Goal: Task Accomplishment & Management: Manage account settings

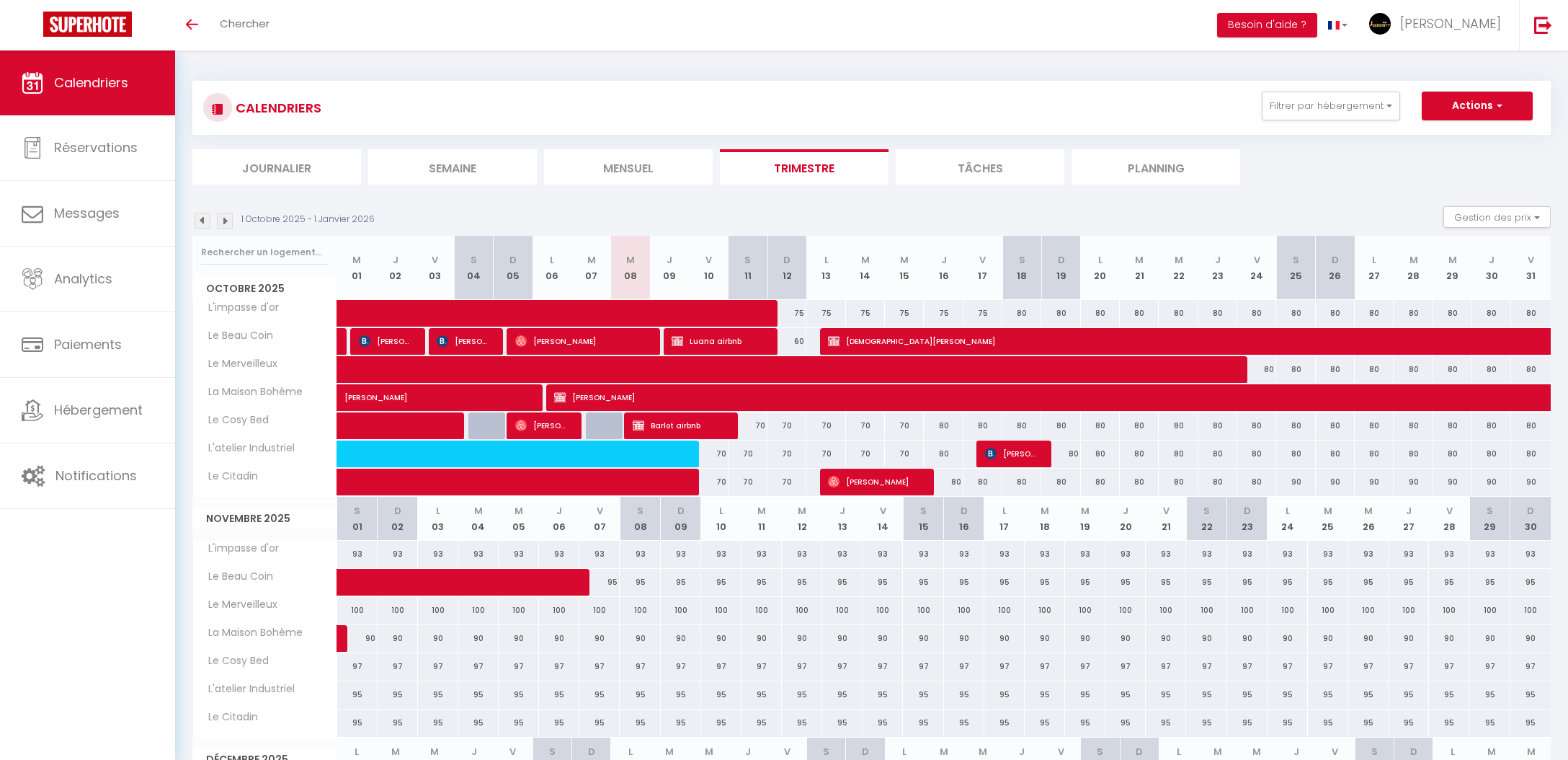
scroll to position [1, 0]
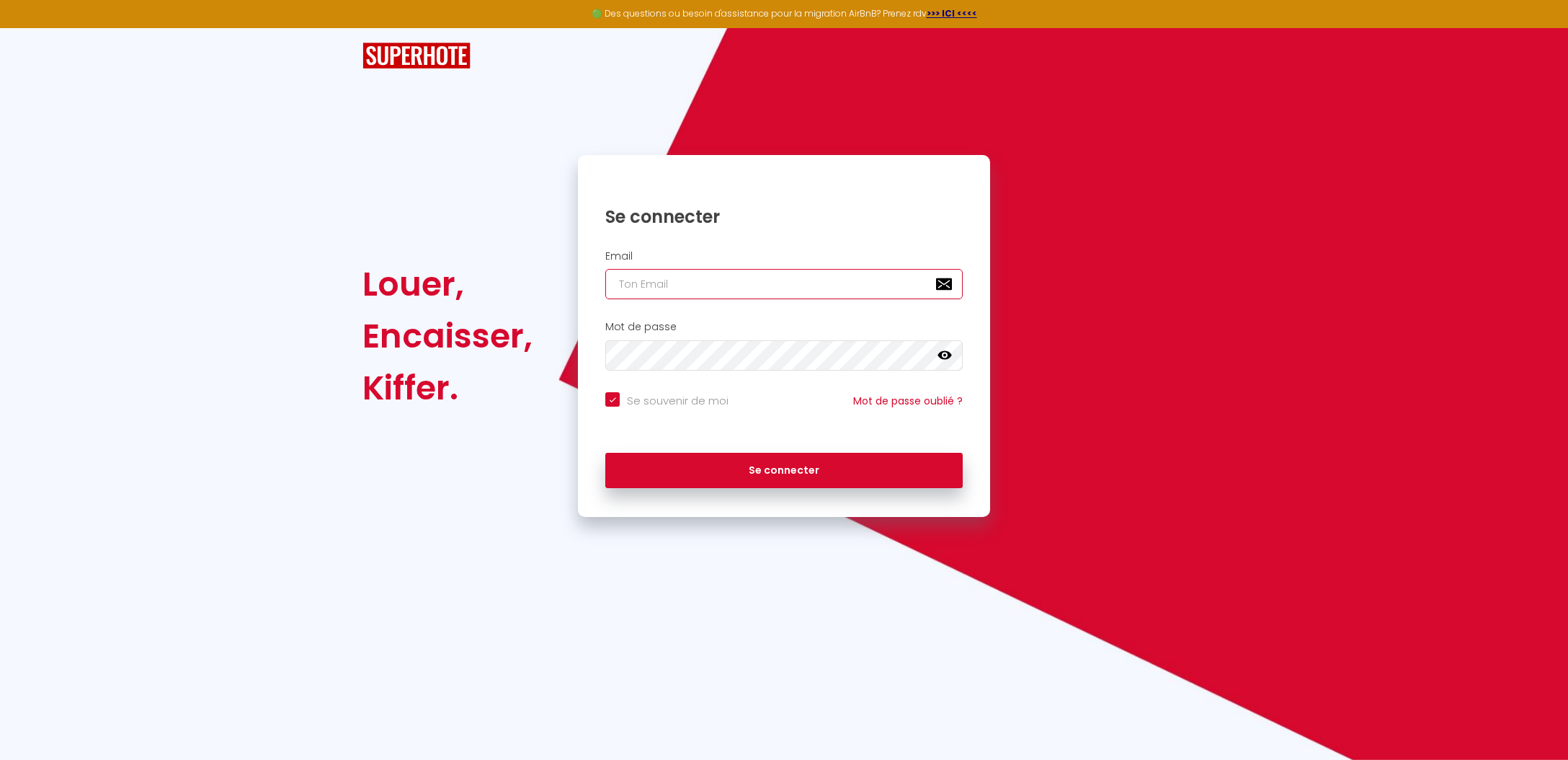
click at [771, 296] on input "email" at bounding box center [784, 283] width 357 height 30
click at [765, 285] on input "email" at bounding box center [784, 283] width 357 height 30
type input "j"
checkbox input "true"
type input "js"
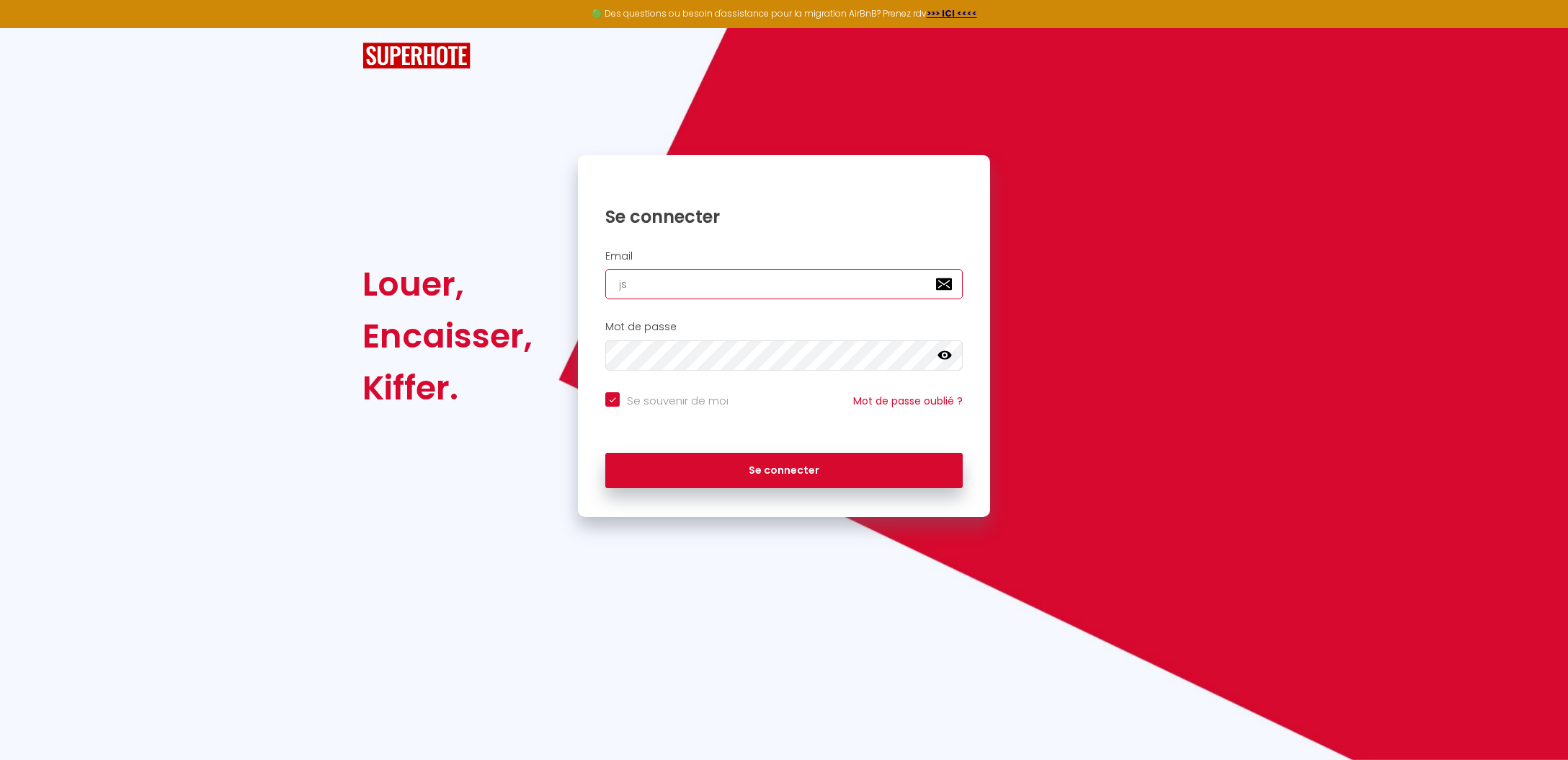
checkbox input "true"
type input "jse"
checkbox input "true"
type input "jser"
checkbox input "true"
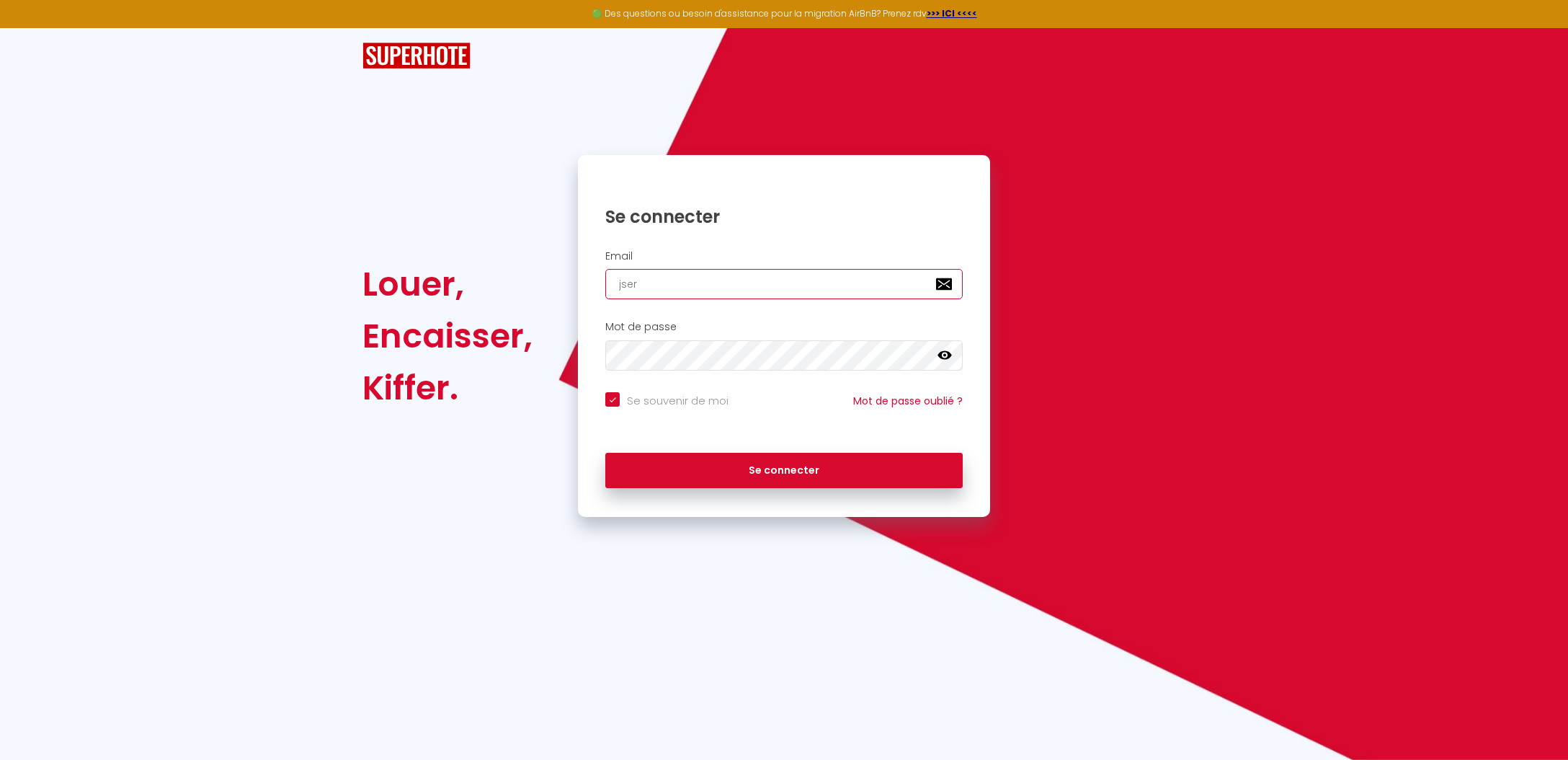
type input "jsere"
checkbox input "true"
type input "jseren"
checkbox input "true"
type input "jsereni"
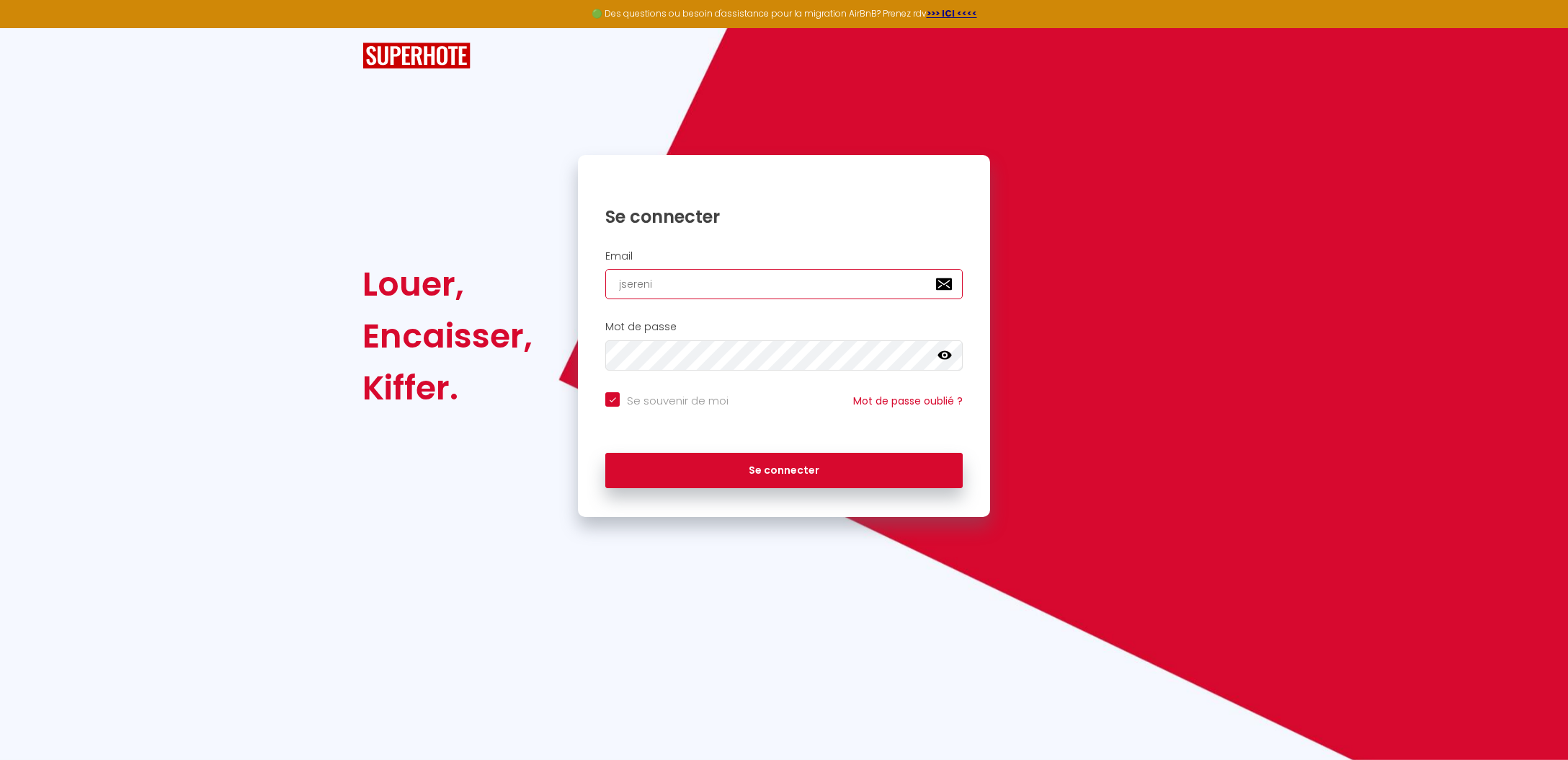
checkbox input "true"
type input "jserenit"
checkbox input "true"
type input "jserenity"
checkbox input "true"
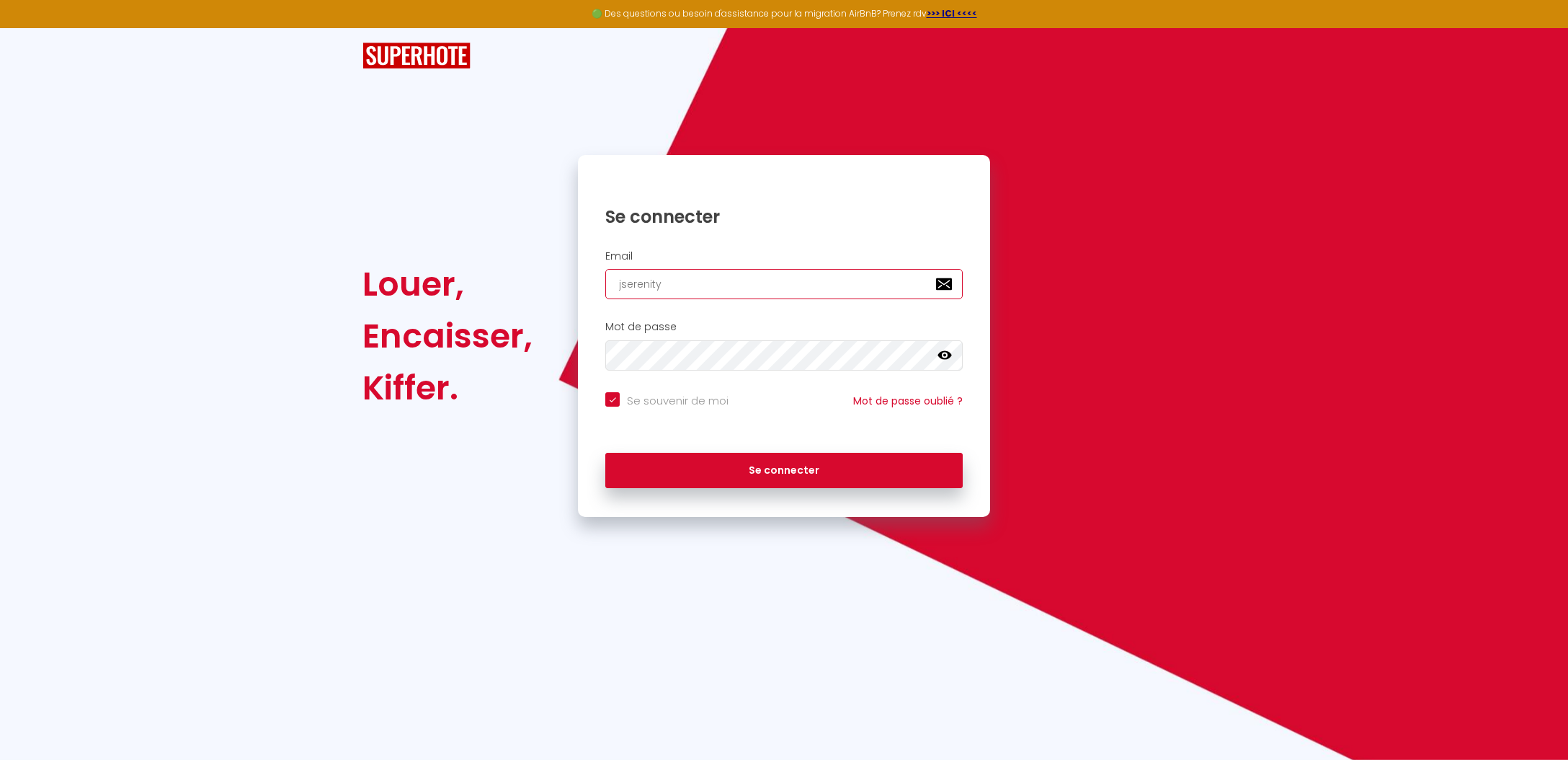
type input "jserenity."
checkbox input "true"
type input "jserenity.s"
checkbox input "true"
type input "jserenity.st"
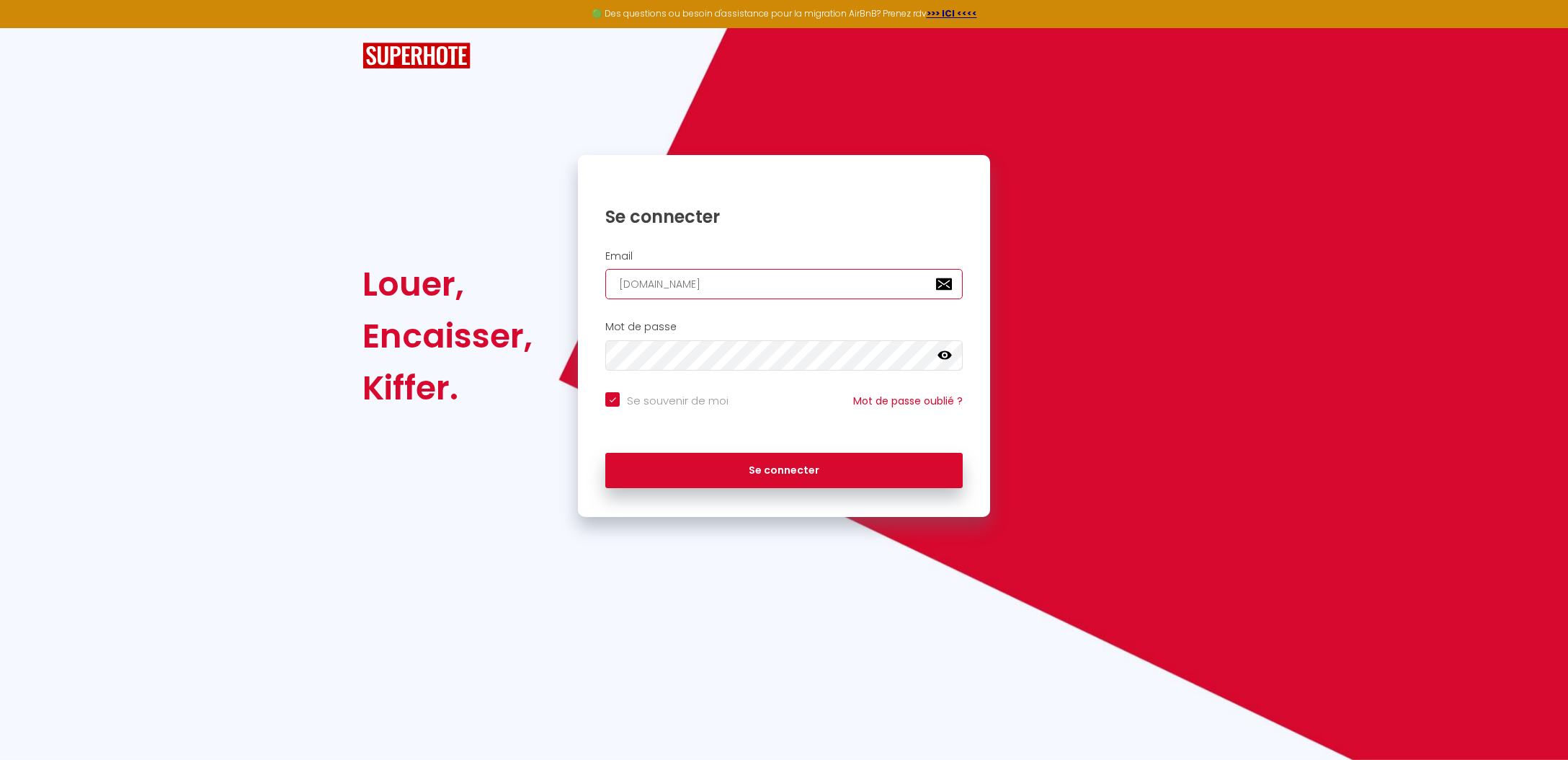
checkbox input "true"
type input "jserenity.sta"
checkbox input "true"
type input "jserenity.staf"
checkbox input "true"
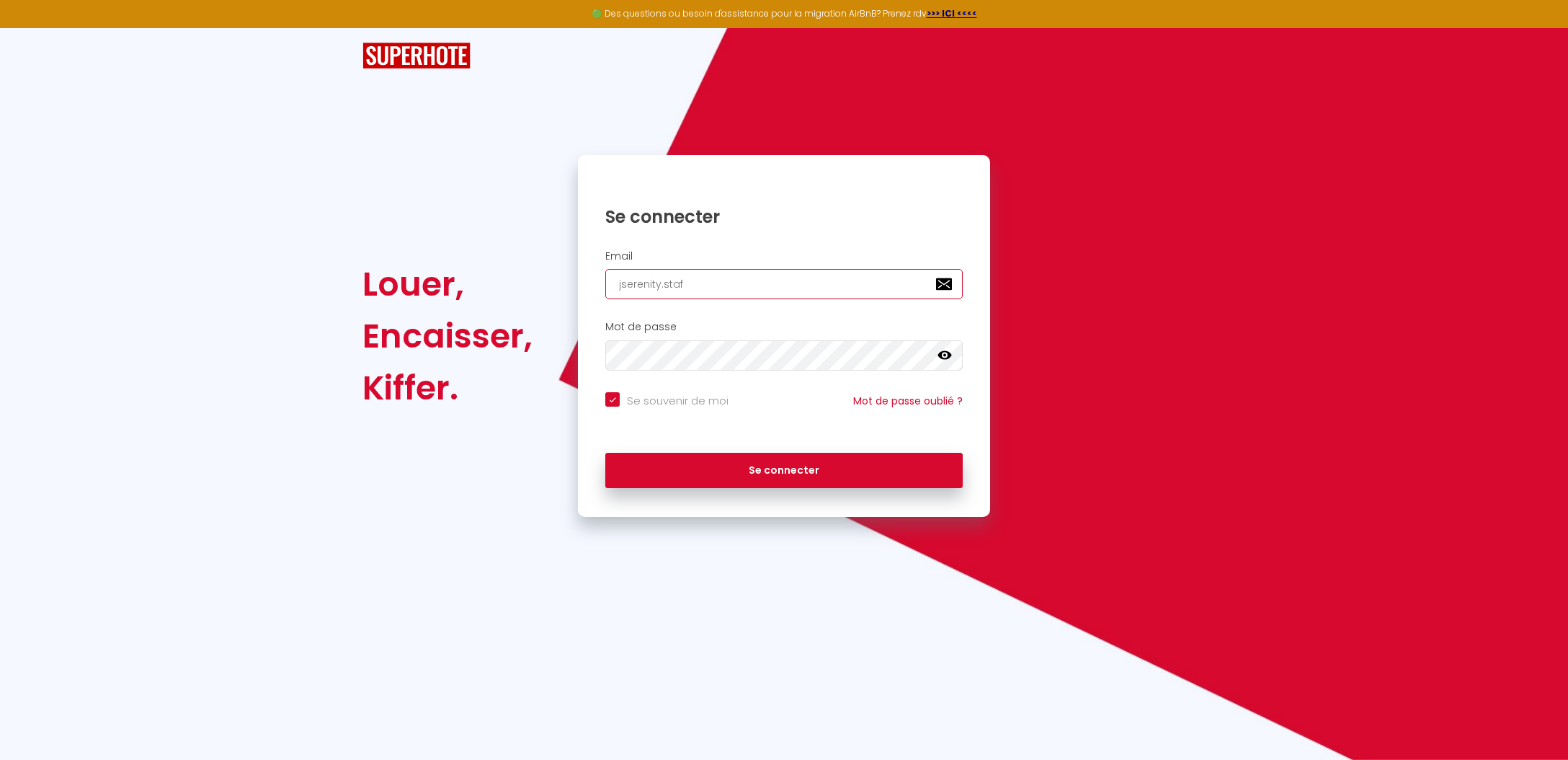
type input "jserenity.staff"
checkbox input "true"
type input "jserenity.staff@"
checkbox input "true"
type input "jserenity.staff@g"
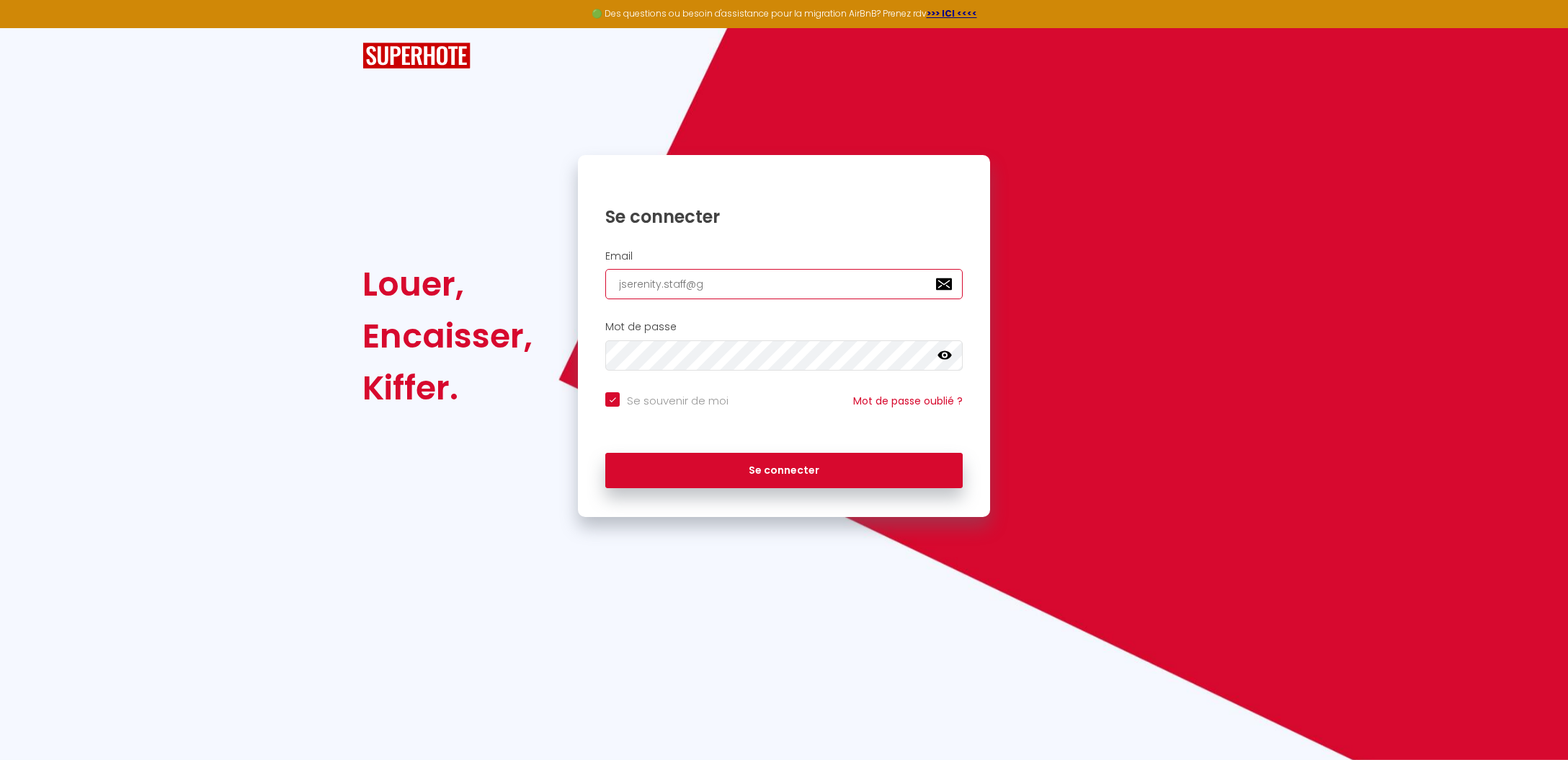
checkbox input "true"
type input "jserenity.staff@gm"
checkbox input "true"
type input "jserenity.staff@gma"
checkbox input "true"
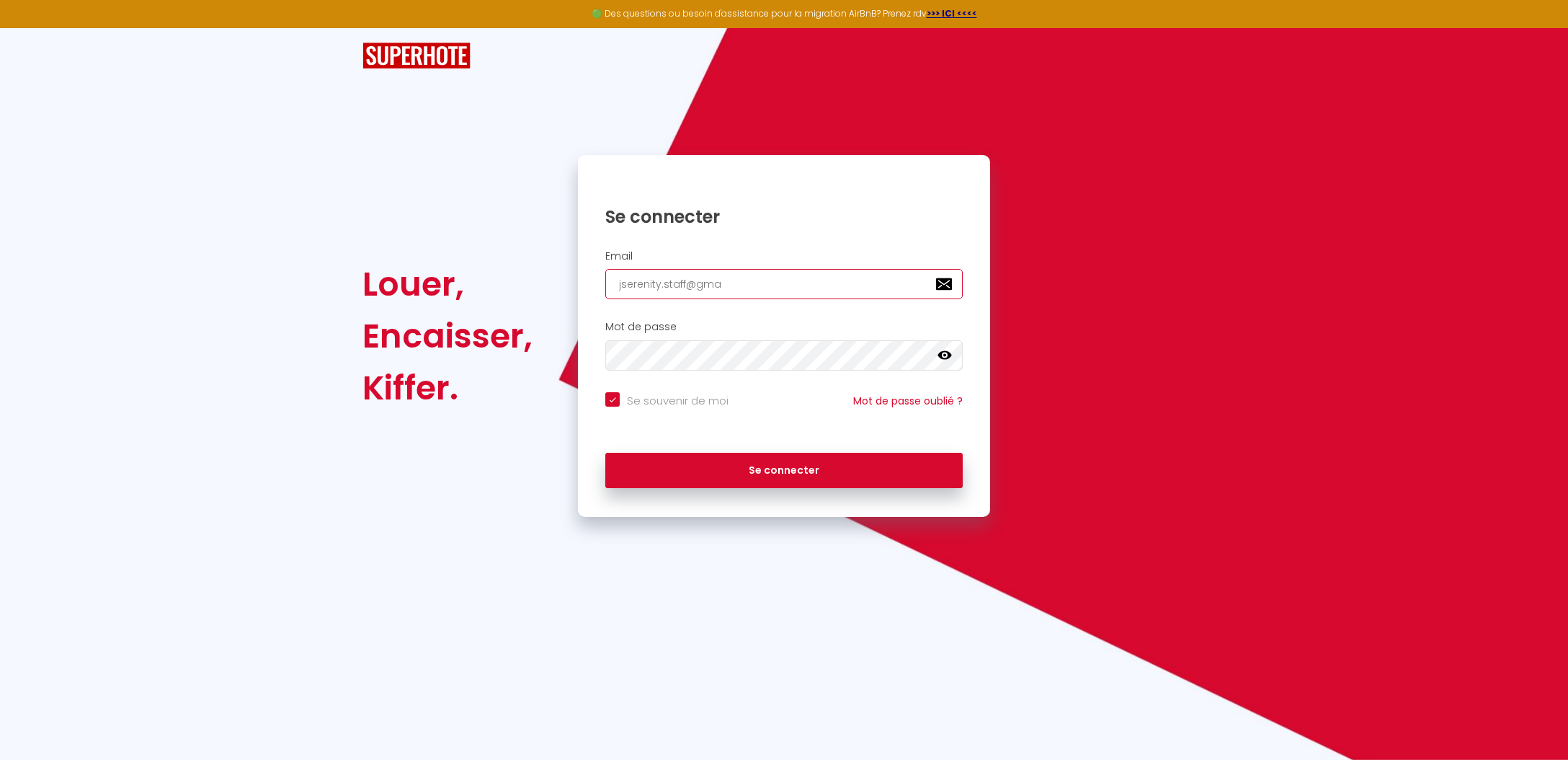
type input "jserenity.staff@gmai"
checkbox input "true"
type input "jserenity.staff@gmail"
checkbox input "true"
type input "jserenity.staff@gmail."
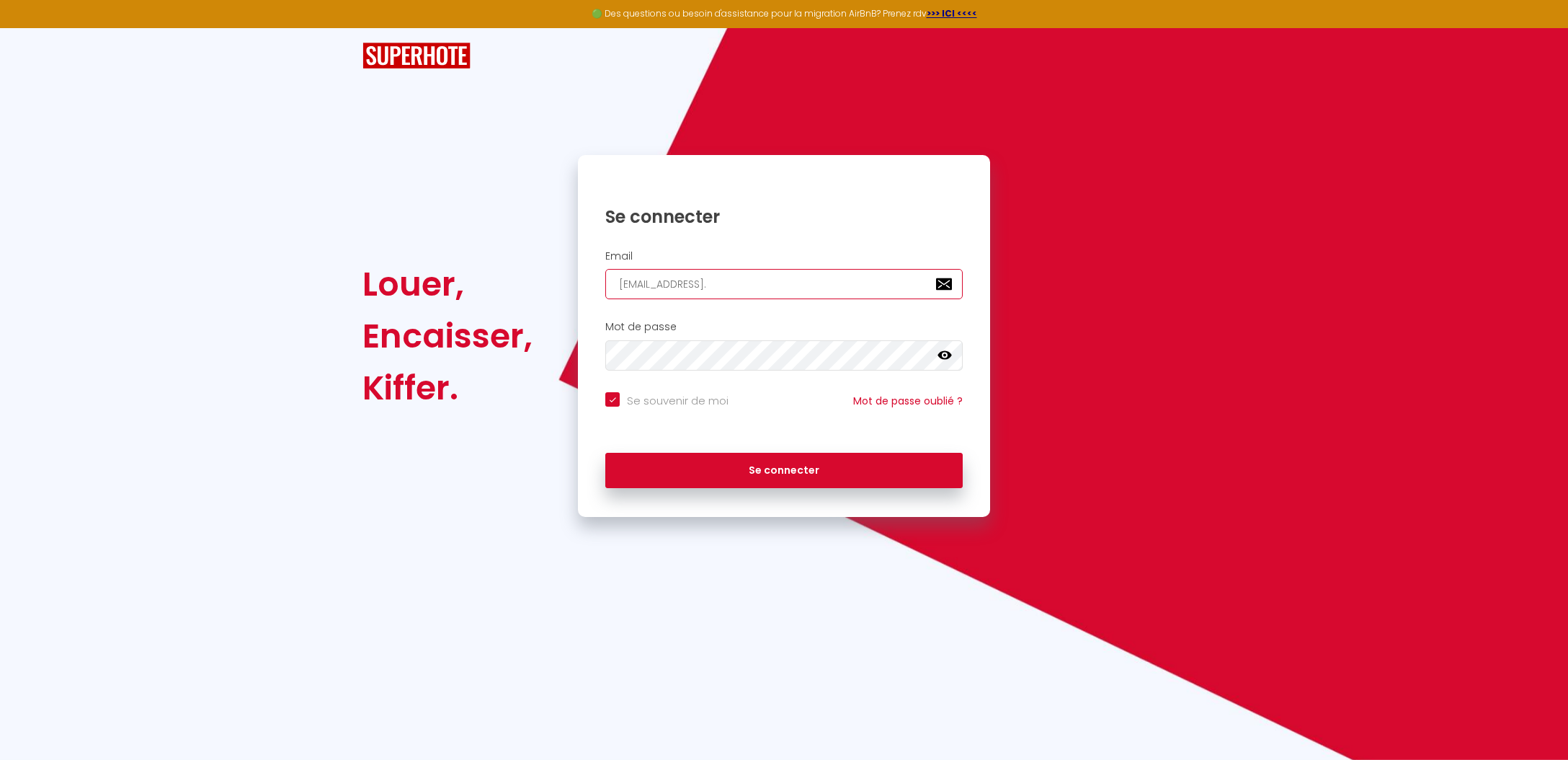
checkbox input "true"
type input "jserenity.staff@gmail.c"
checkbox input "true"
type input "jserenity.staff@gmail.co"
checkbox input "true"
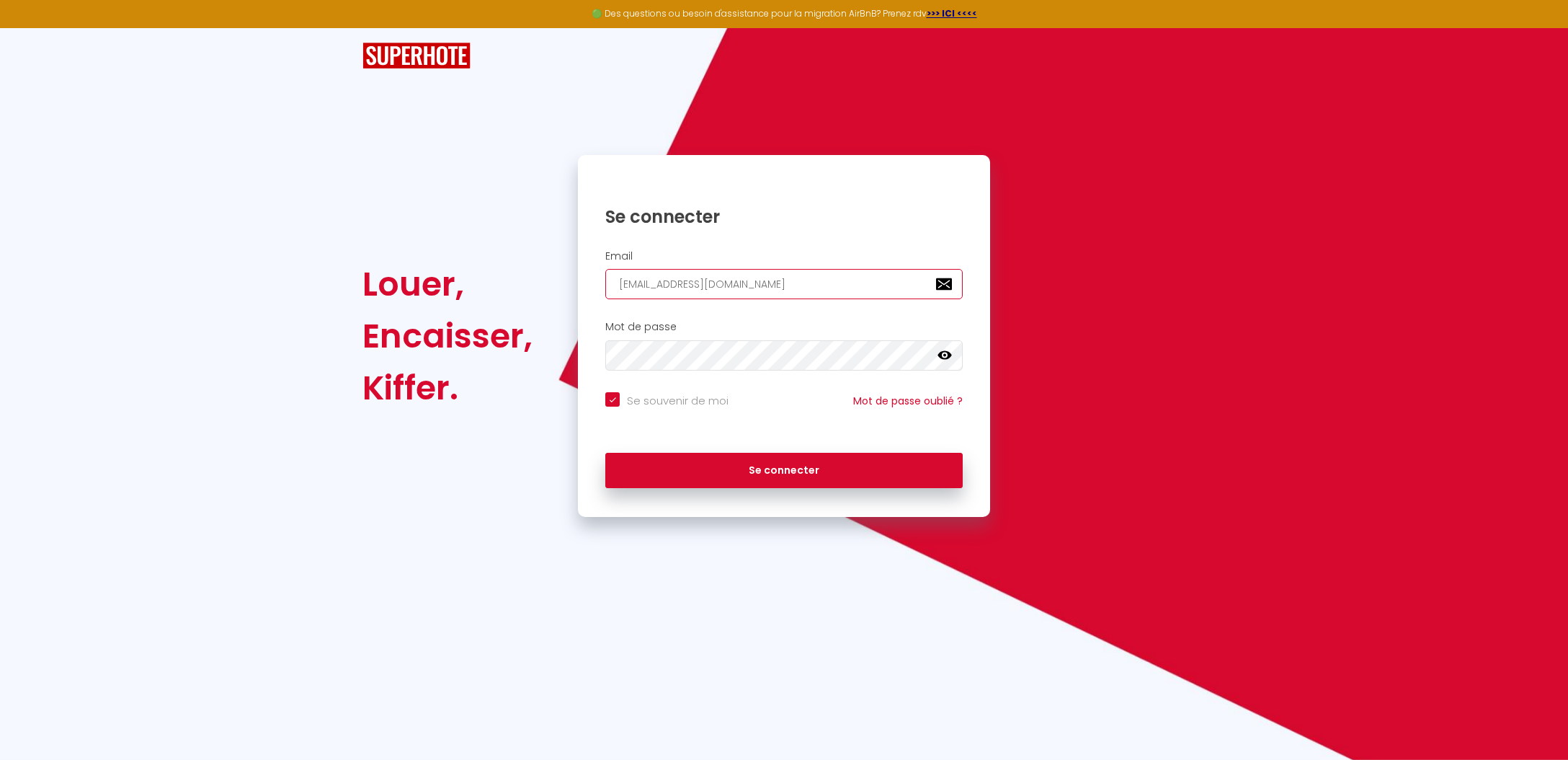
type input "[EMAIL_ADDRESS][DOMAIN_NAME]"
checkbox input "true"
type input "[EMAIL_ADDRESS][DOMAIN_NAME]"
click at [784, 468] on button "Se connecter" at bounding box center [784, 471] width 357 height 36
checkbox input "true"
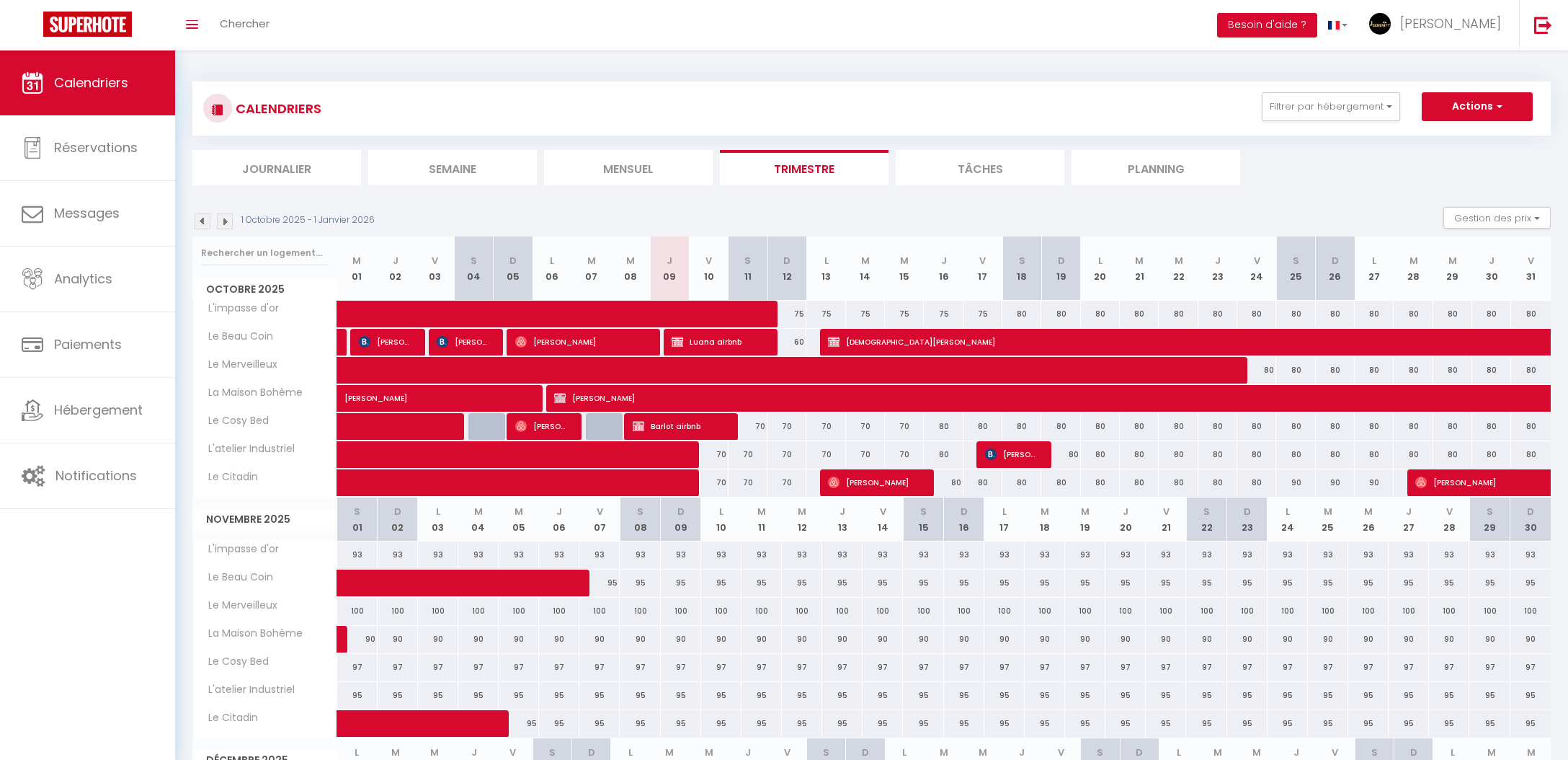
click at [899, 481] on span "[PERSON_NAME]" at bounding box center [873, 483] width 91 height 27
select select "OK"
select select "0"
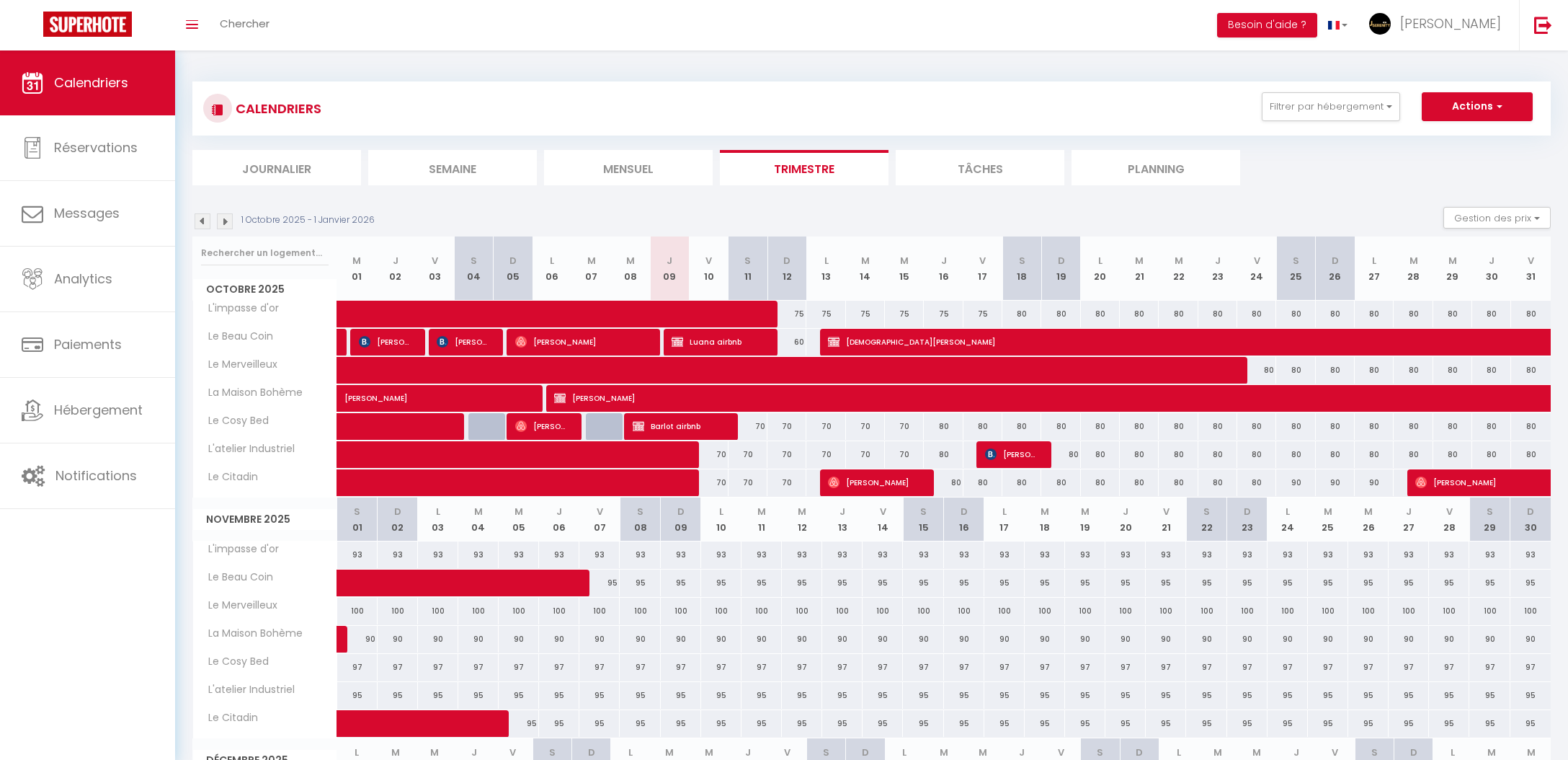
select select "1"
select select
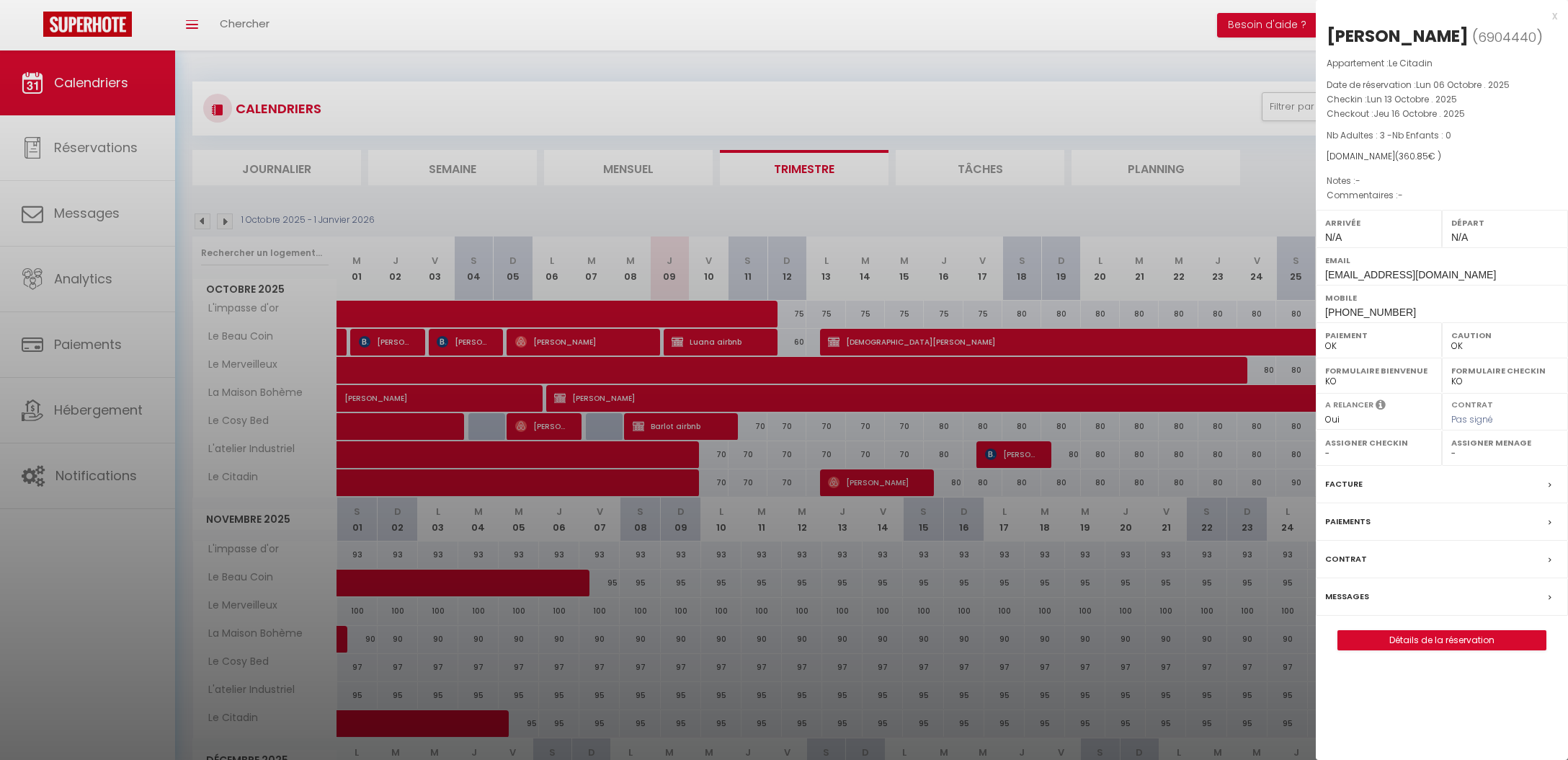
click at [804, 420] on div at bounding box center [784, 380] width 1568 height 760
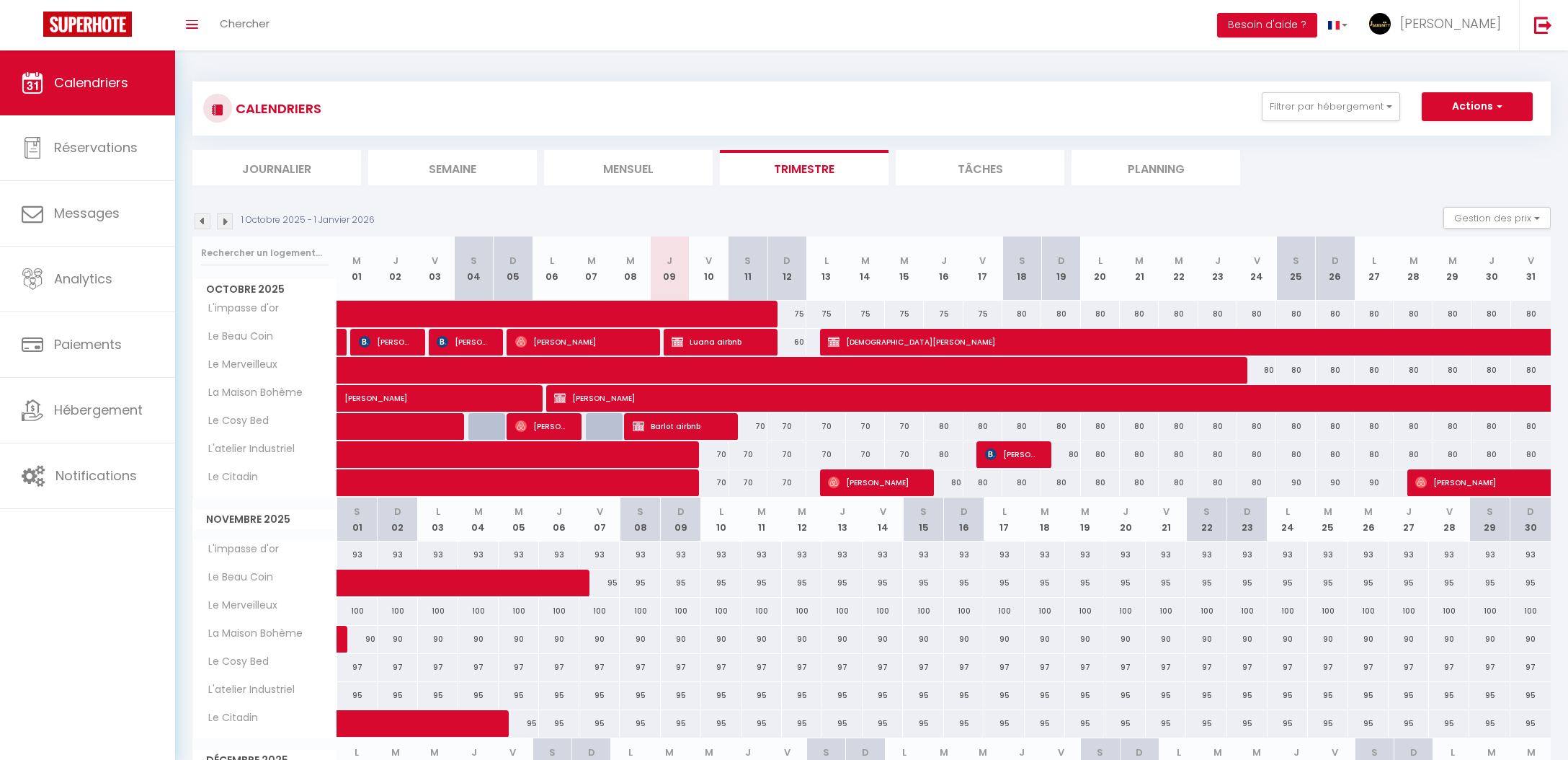
click at [854, 483] on span "[PERSON_NAME]" at bounding box center [873, 483] width 91 height 27
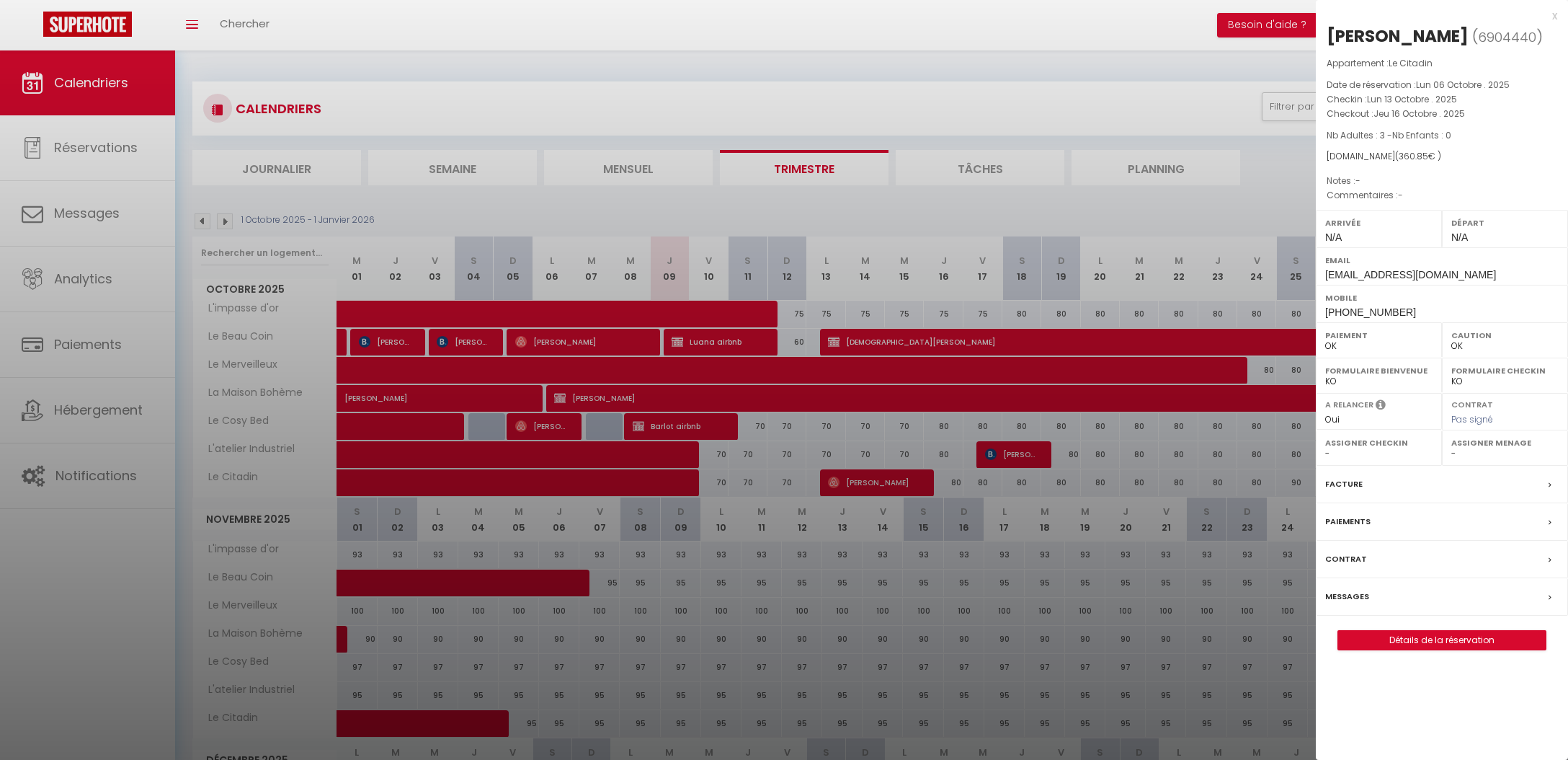
click at [1404, 640] on link "Détails de la réservation" at bounding box center [1443, 640] width 208 height 19
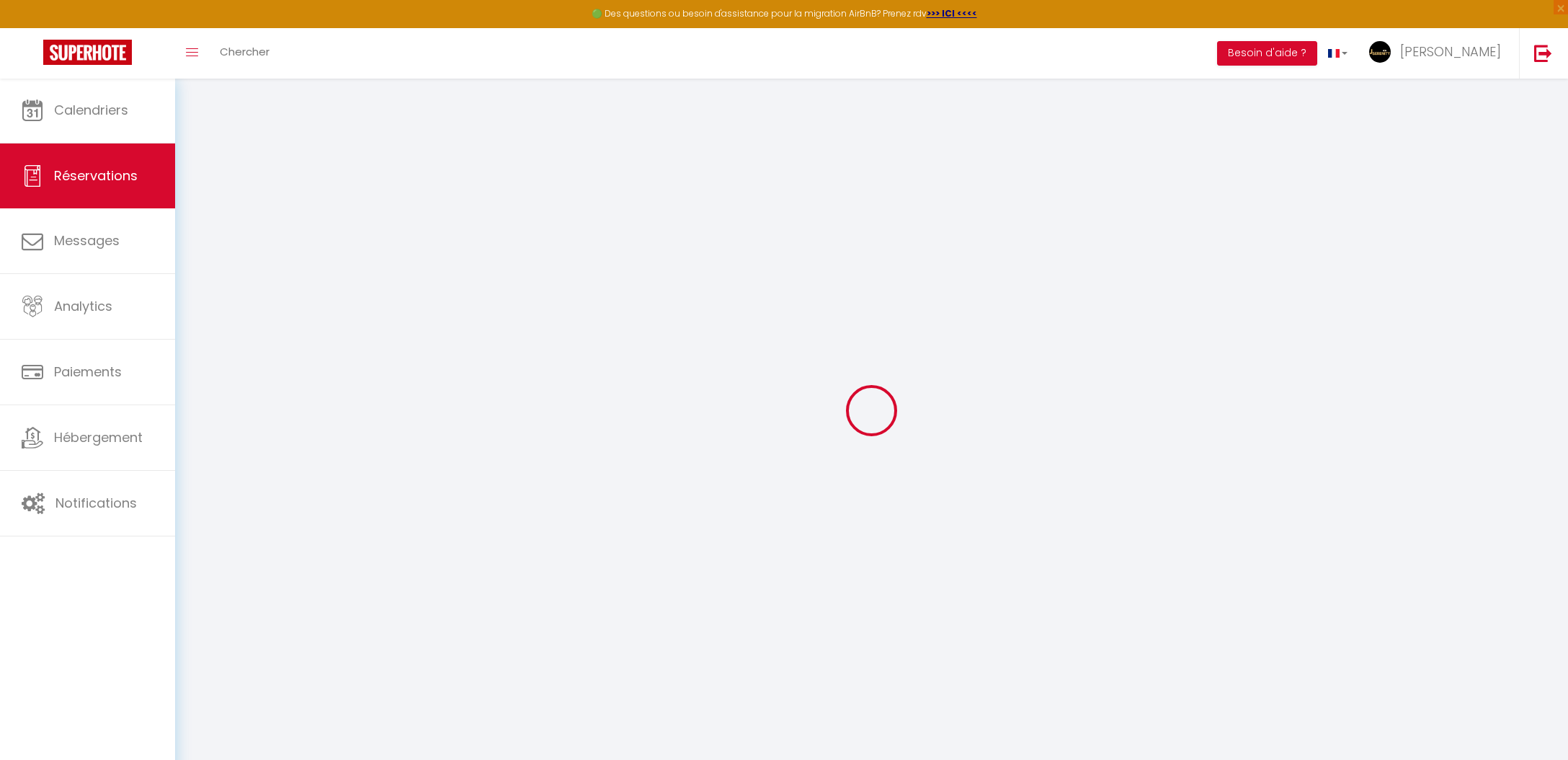
type input "Sarra"
type input "Zaoui"
type input "51lbmrieymah7nvfc8htykhxkweo@reply.superhote.com"
type input "+33773377991"
select select
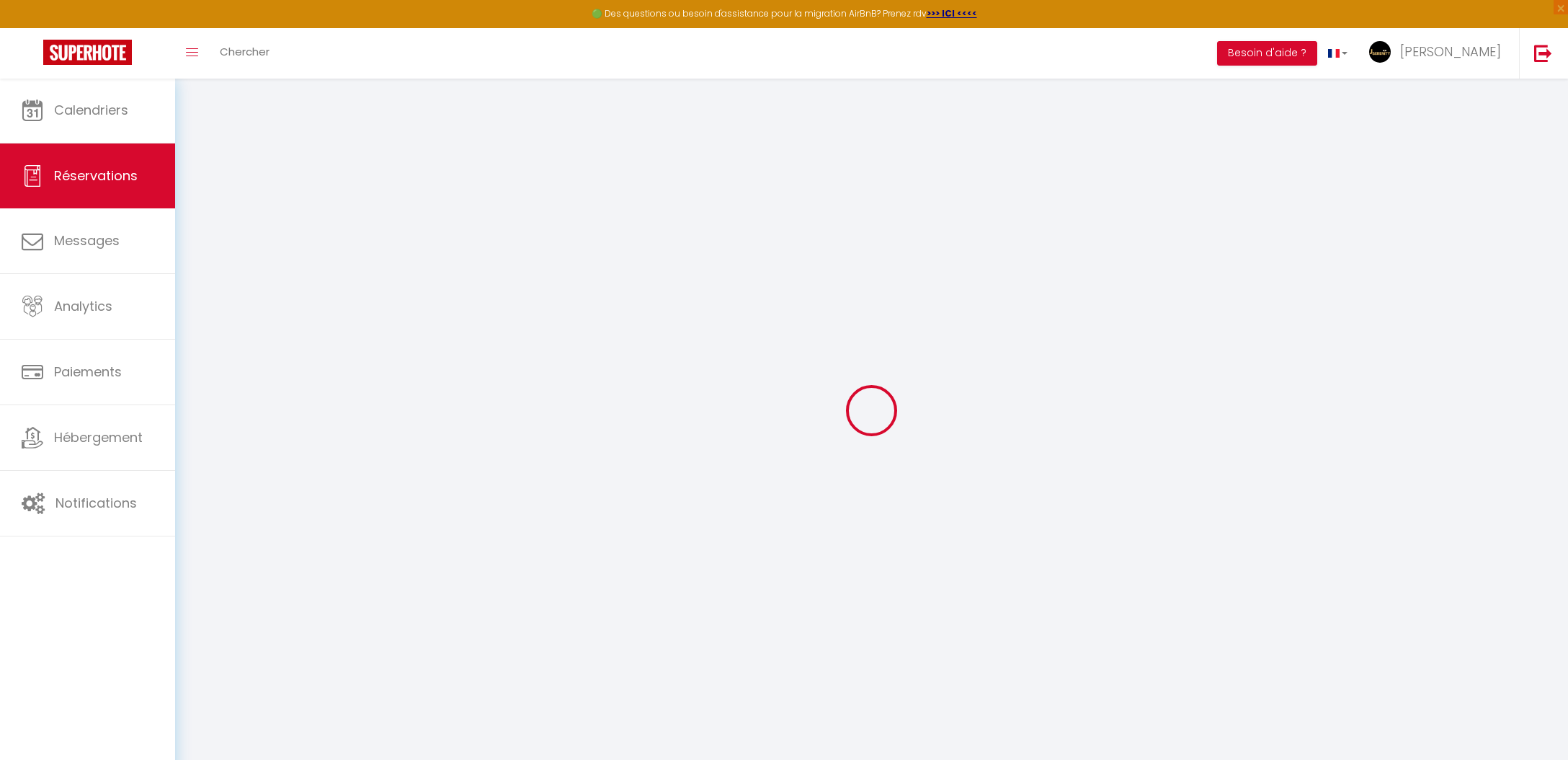
type input "63"
select select "22946"
select select "1"
select select
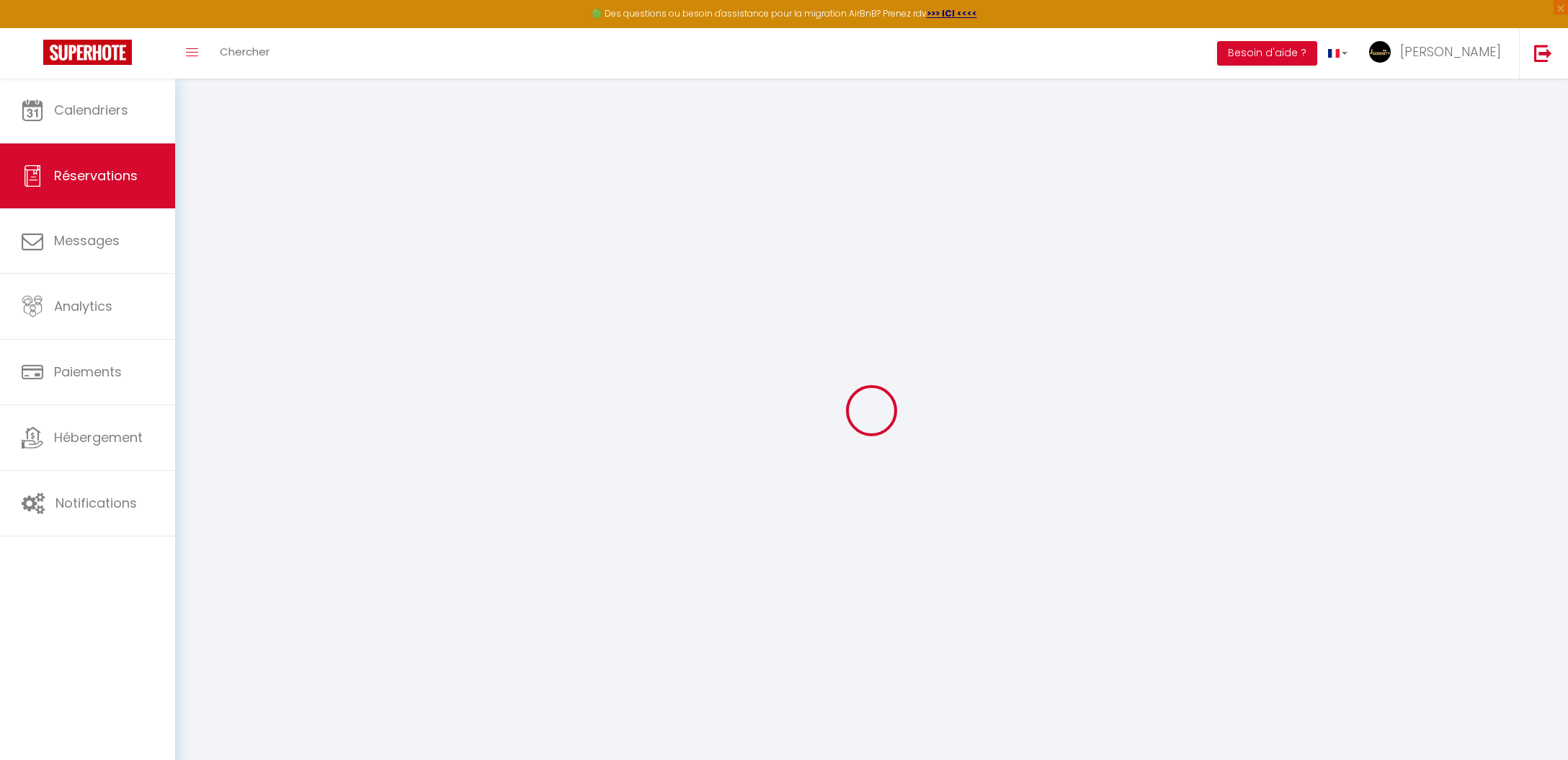
type input "3"
select select "12"
select select
type input "288"
checkbox input "false"
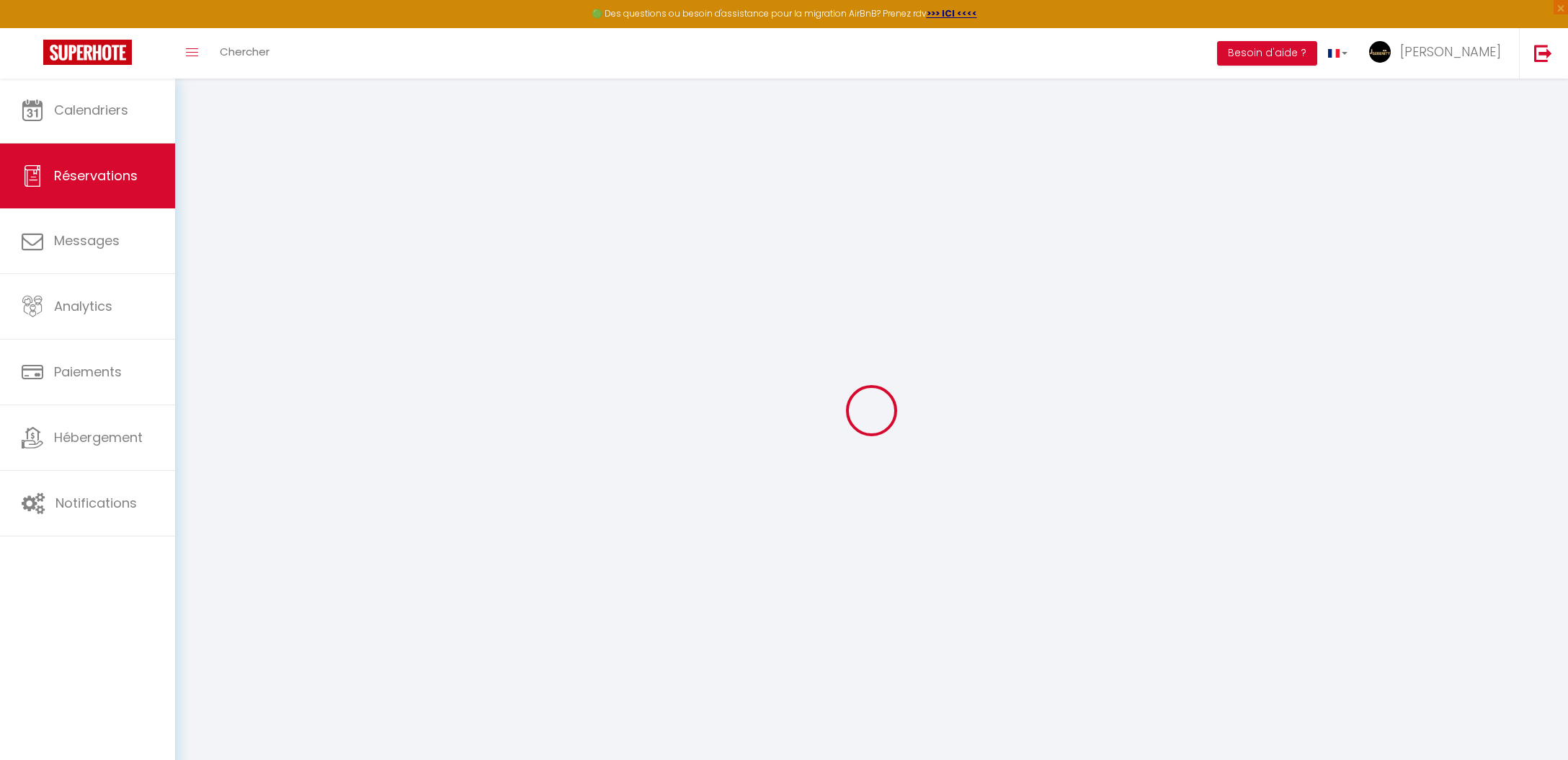
type input "0"
select select "1"
type input "0"
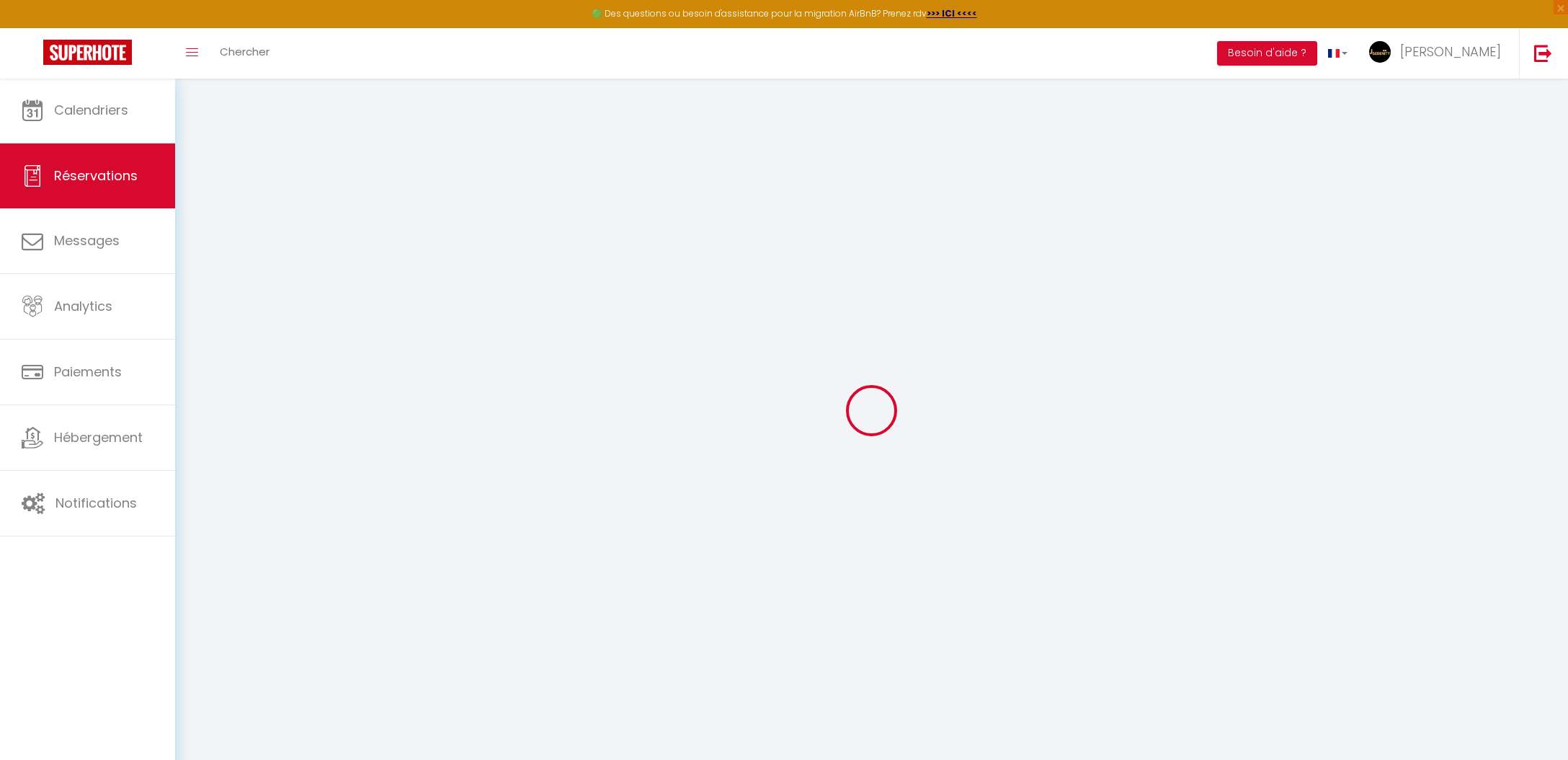
select select
select select "15"
checkbox input "false"
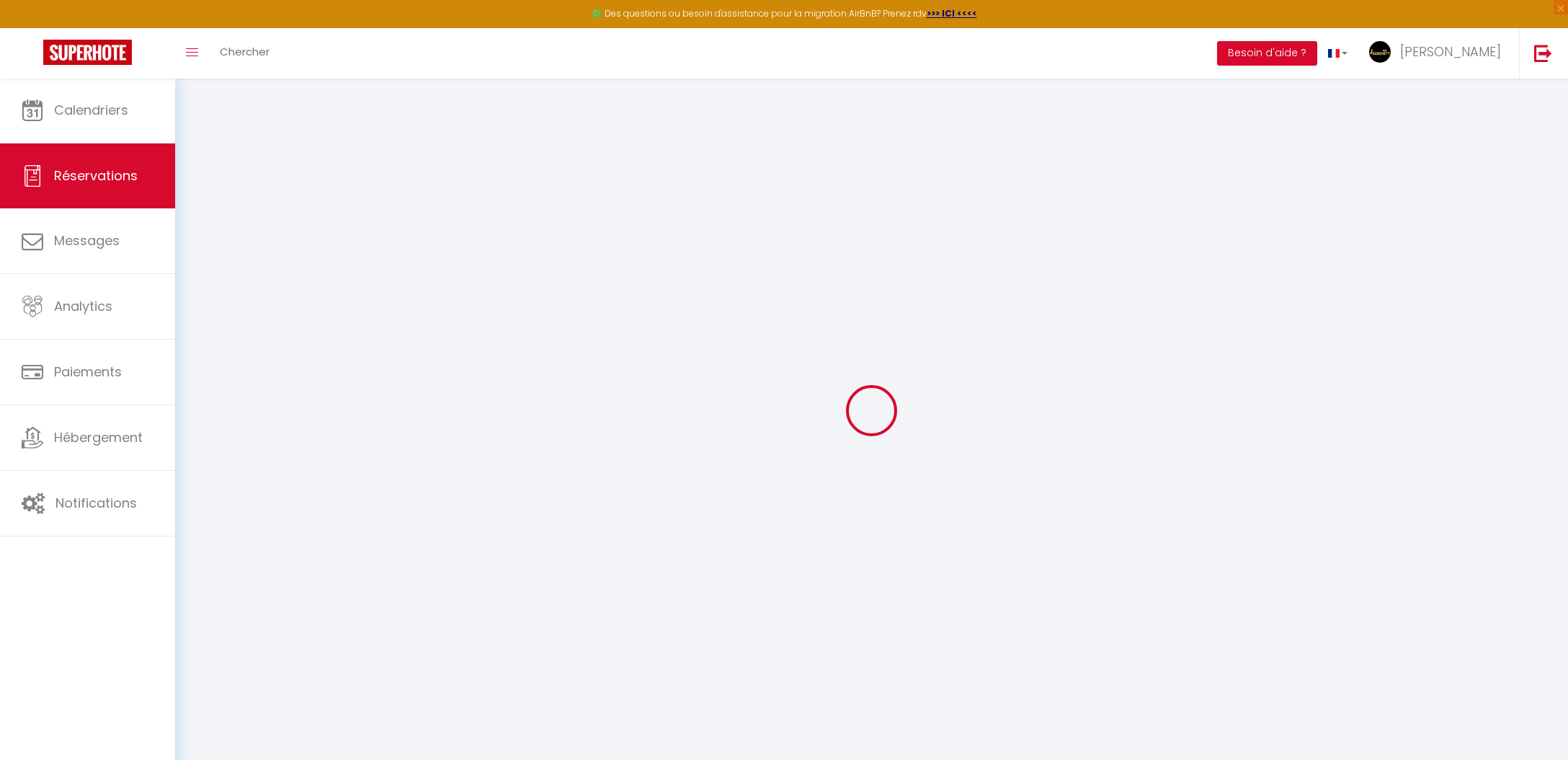
select select
checkbox input "false"
select select
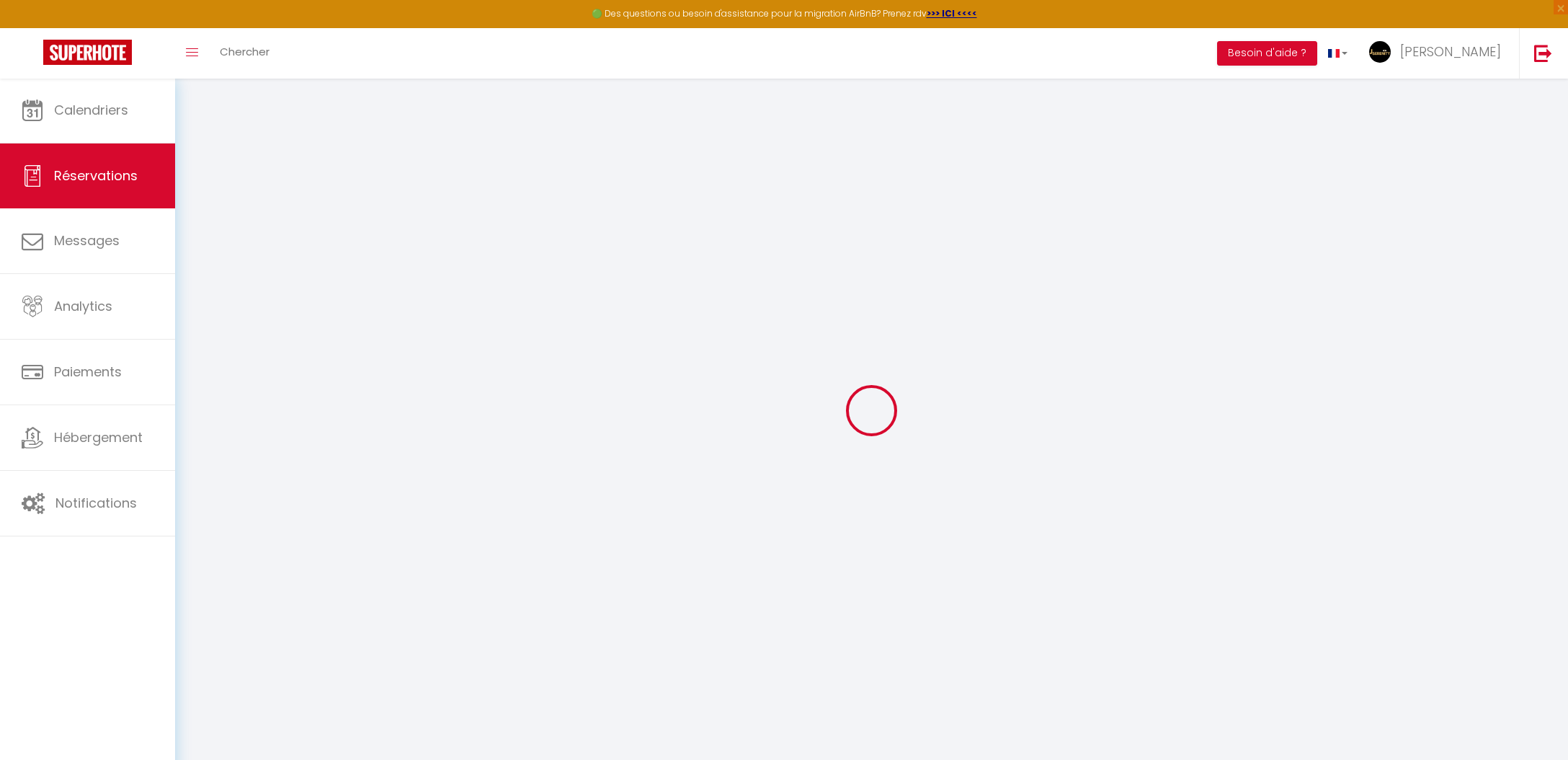
select select
checkbox input "false"
select select
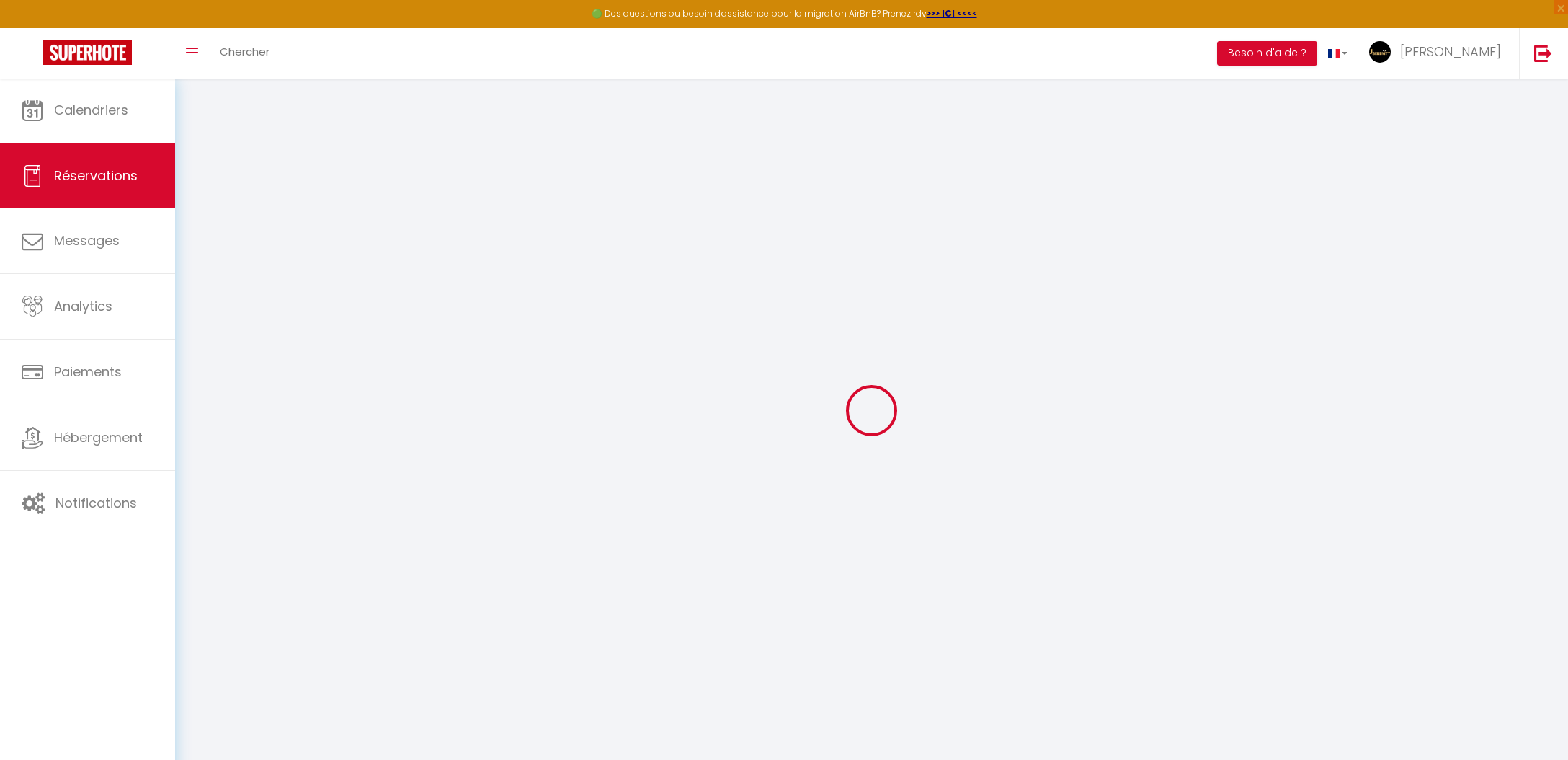
select select
checkbox input "false"
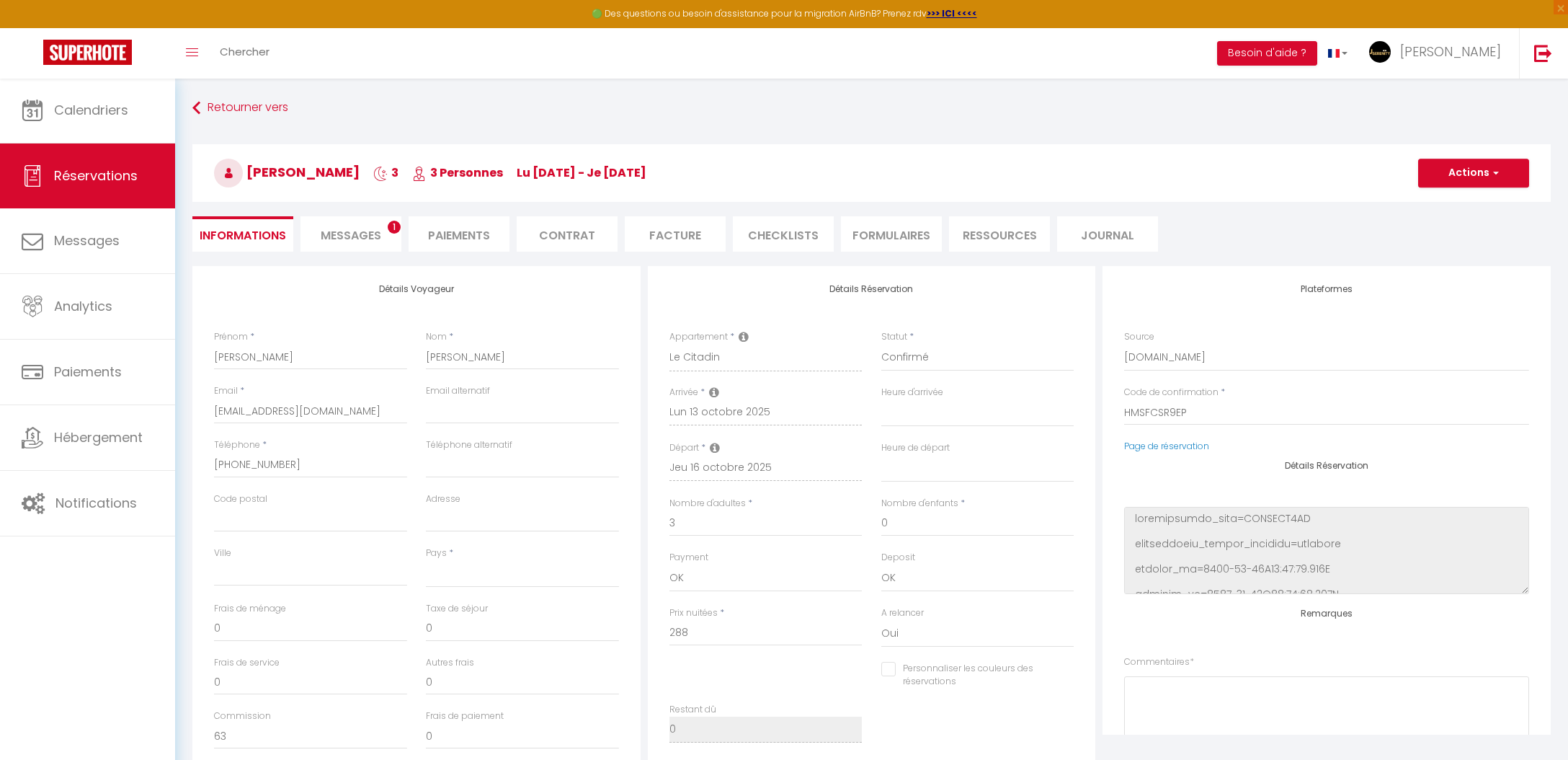
select select
type input "58"
type input "14.85"
select select
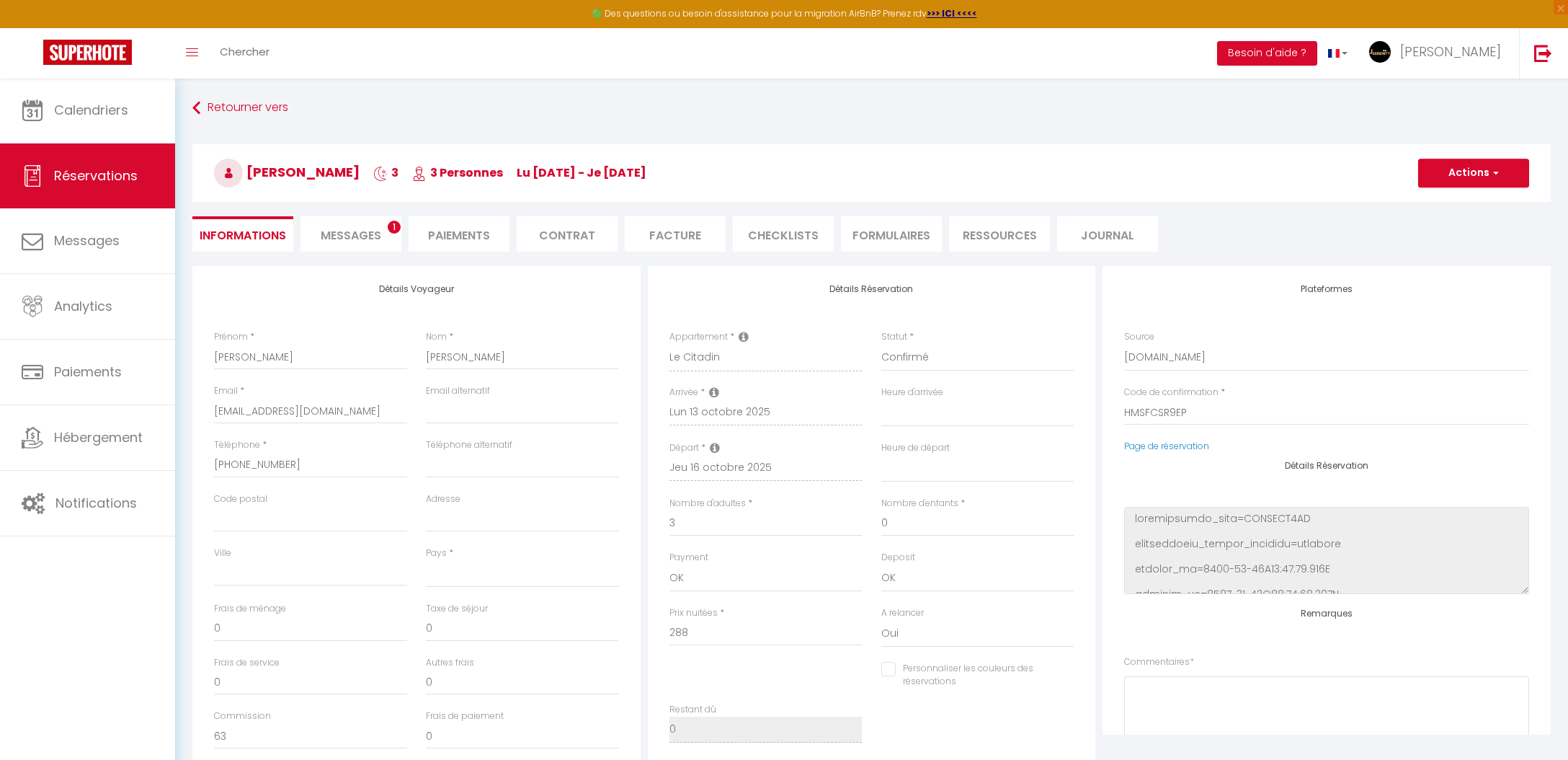
checkbox input "false"
select select
checkbox input "false"
select select
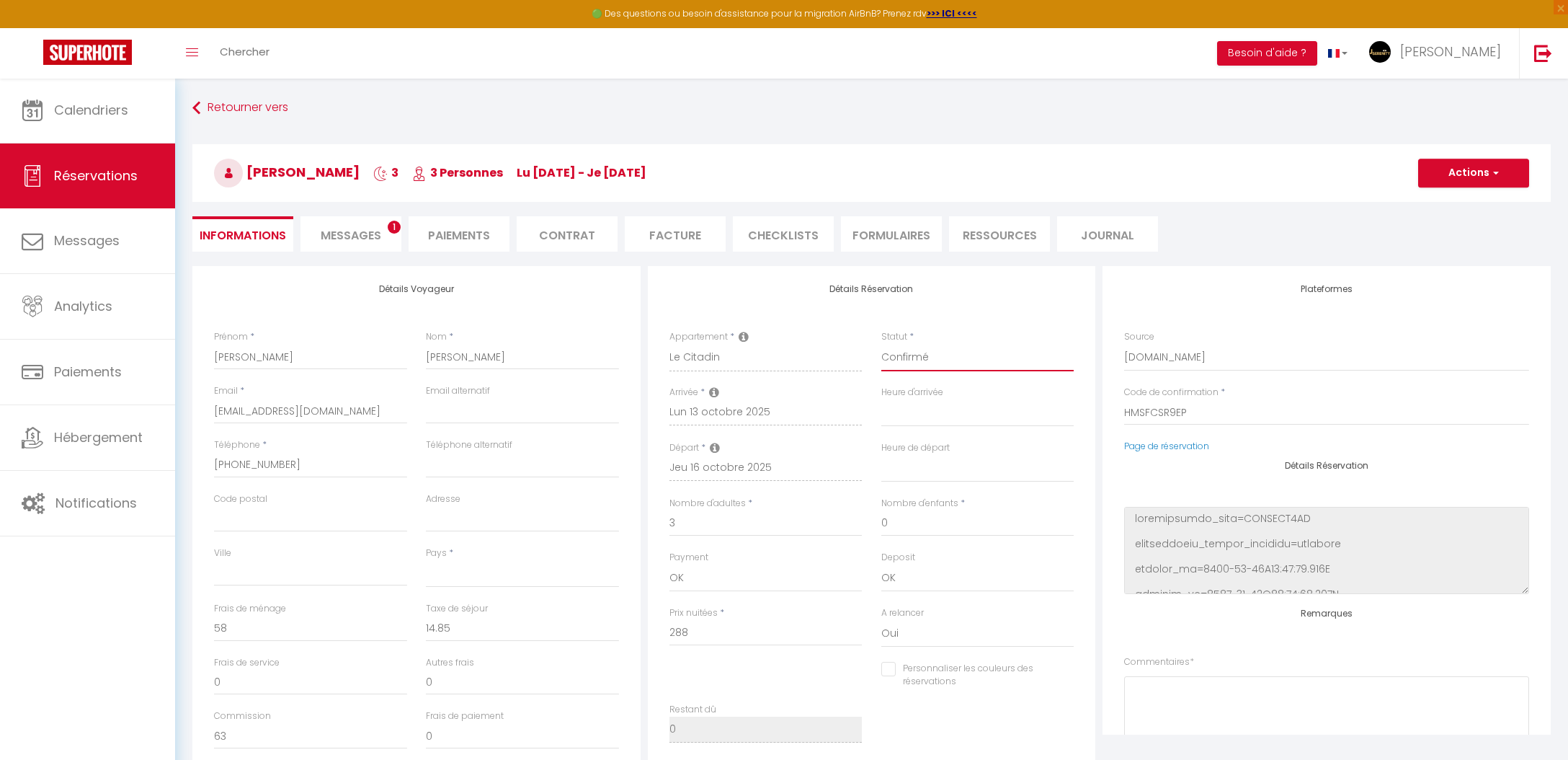
select select "4"
select select
checkbox input "false"
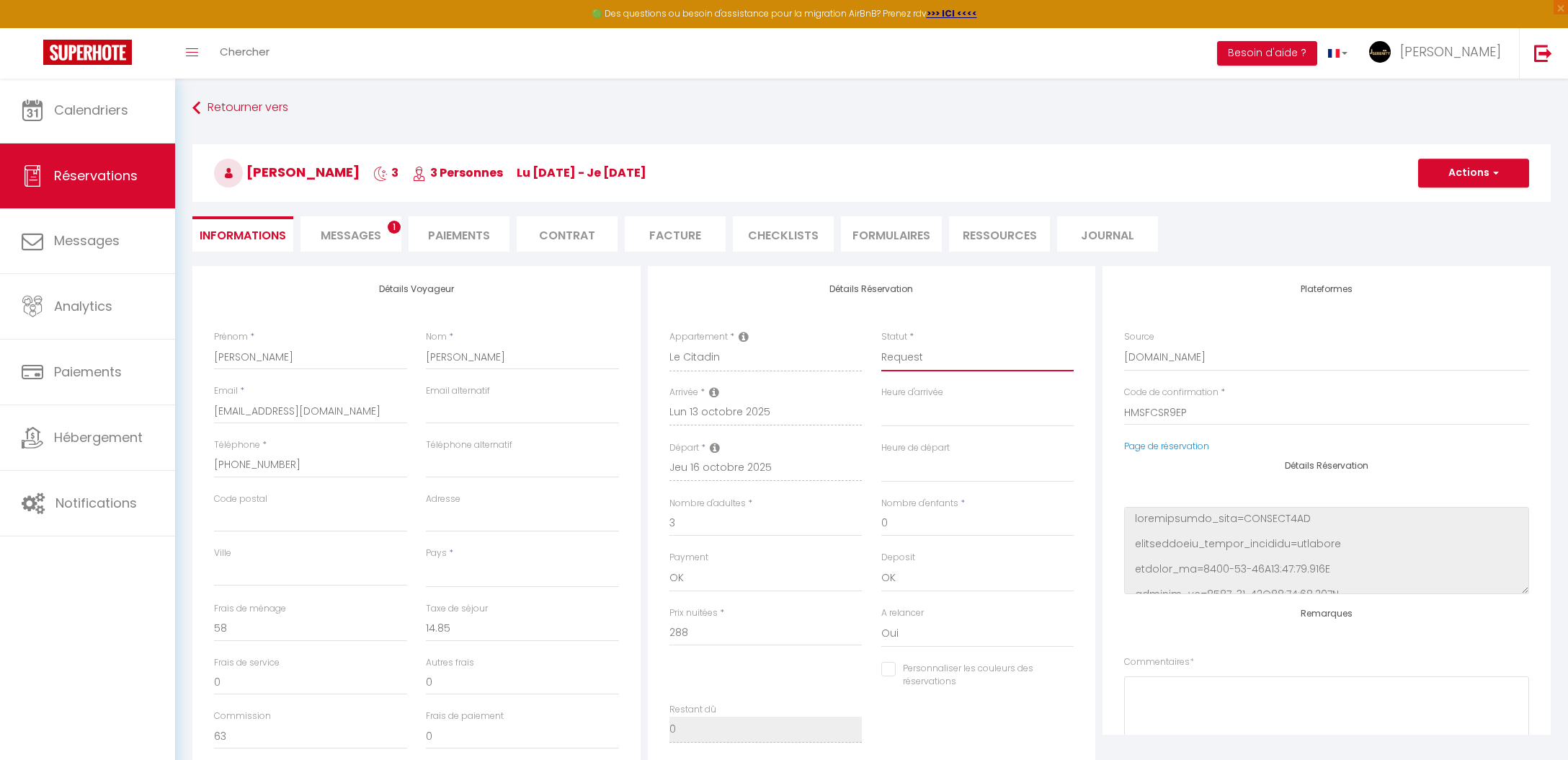
select select "3"
select select
checkbox input "false"
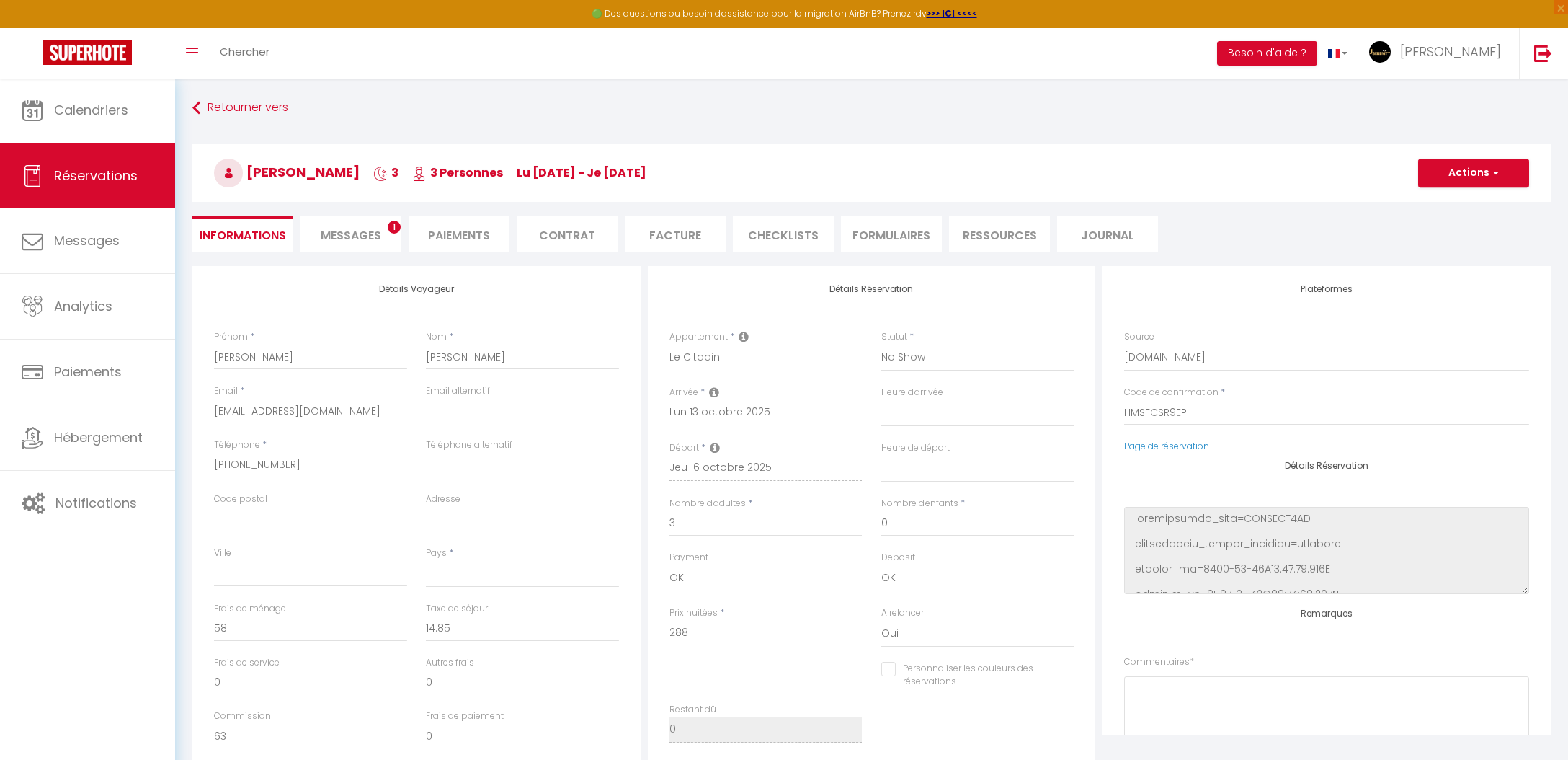
click at [1475, 184] on button "Actions" at bounding box center [1474, 173] width 111 height 29
click at [1460, 208] on link "Enregistrer" at bounding box center [1459, 204] width 114 height 19
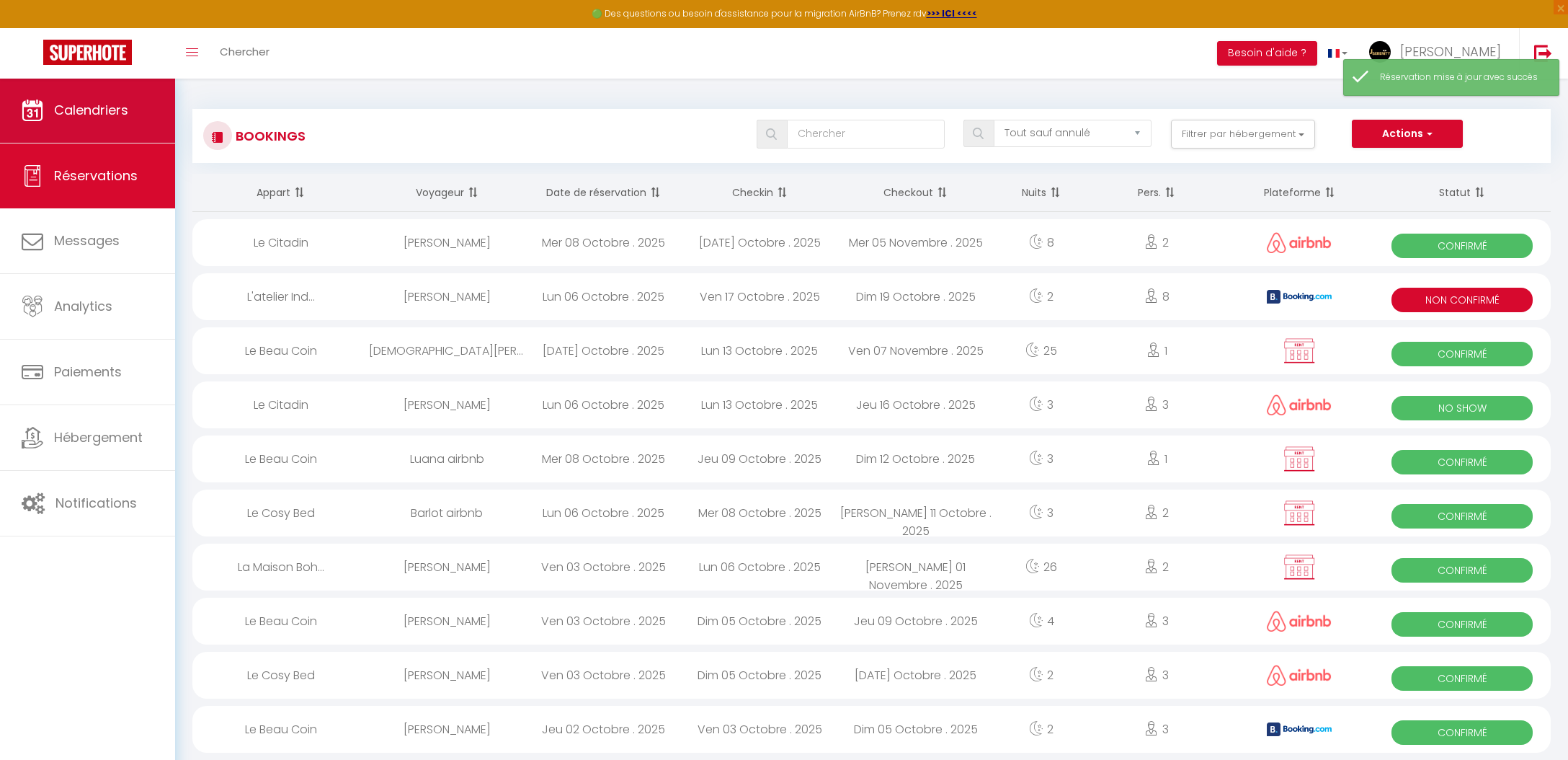
click at [140, 106] on link "Calendriers" at bounding box center [88, 111] width 175 height 65
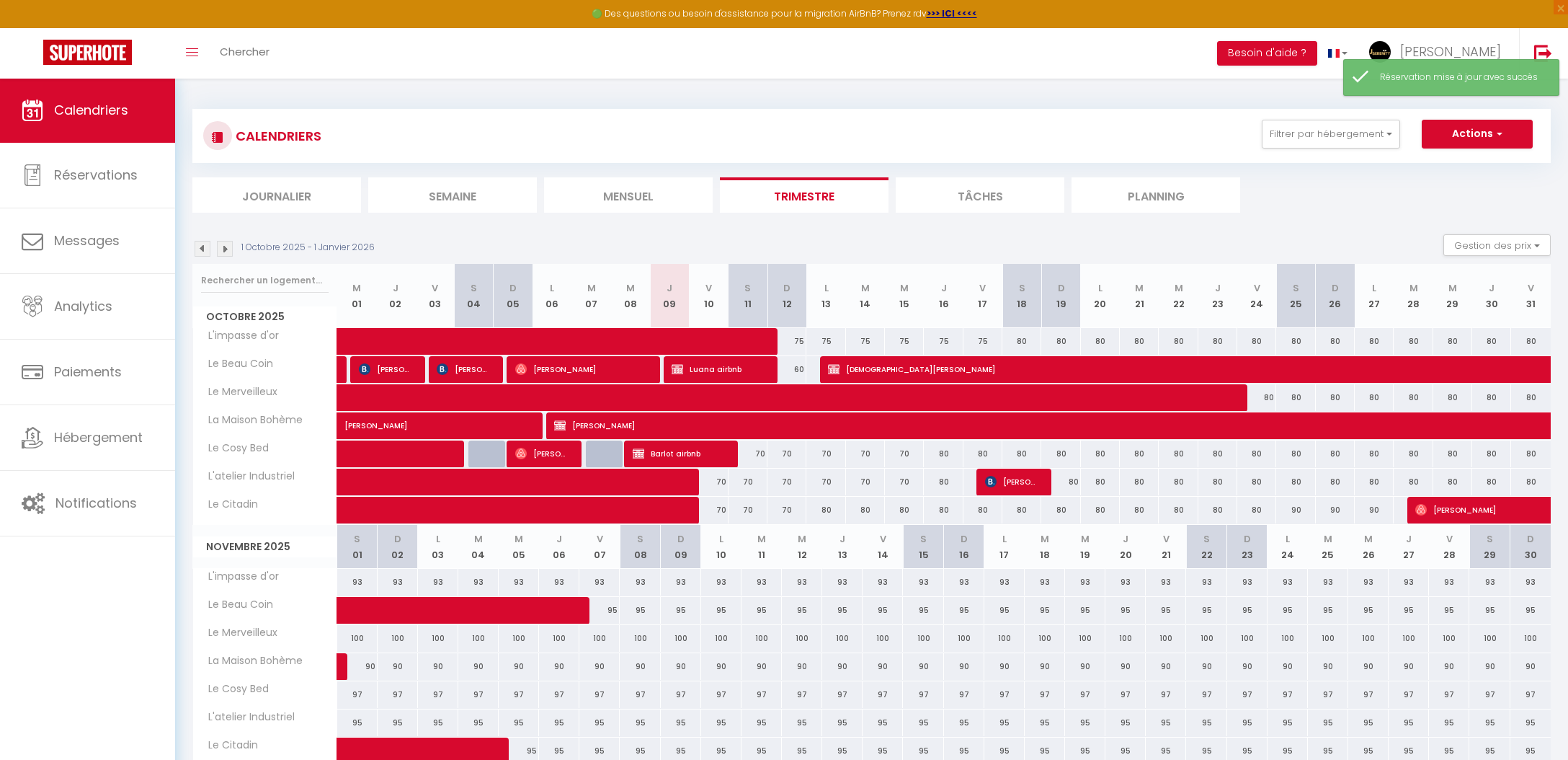
click at [1474, 137] on button "Actions" at bounding box center [1477, 134] width 111 height 29
click at [1474, 165] on link "Nouvelle réservation" at bounding box center [1462, 167] width 125 height 21
select select
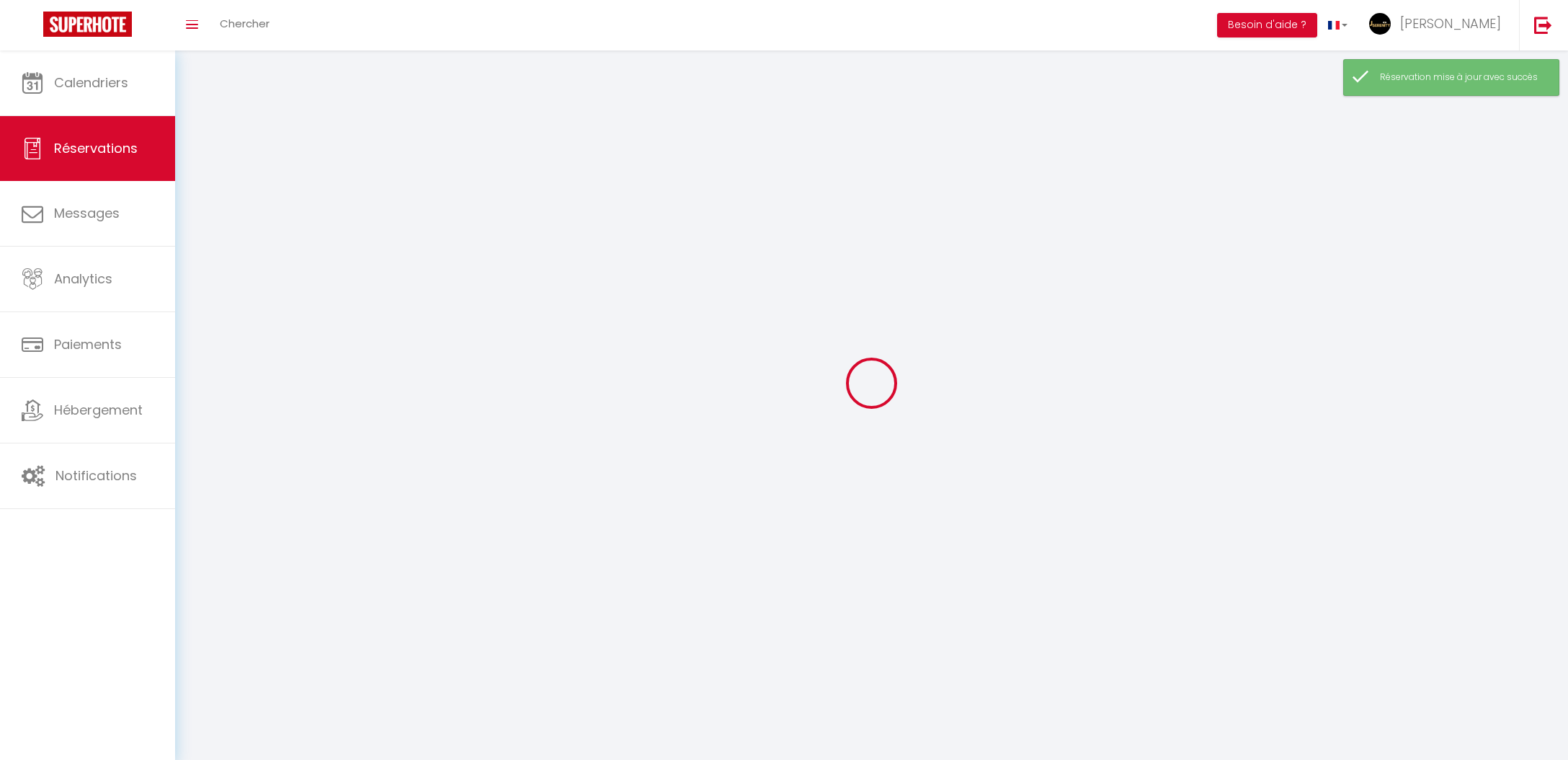
select select
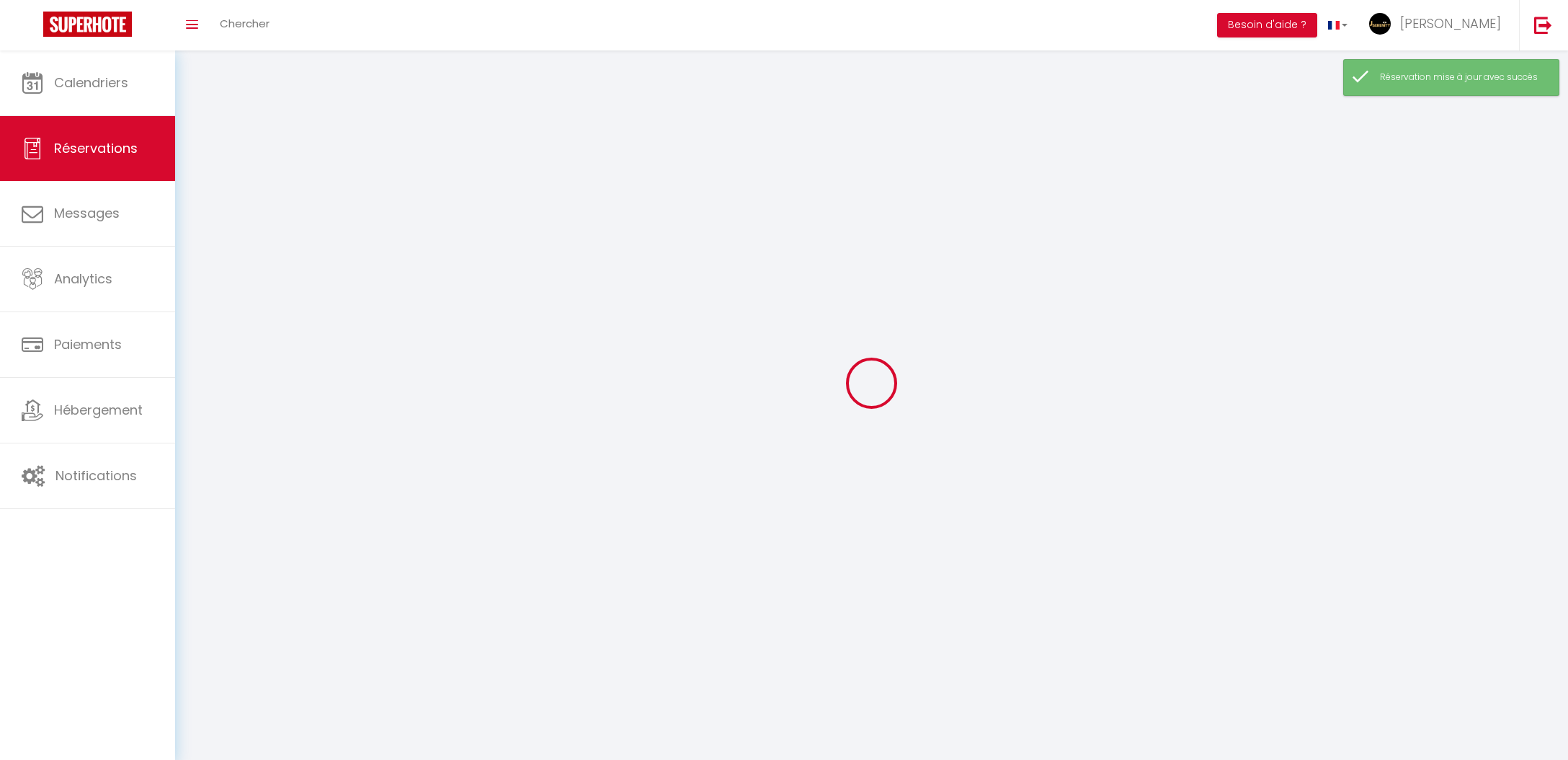
select select
checkbox input "false"
select select
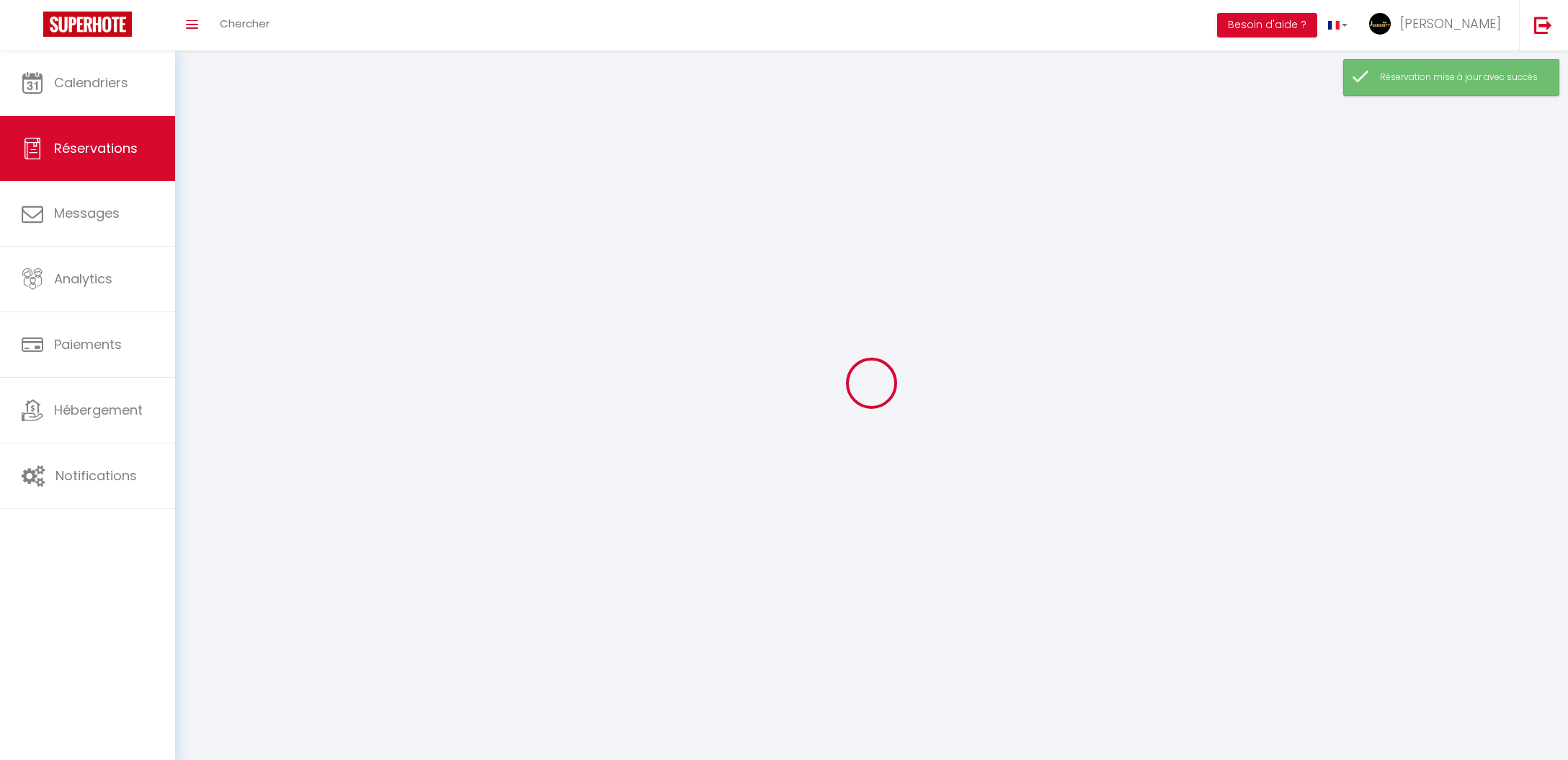
select select
checkbox input "false"
select select
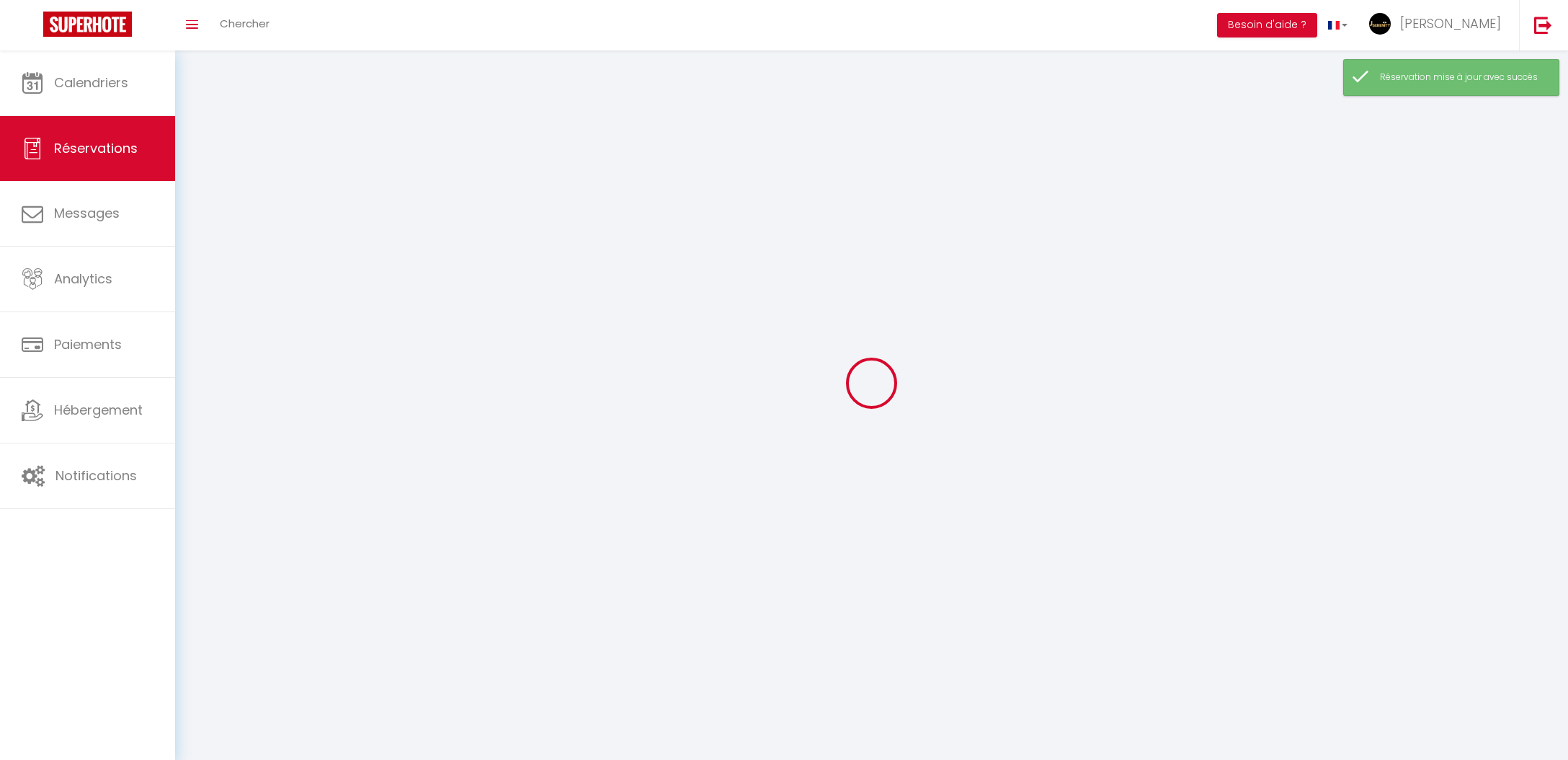
select select "54"
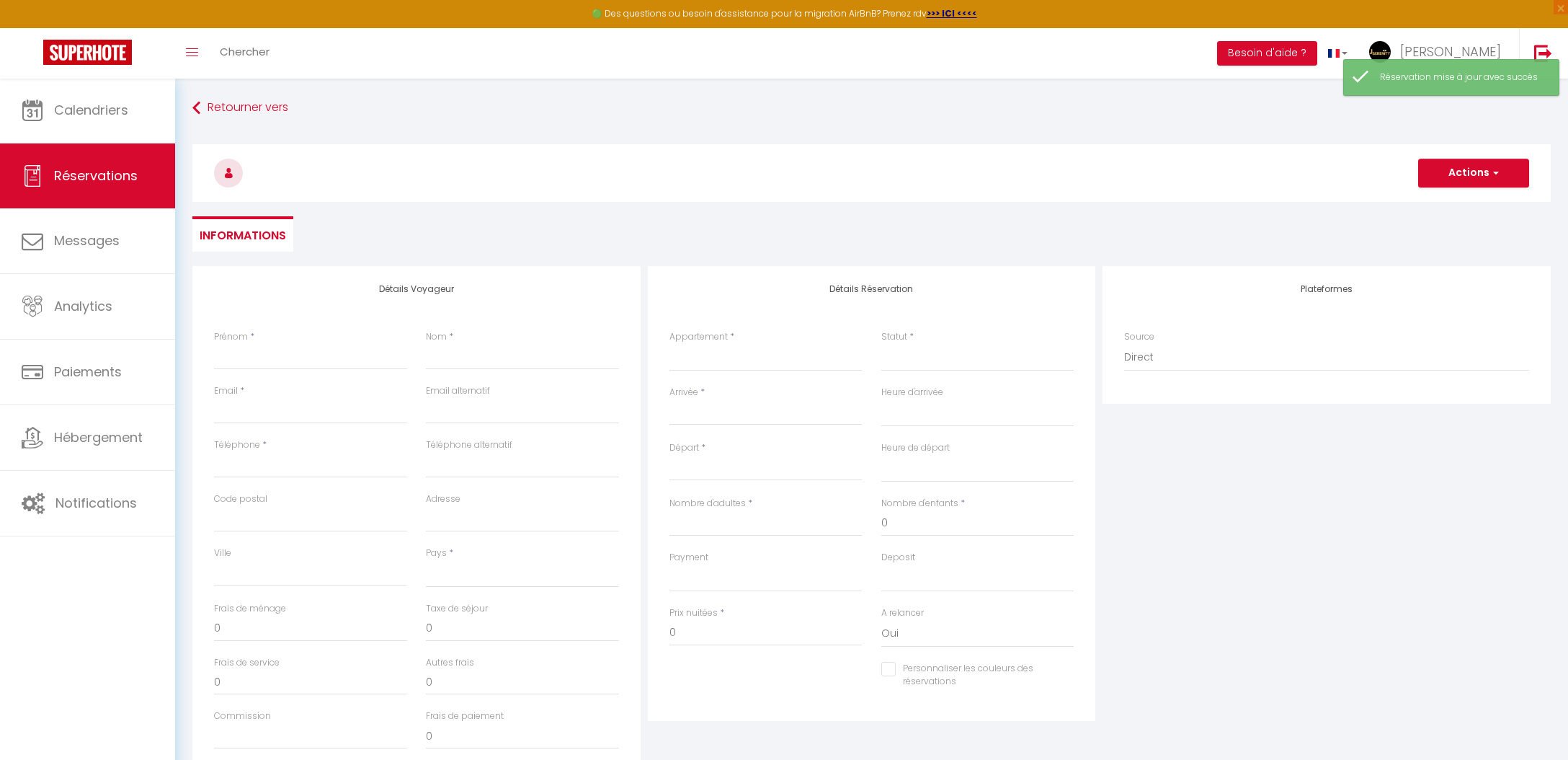
select select
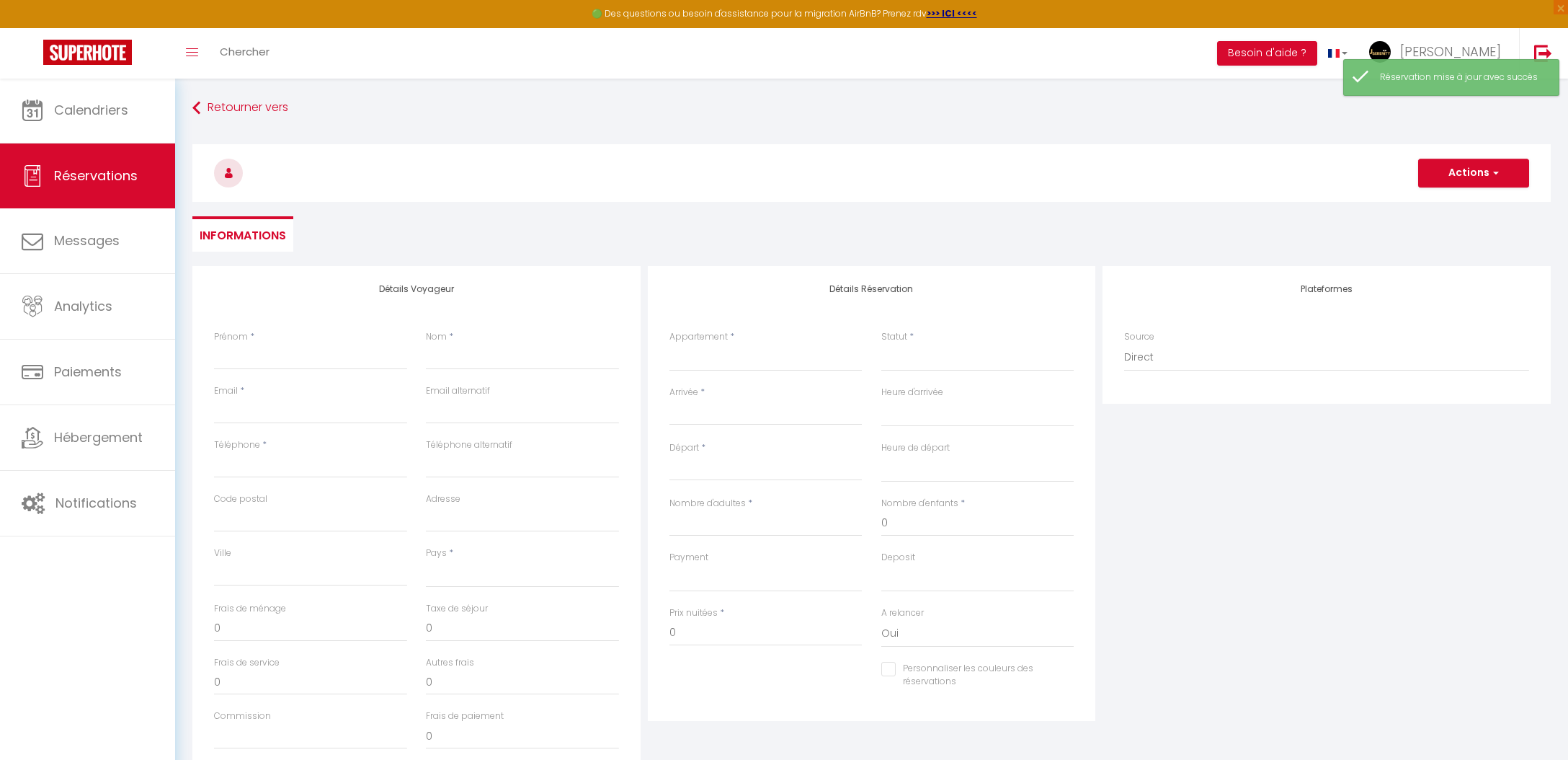
select select
checkbox input "false"
select select
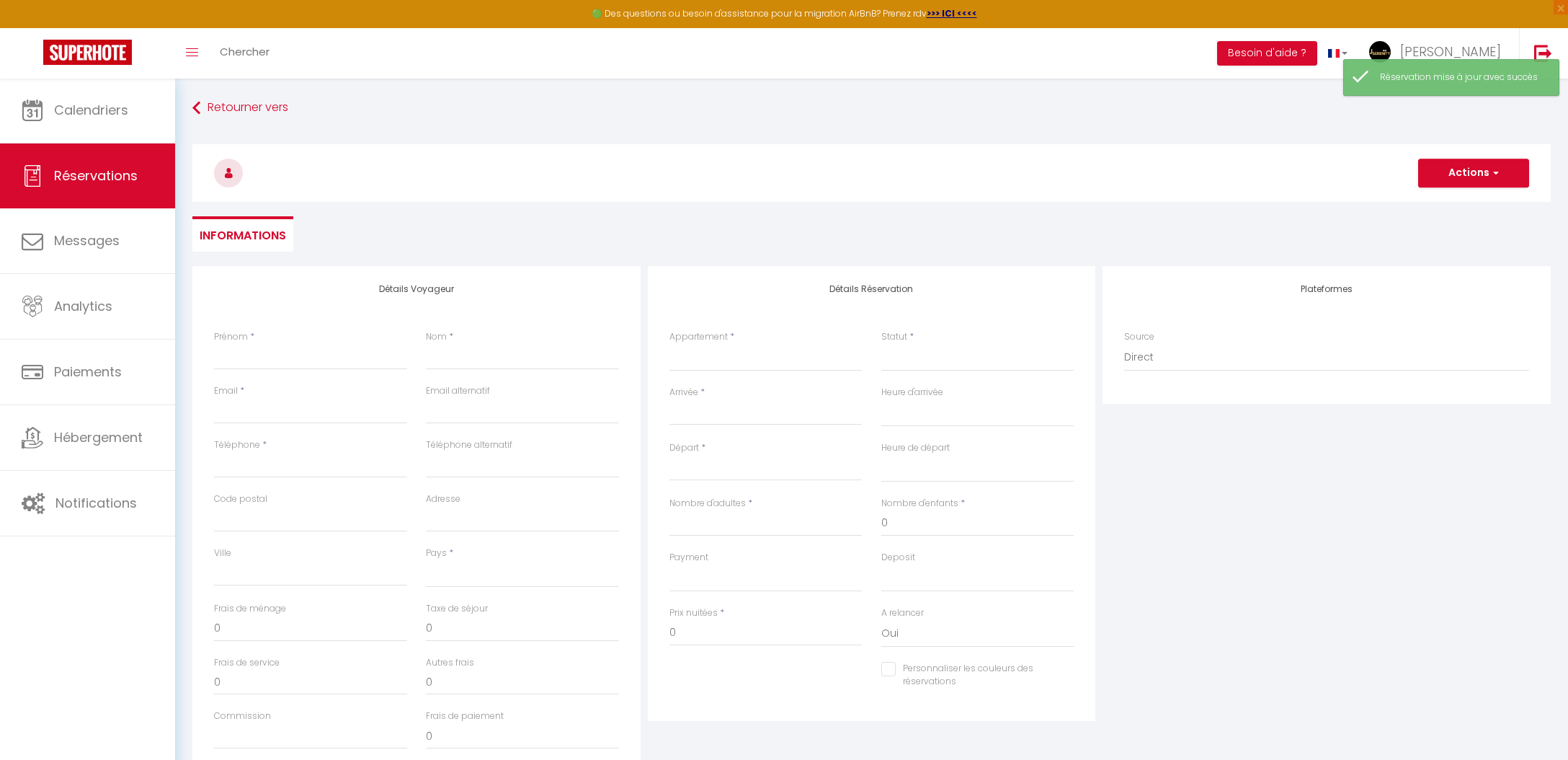
select select
checkbox input "false"
select select
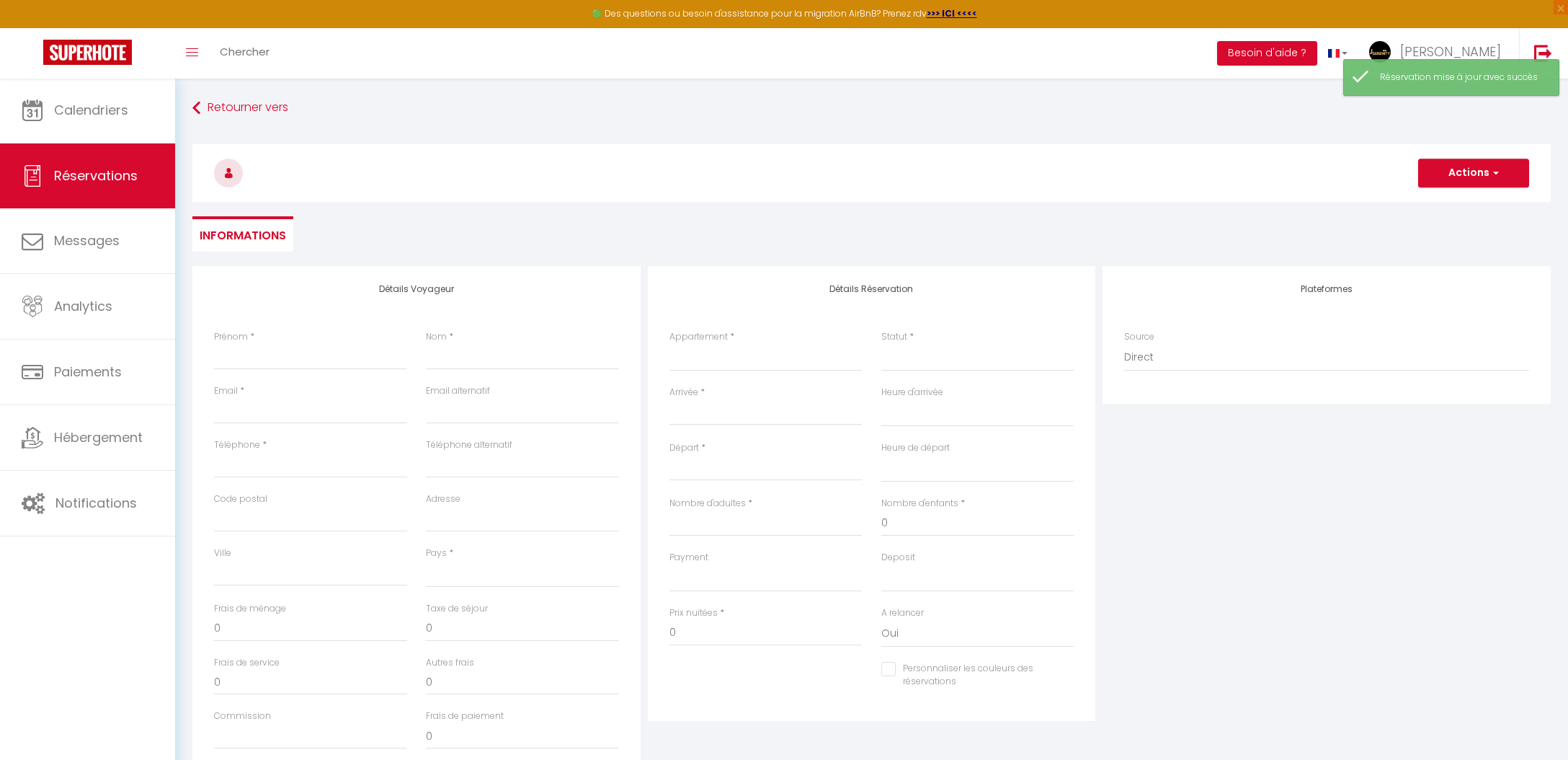
select select
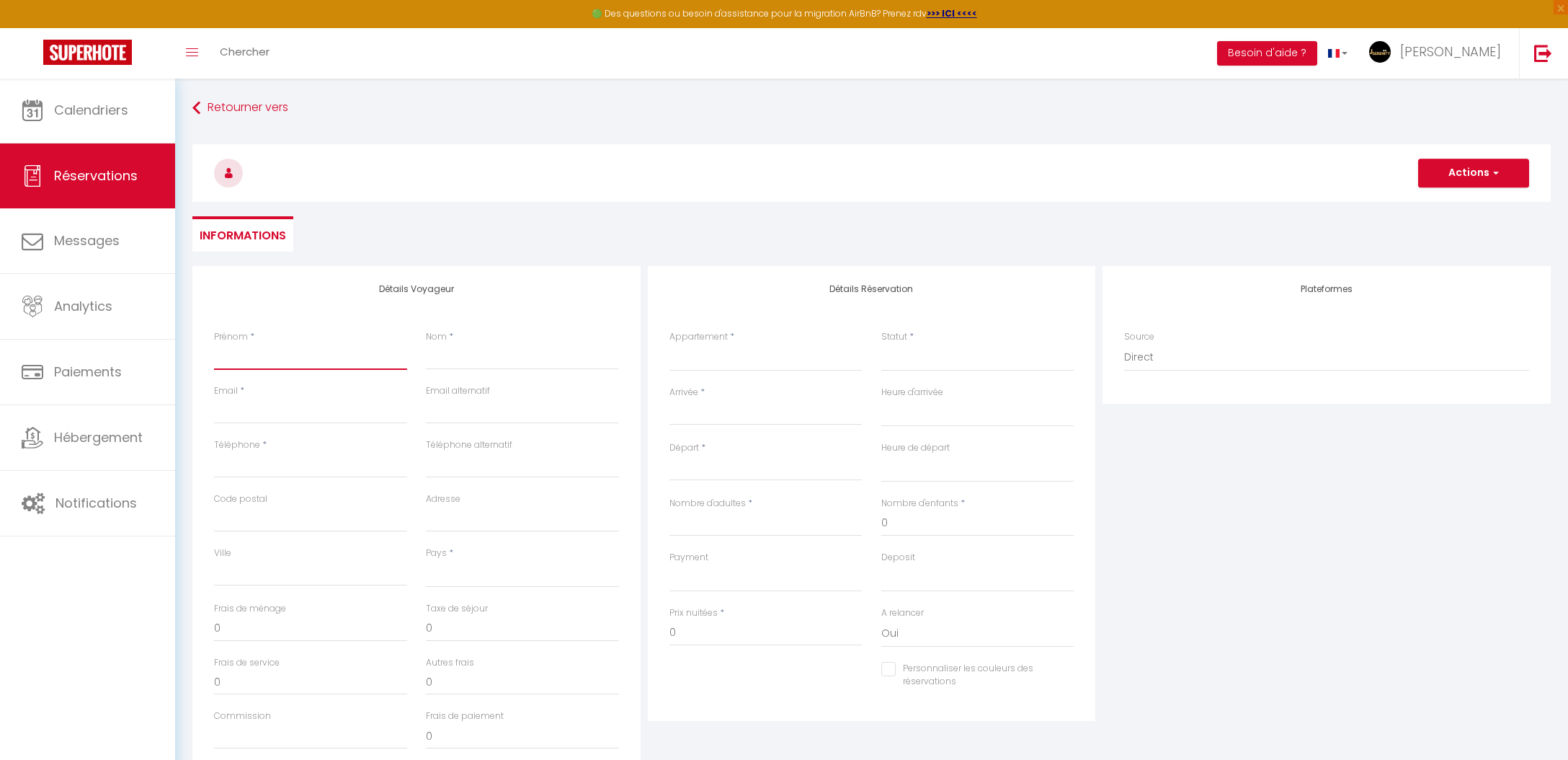
type input "l"
select select
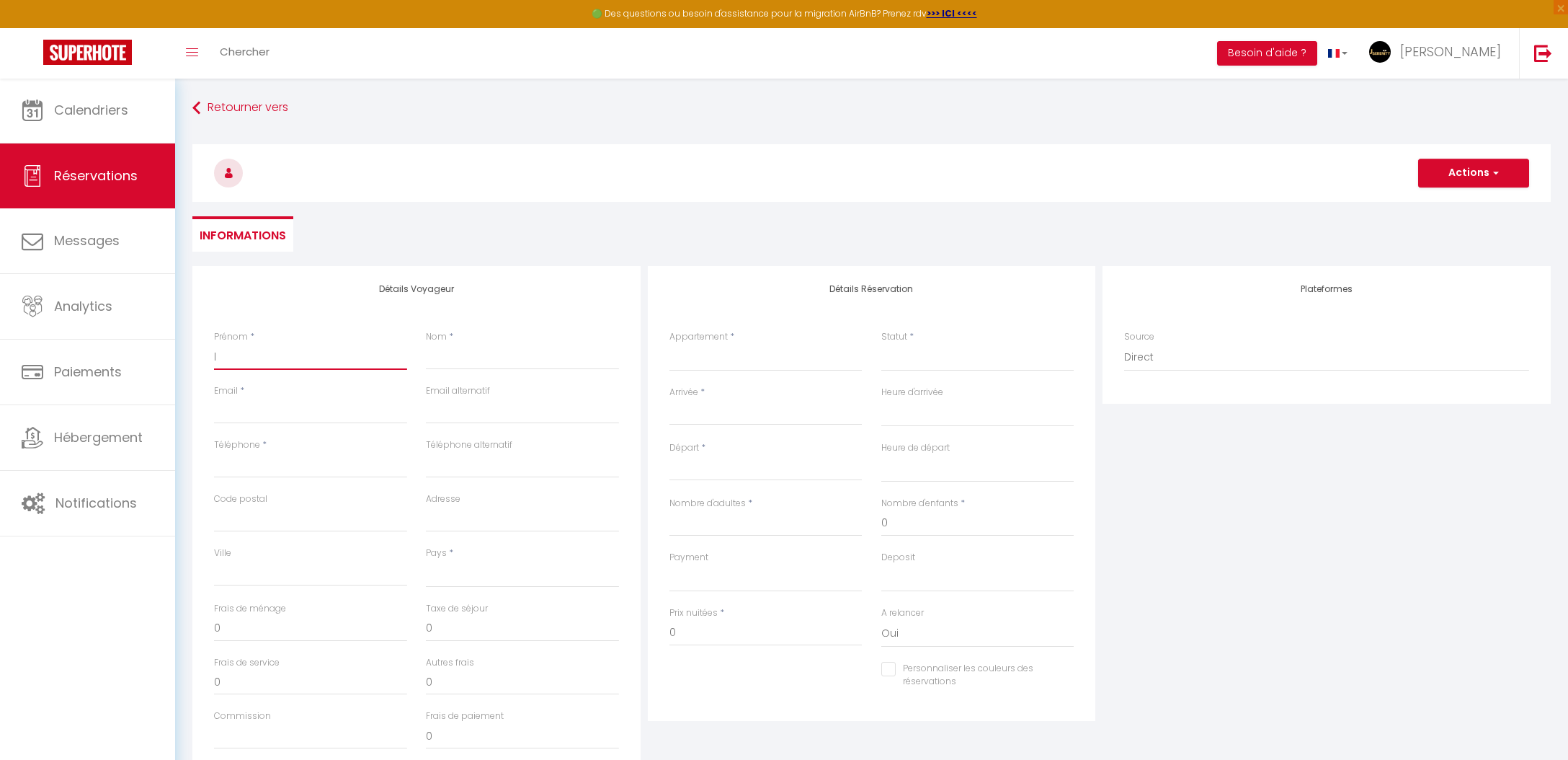
select select
checkbox input "false"
type input "lA"
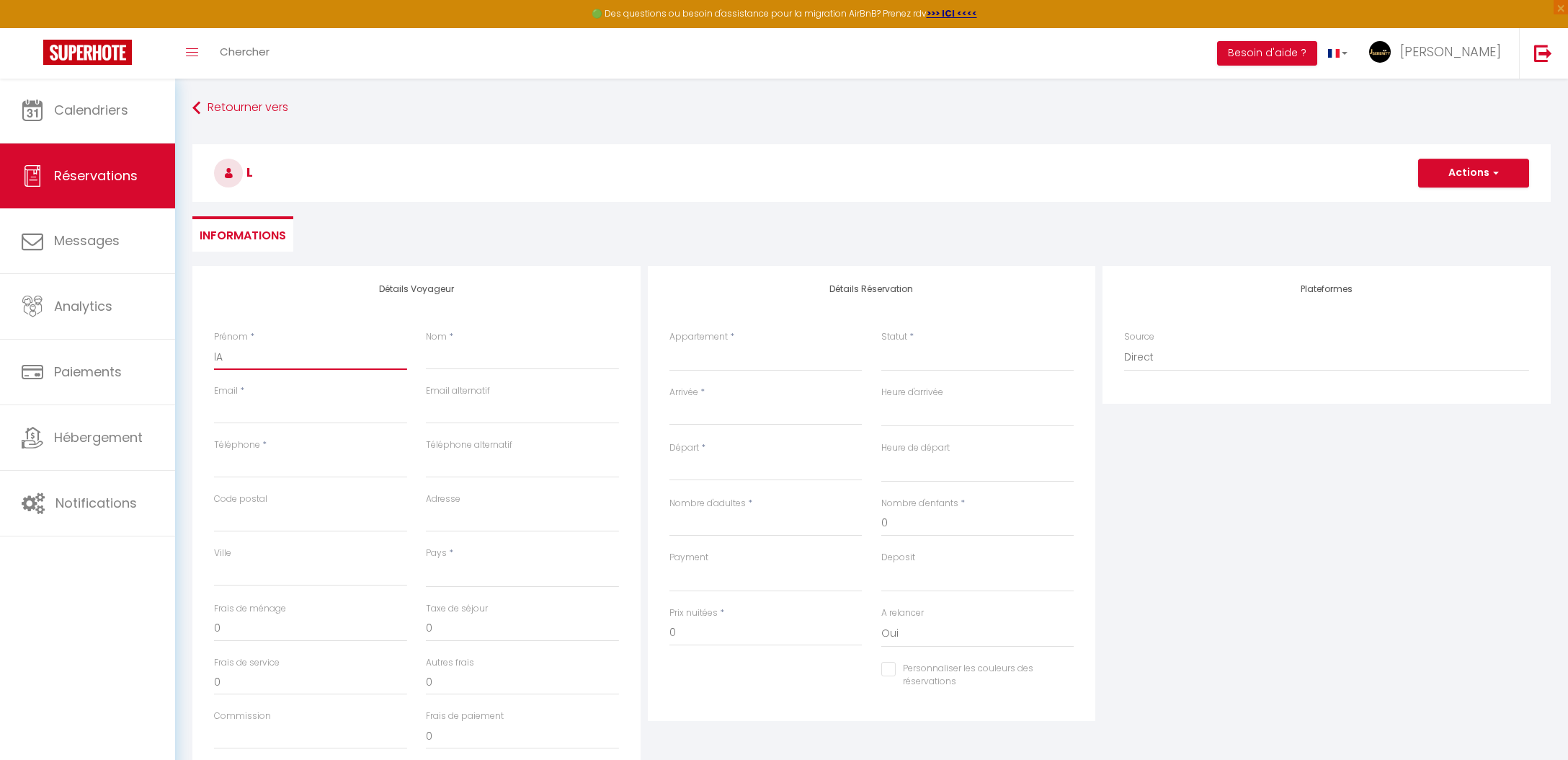
select select
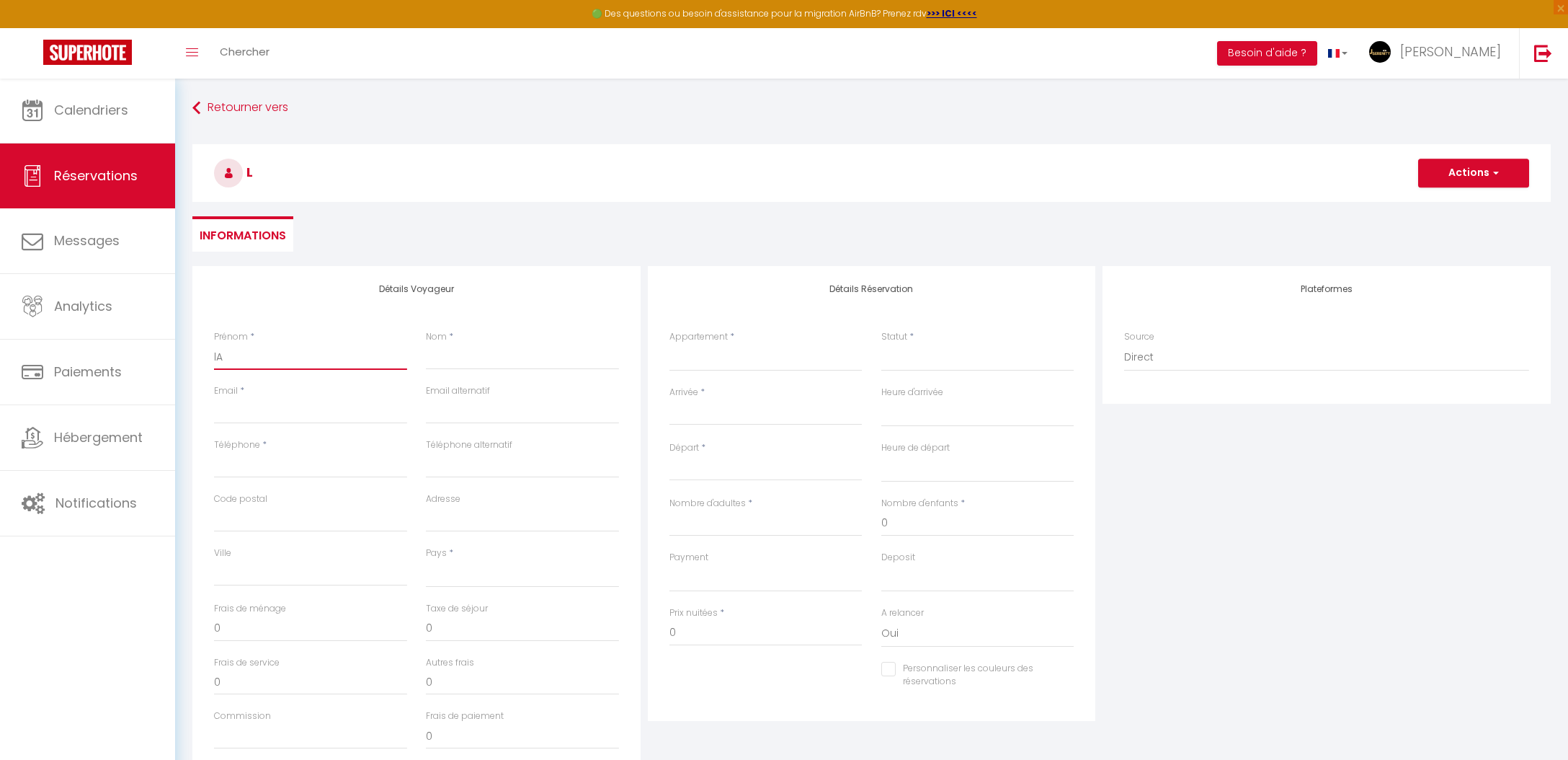
select select
checkbox input "false"
type input "lAR"
select select
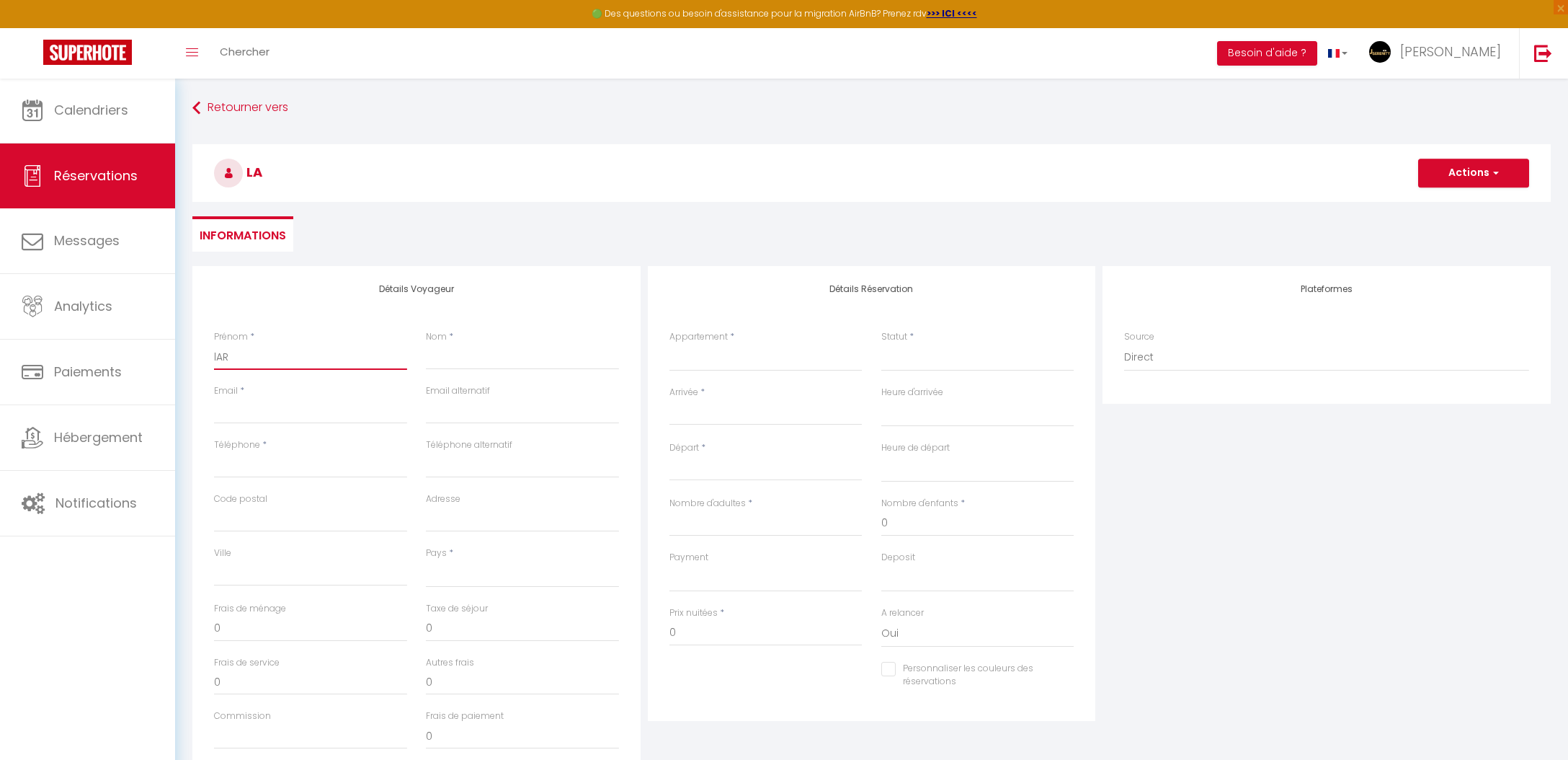
select select
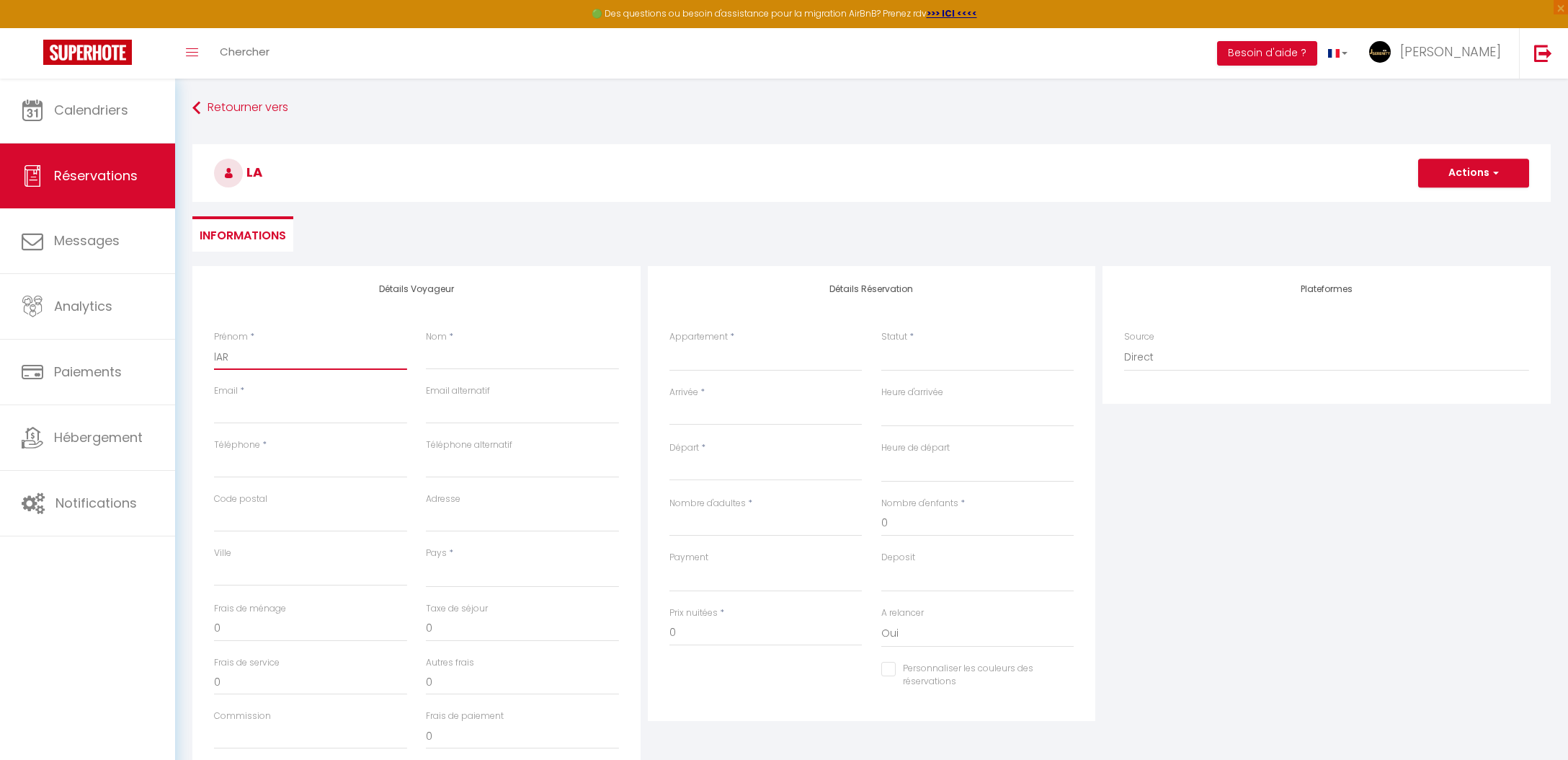
select select
checkbox input "false"
type input "lARY"
select select
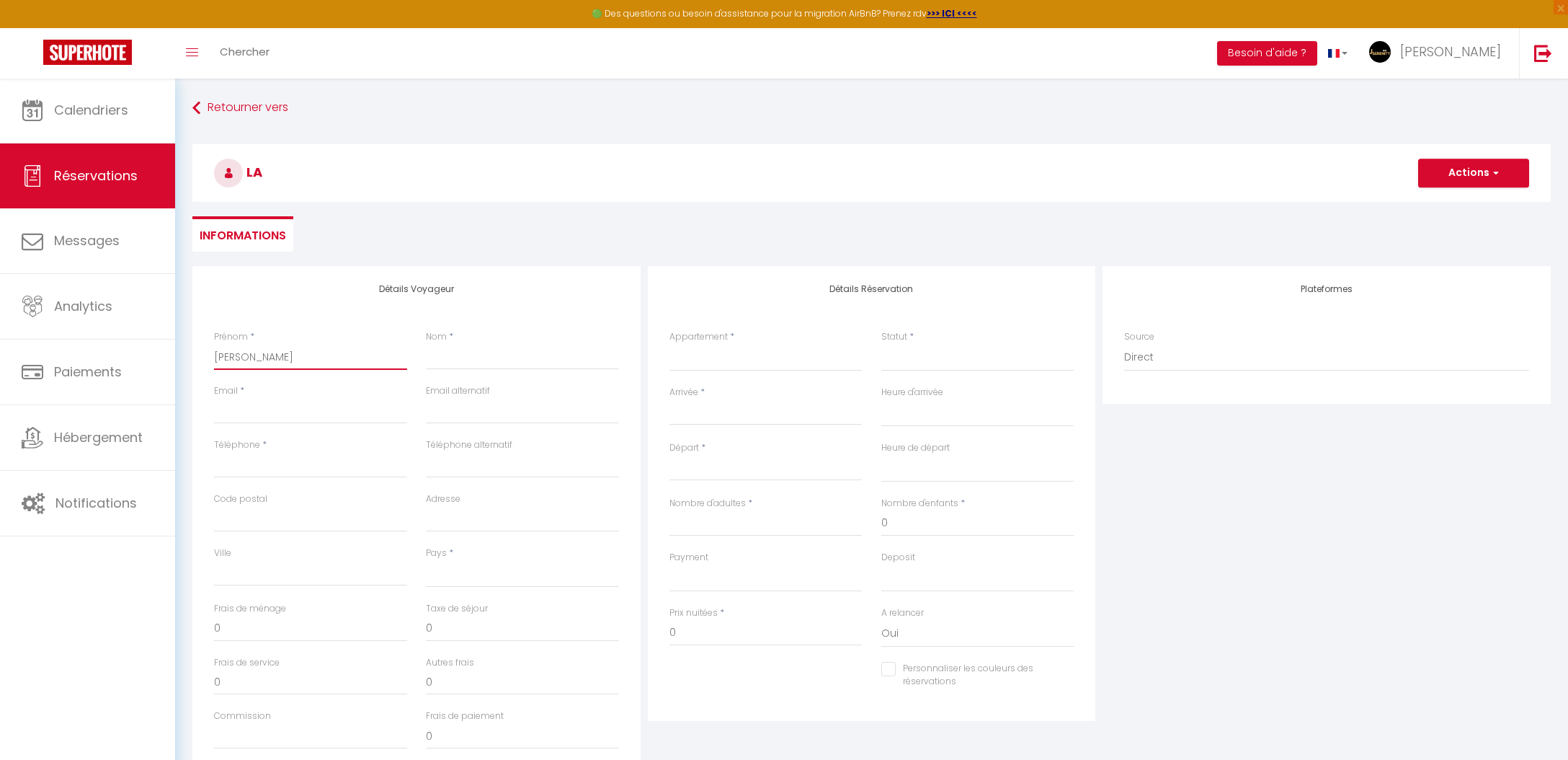
select select
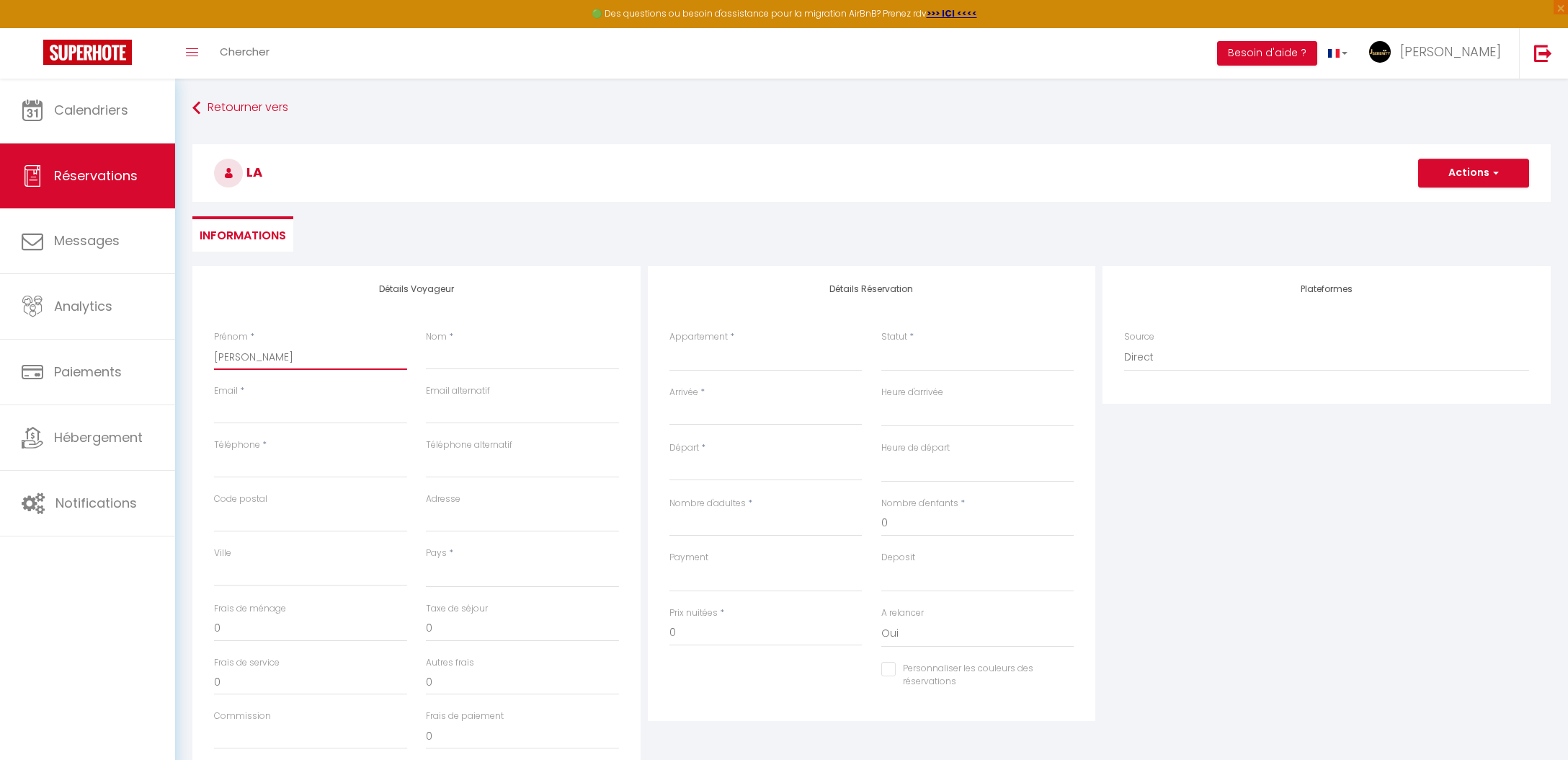
checkbox input "false"
type input "lARYS"
select select
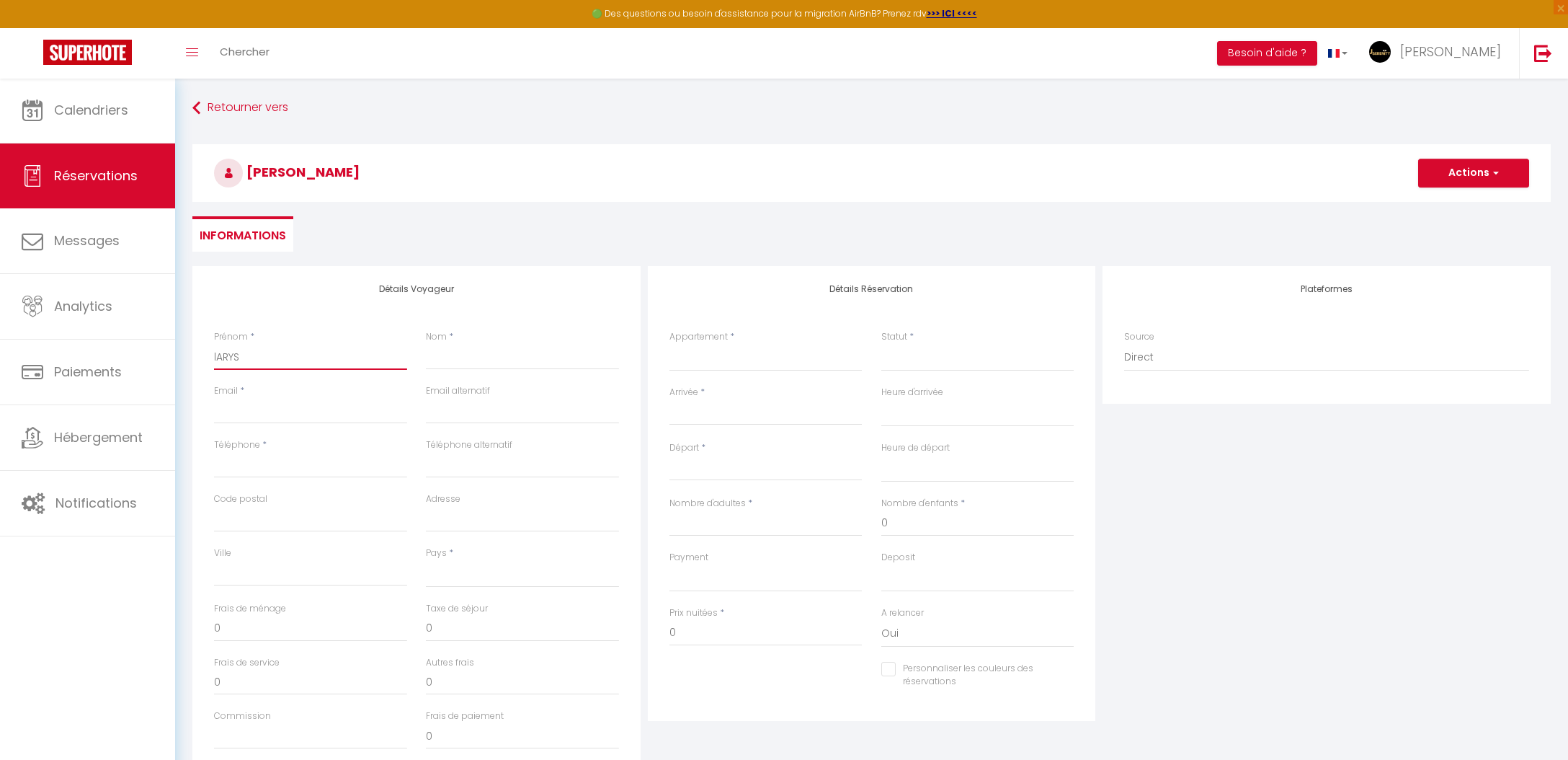
select select
checkbox input "false"
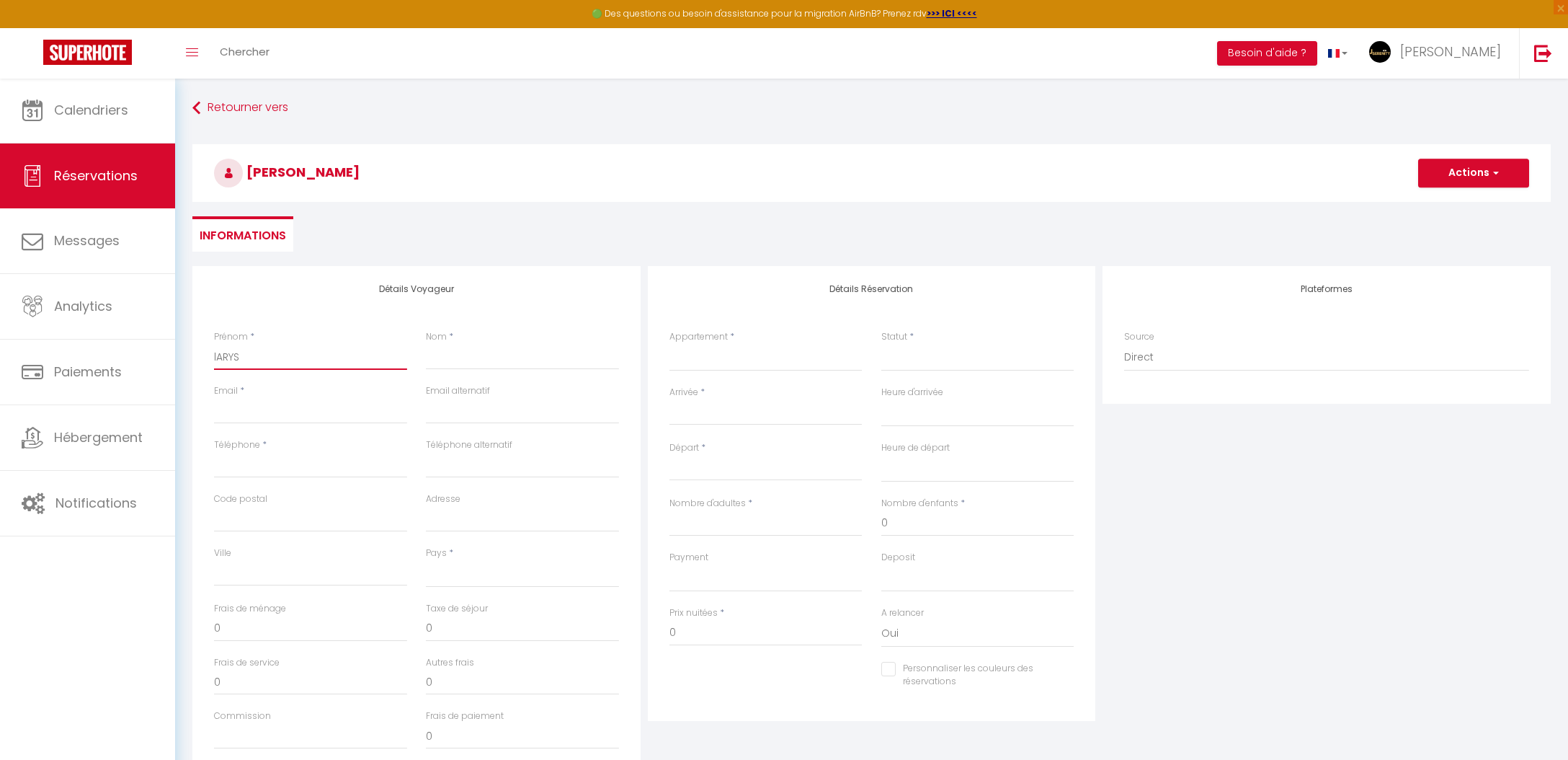
type input "lARYSS"
select select
click at [325, 402] on input "Email client" at bounding box center [310, 410] width 193 height 26
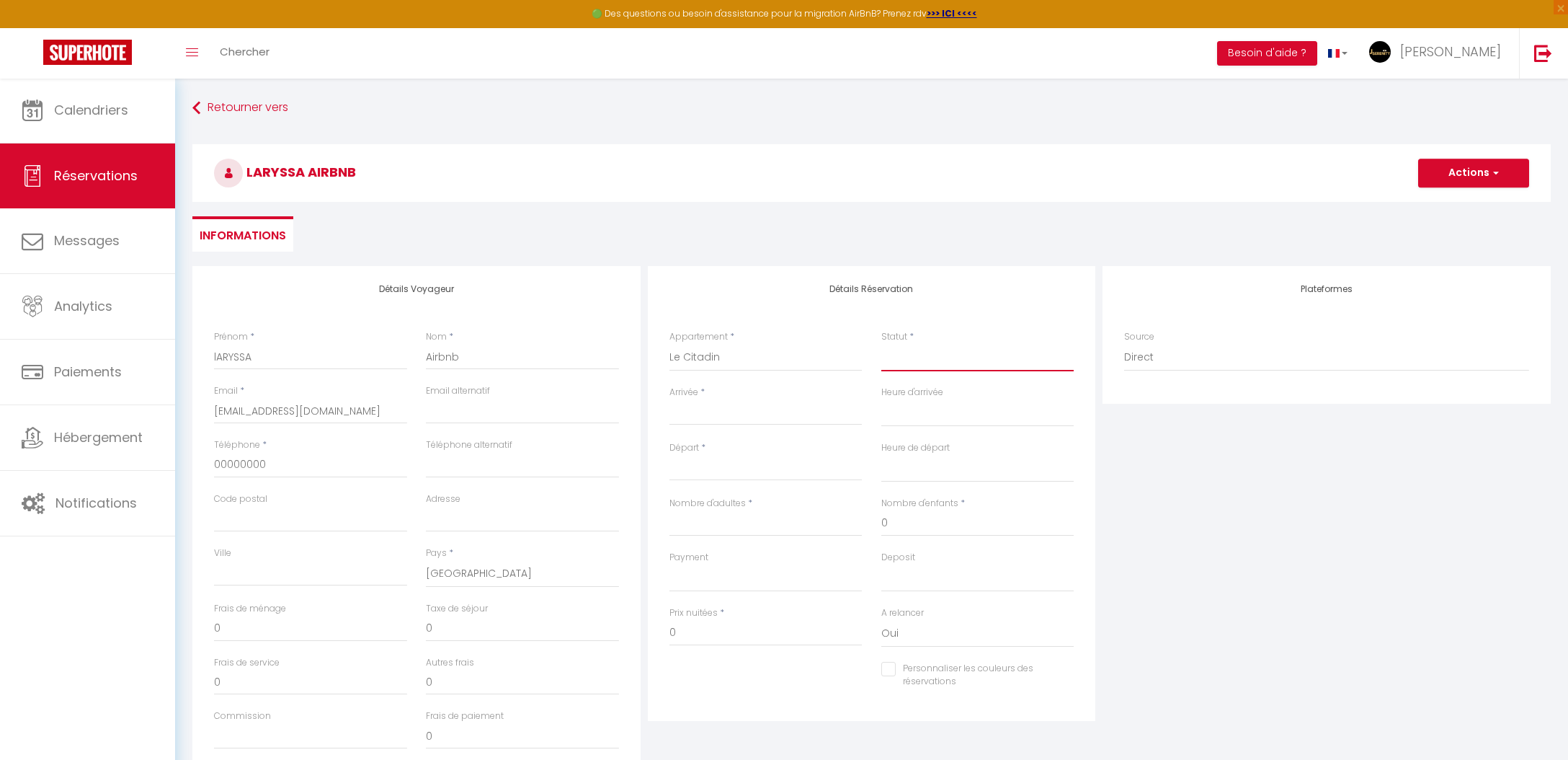
drag, startPoint x: 945, startPoint y: 348, endPoint x: 942, endPoint y: 360, distance: 12.4
click at [945, 349] on select "Confirmé Non Confirmé Annulé Annulé par le voyageur No Show Request" at bounding box center [977, 357] width 193 height 27
click at [945, 354] on select "Confirmé Non Confirmé Annulé Annulé par le voyageur No Show Request" at bounding box center [977, 357] width 193 height 27
click at [741, 415] on input "Arrivée" at bounding box center [766, 414] width 193 height 19
click at [691, 409] on input "Arrivée" at bounding box center [766, 414] width 193 height 19
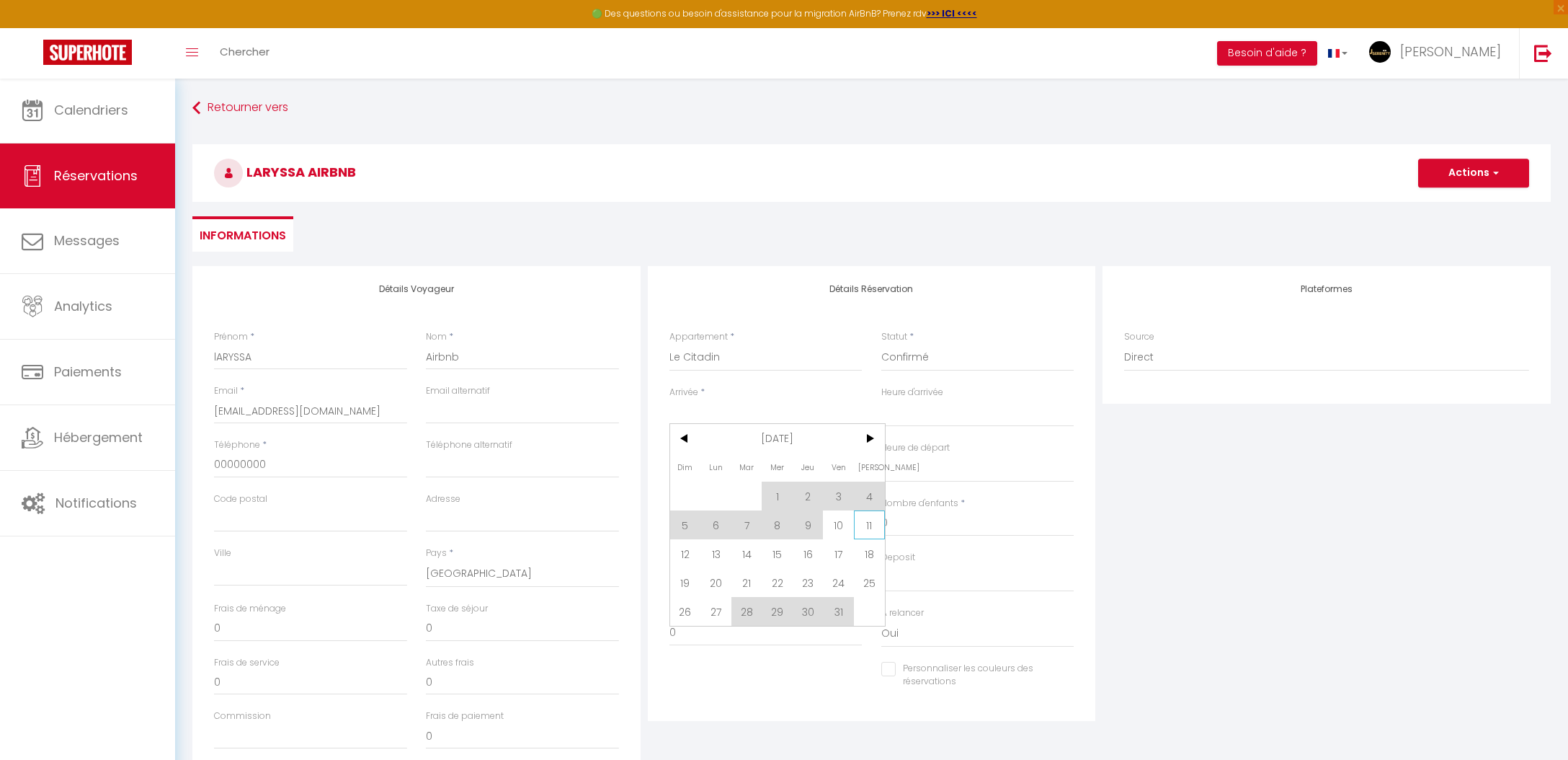
click at [882, 526] on span "11" at bounding box center [870, 525] width 31 height 29
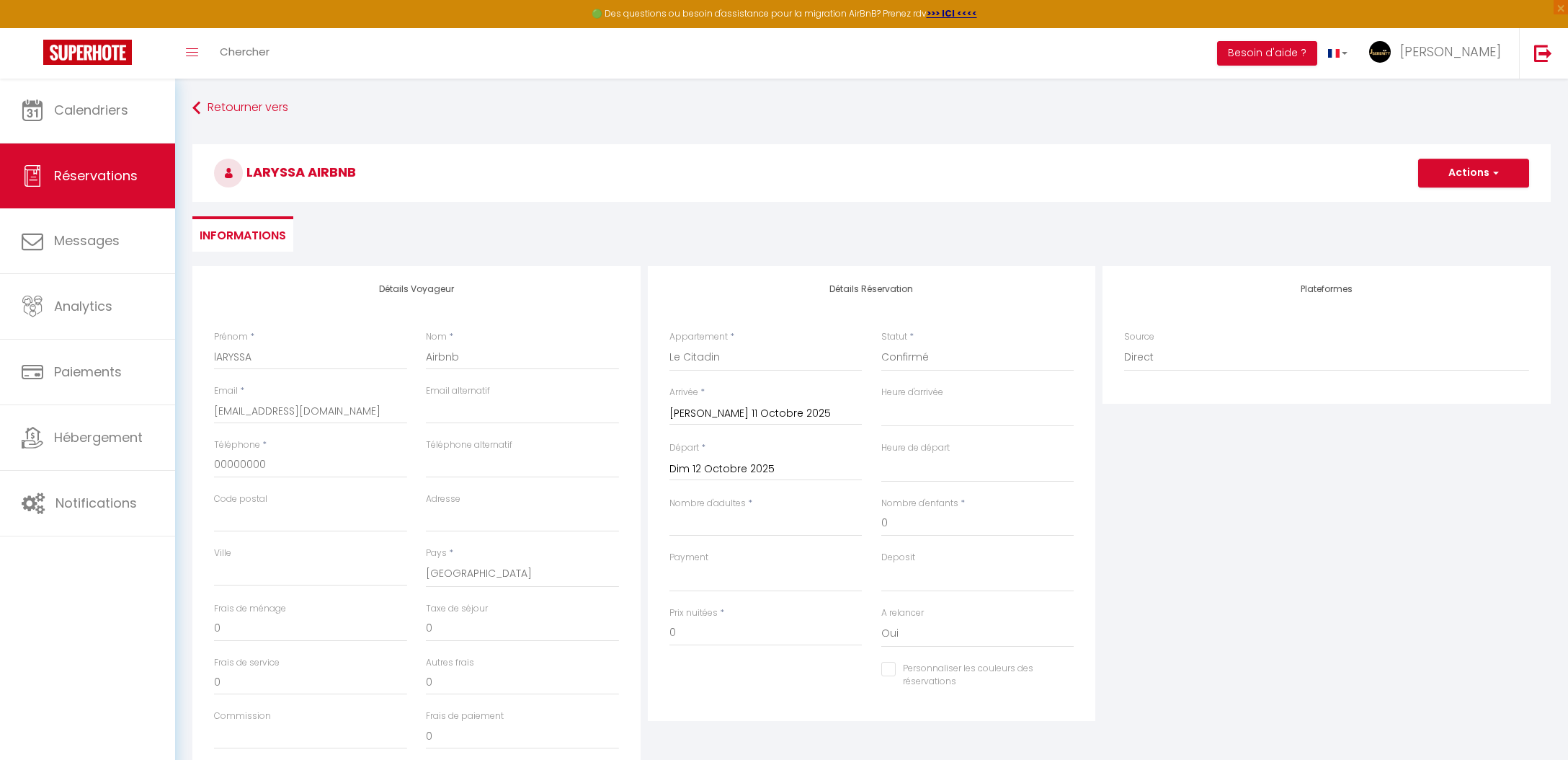
click at [756, 475] on input "Dim 12 Octobre 2025" at bounding box center [766, 469] width 193 height 19
drag, startPoint x: 793, startPoint y: 605, endPoint x: 751, endPoint y: 530, distance: 86.0
click at [793, 605] on span "16" at bounding box center [808, 609] width 31 height 29
click at [737, 475] on input "Jeu 16 Octobre 2025" at bounding box center [766, 469] width 193 height 19
click at [788, 619] on span "15" at bounding box center [777, 609] width 31 height 29
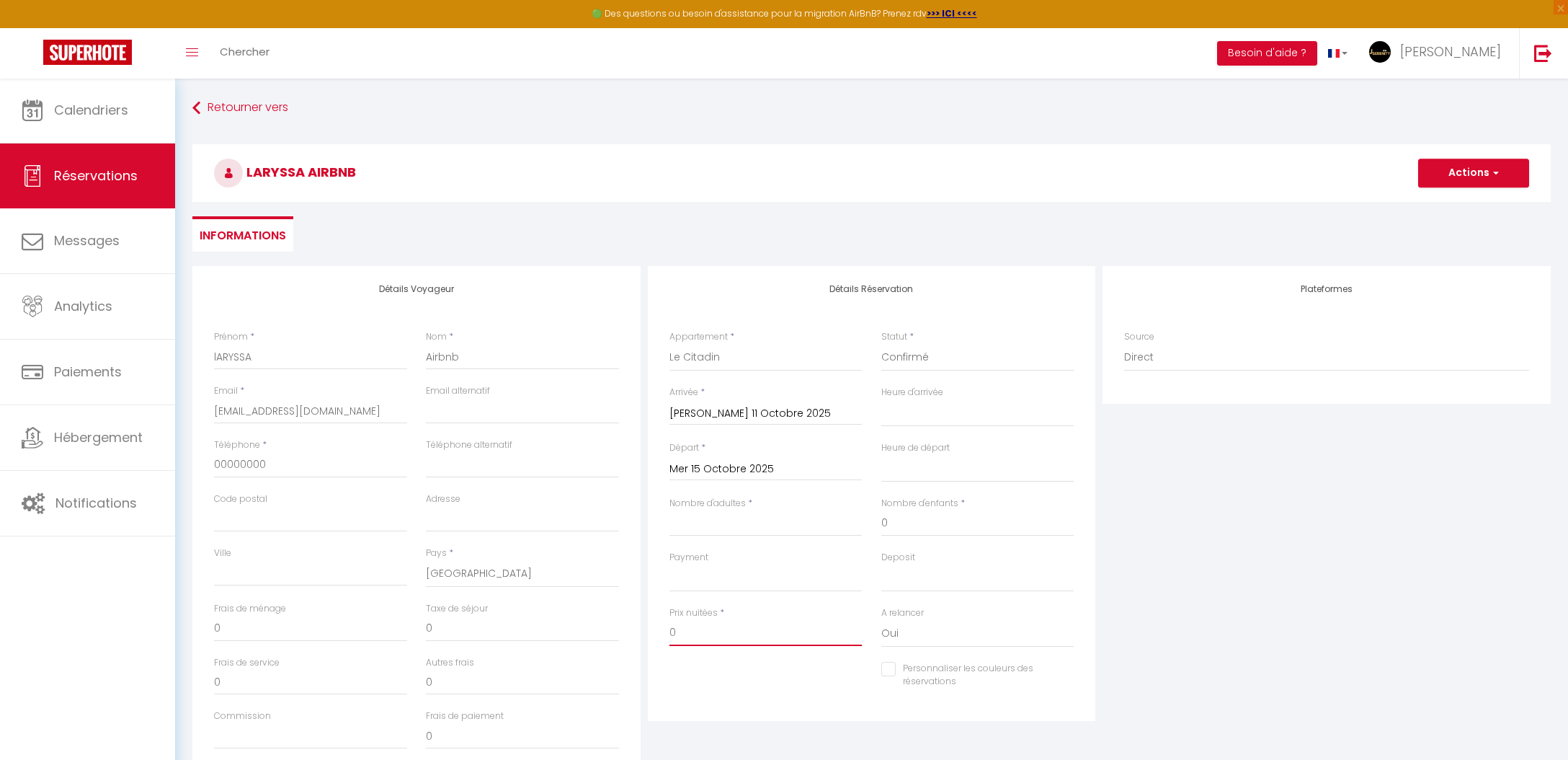
click at [696, 634] on input "0" at bounding box center [766, 633] width 193 height 26
click at [696, 635] on input "0" at bounding box center [766, 633] width 193 height 26
click at [696, 634] on input "0" at bounding box center [766, 633] width 193 height 26
click at [696, 635] on input "0" at bounding box center [766, 633] width 193 height 26
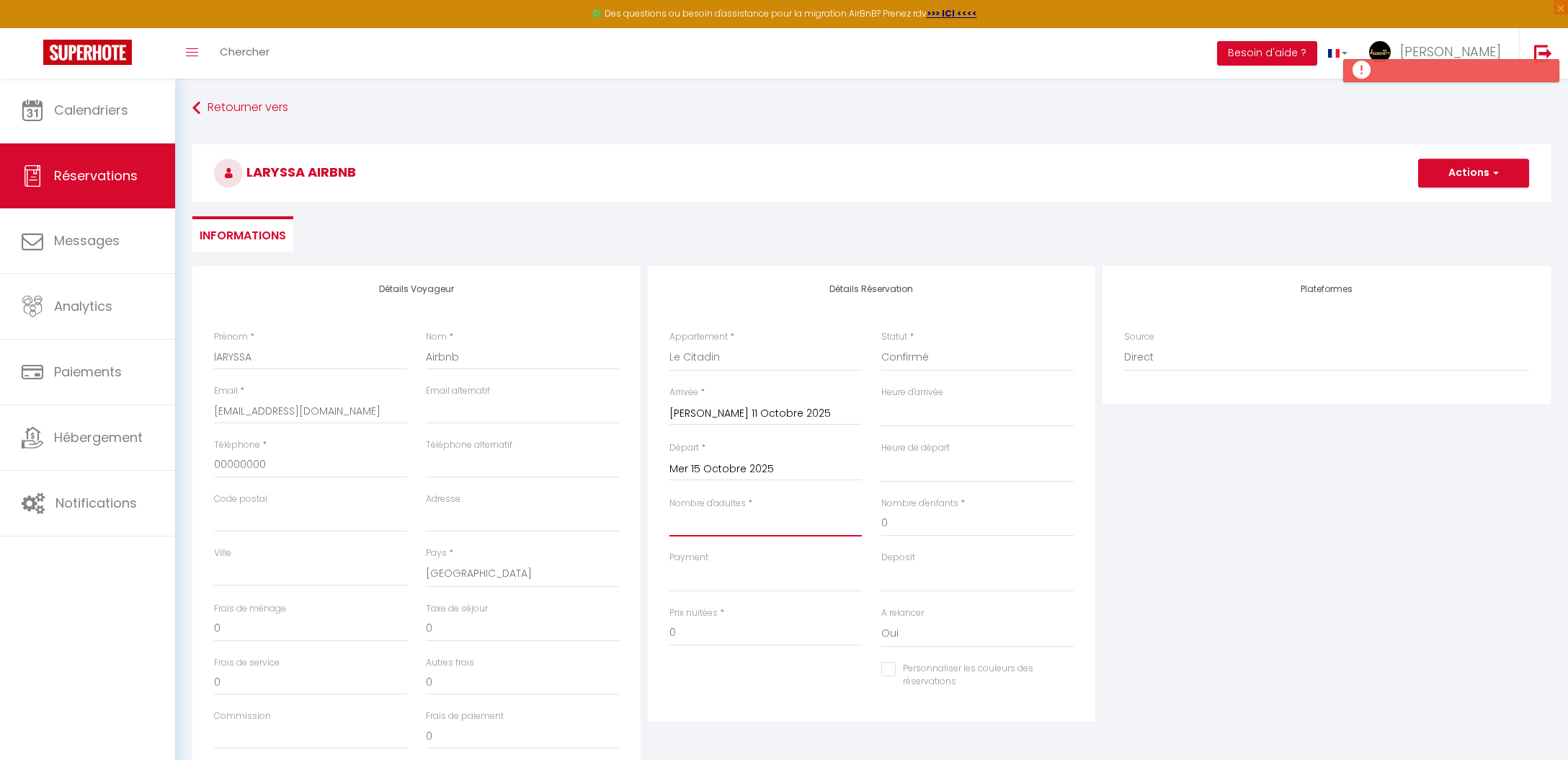
click at [697, 521] on input "Nombre d'adultes" at bounding box center [766, 523] width 193 height 26
click at [713, 631] on input "300" at bounding box center [766, 633] width 193 height 26
click at [713, 630] on input "300" at bounding box center [766, 633] width 193 height 26
click at [346, 631] on input "0" at bounding box center [310, 629] width 193 height 26
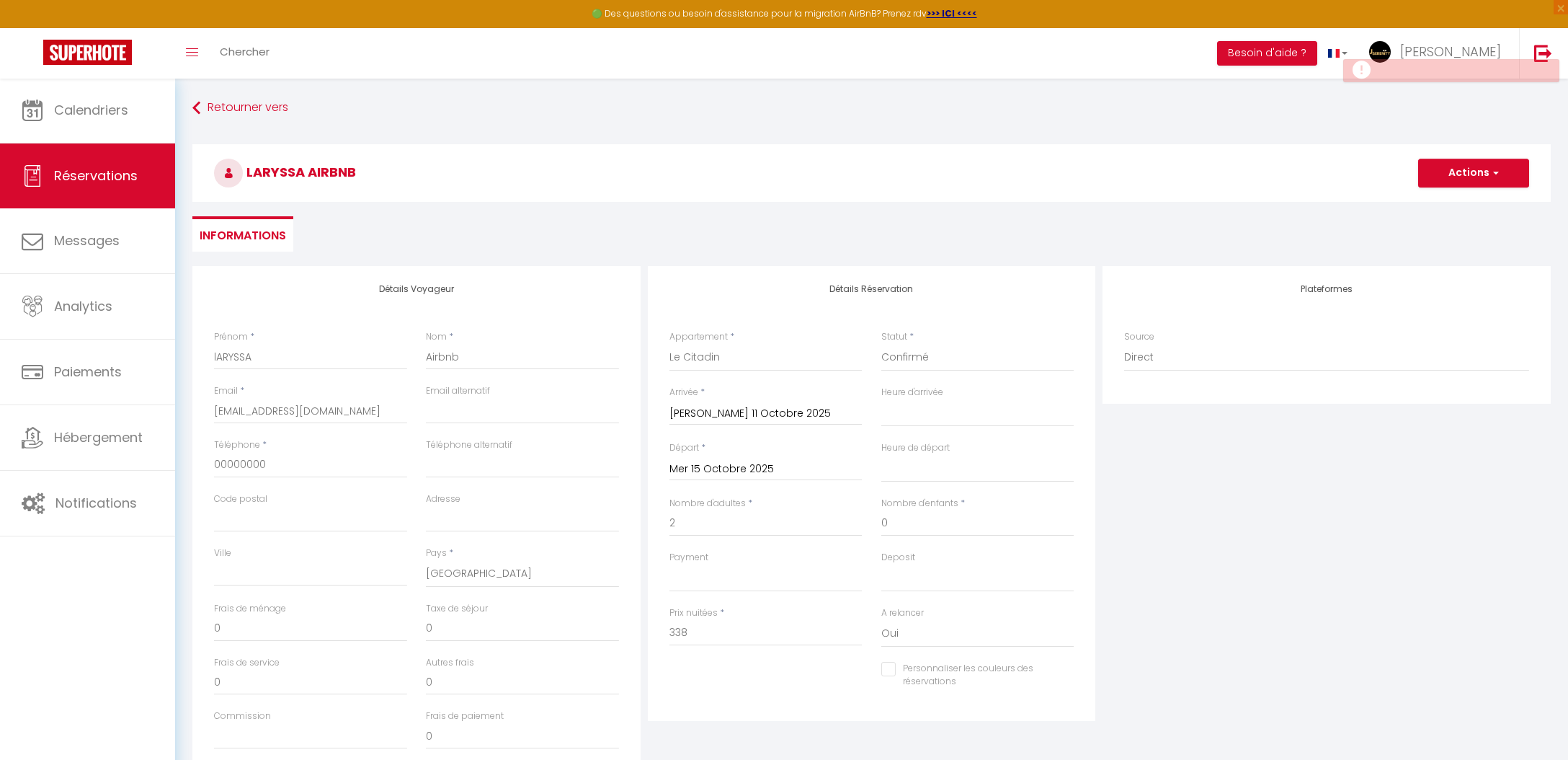
click at [300, 715] on div "Commission" at bounding box center [310, 729] width 193 height 40
click at [301, 723] on input "Commission" at bounding box center [310, 736] width 193 height 26
click at [1440, 174] on button "Actions" at bounding box center [1474, 173] width 111 height 29
click at [1444, 208] on link "Enregistrer" at bounding box center [1459, 204] width 114 height 19
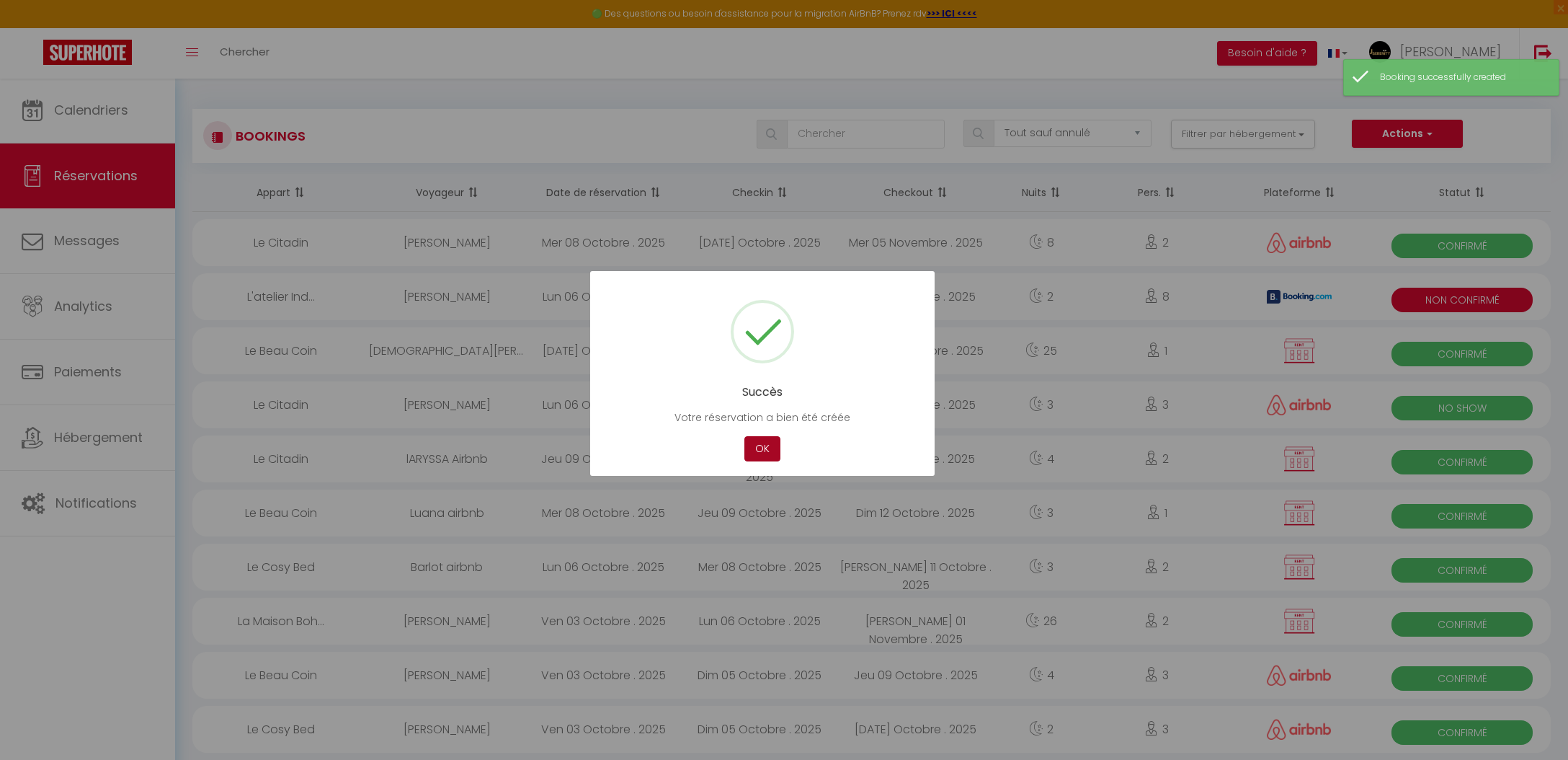
click at [774, 437] on button "OK" at bounding box center [763, 448] width 36 height 25
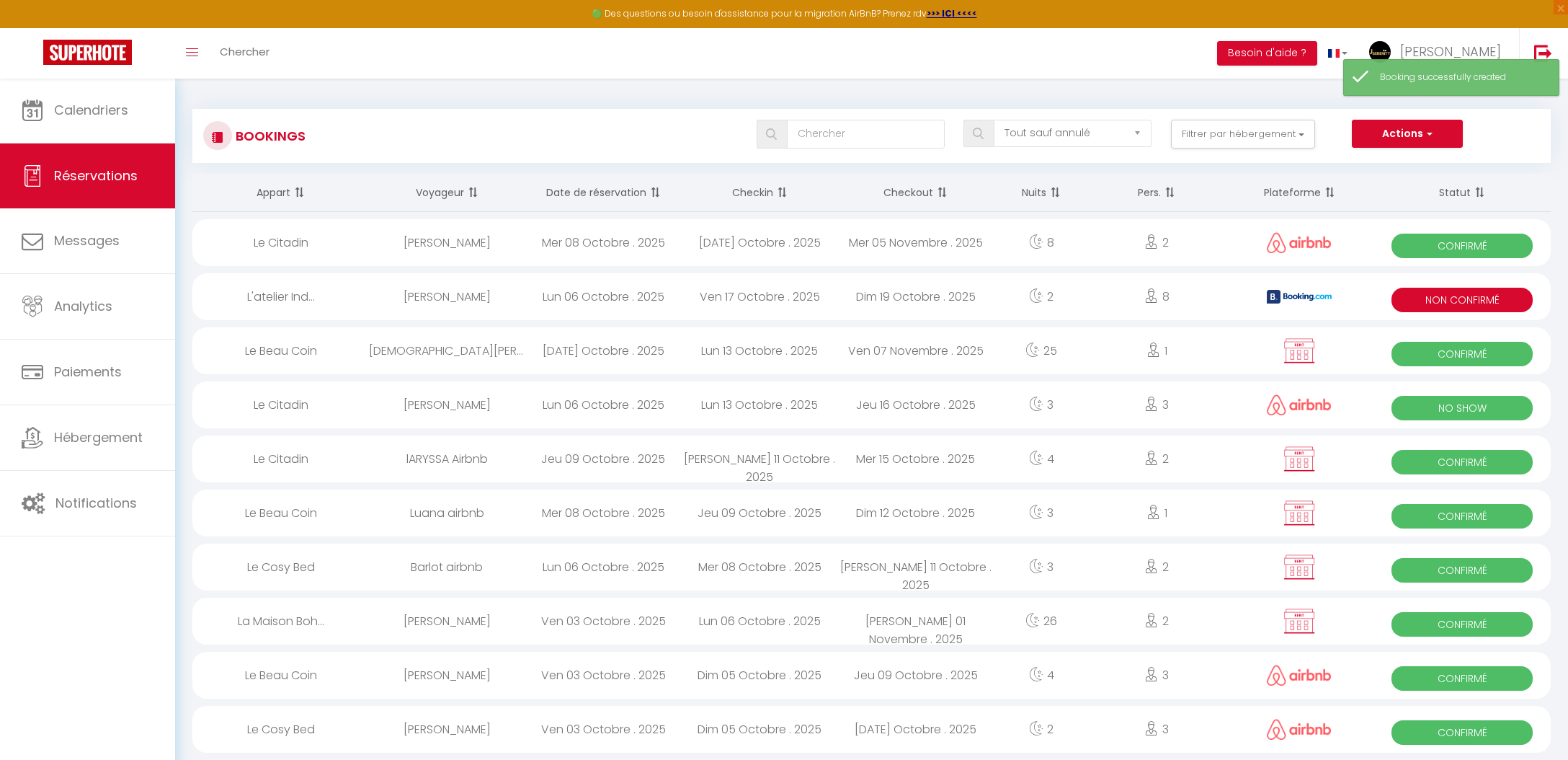
click at [135, 155] on link "Réservations" at bounding box center [88, 176] width 175 height 65
click at [137, 134] on link "Calendriers" at bounding box center [88, 111] width 175 height 65
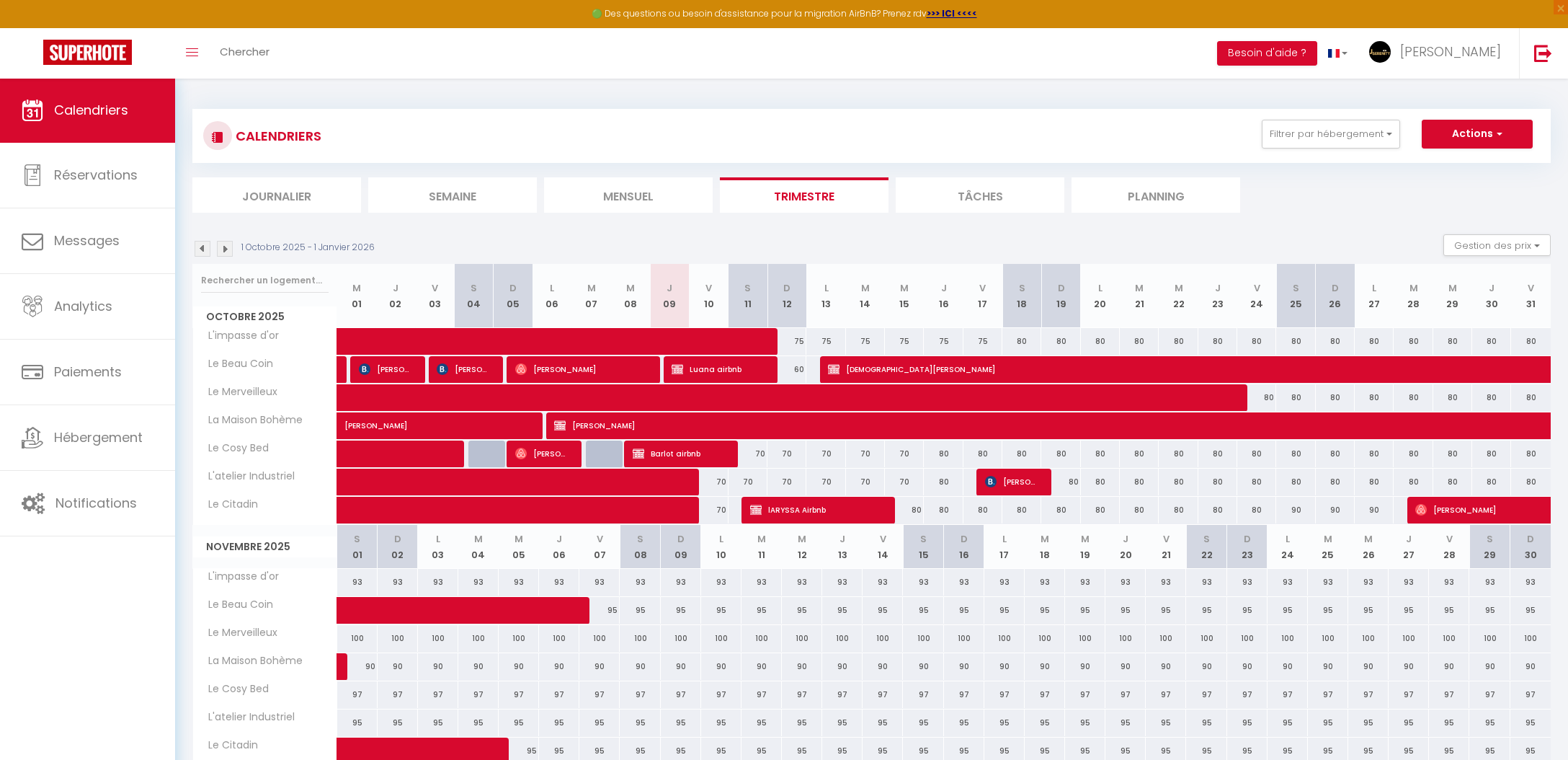
click at [723, 483] on div "70" at bounding box center [708, 482] width 39 height 27
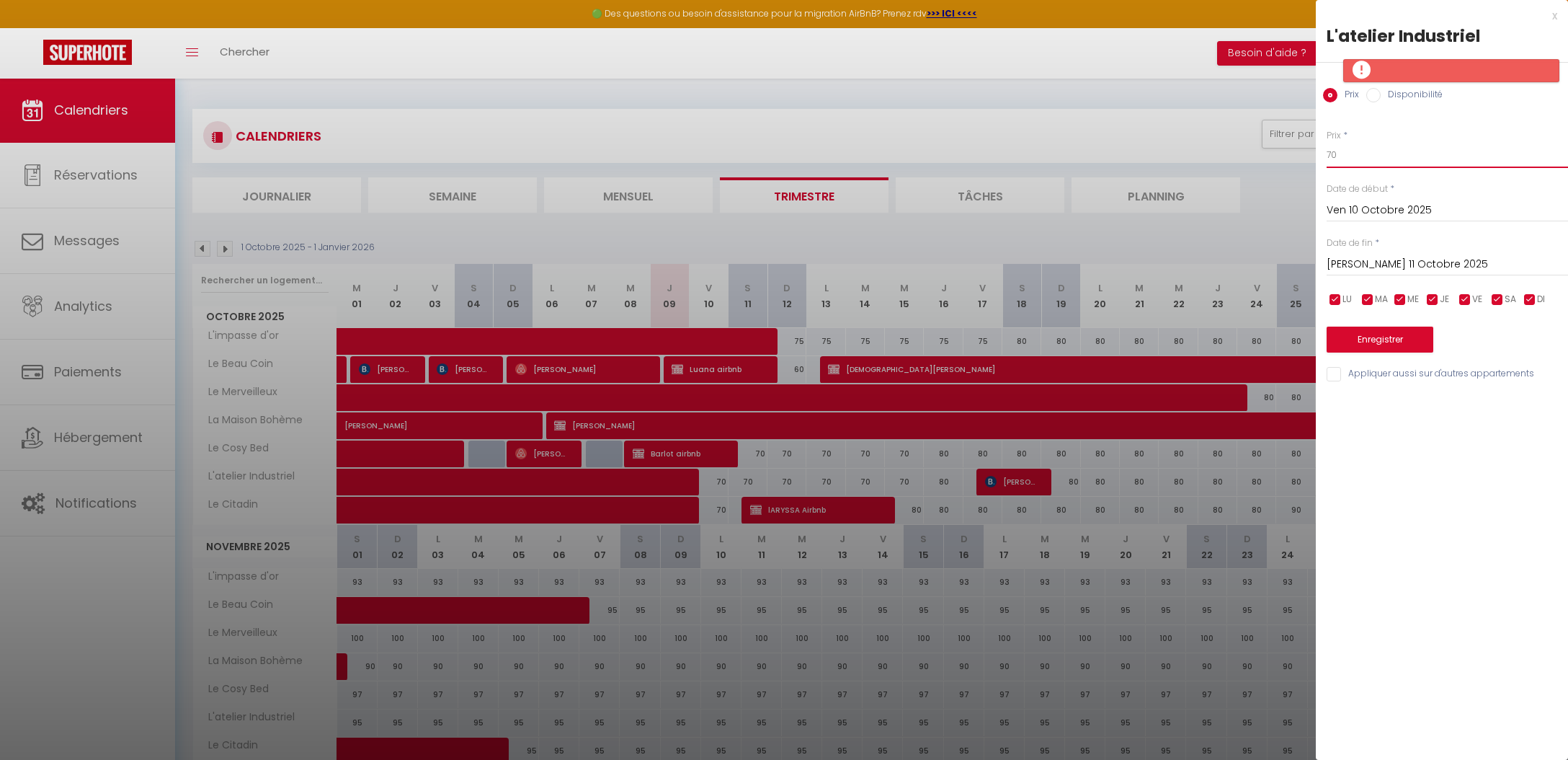
click at [1328, 164] on input "70" at bounding box center [1447, 155] width 241 height 26
click at [1417, 260] on input "Sam 11 Octobre 2025" at bounding box center [1447, 264] width 241 height 19
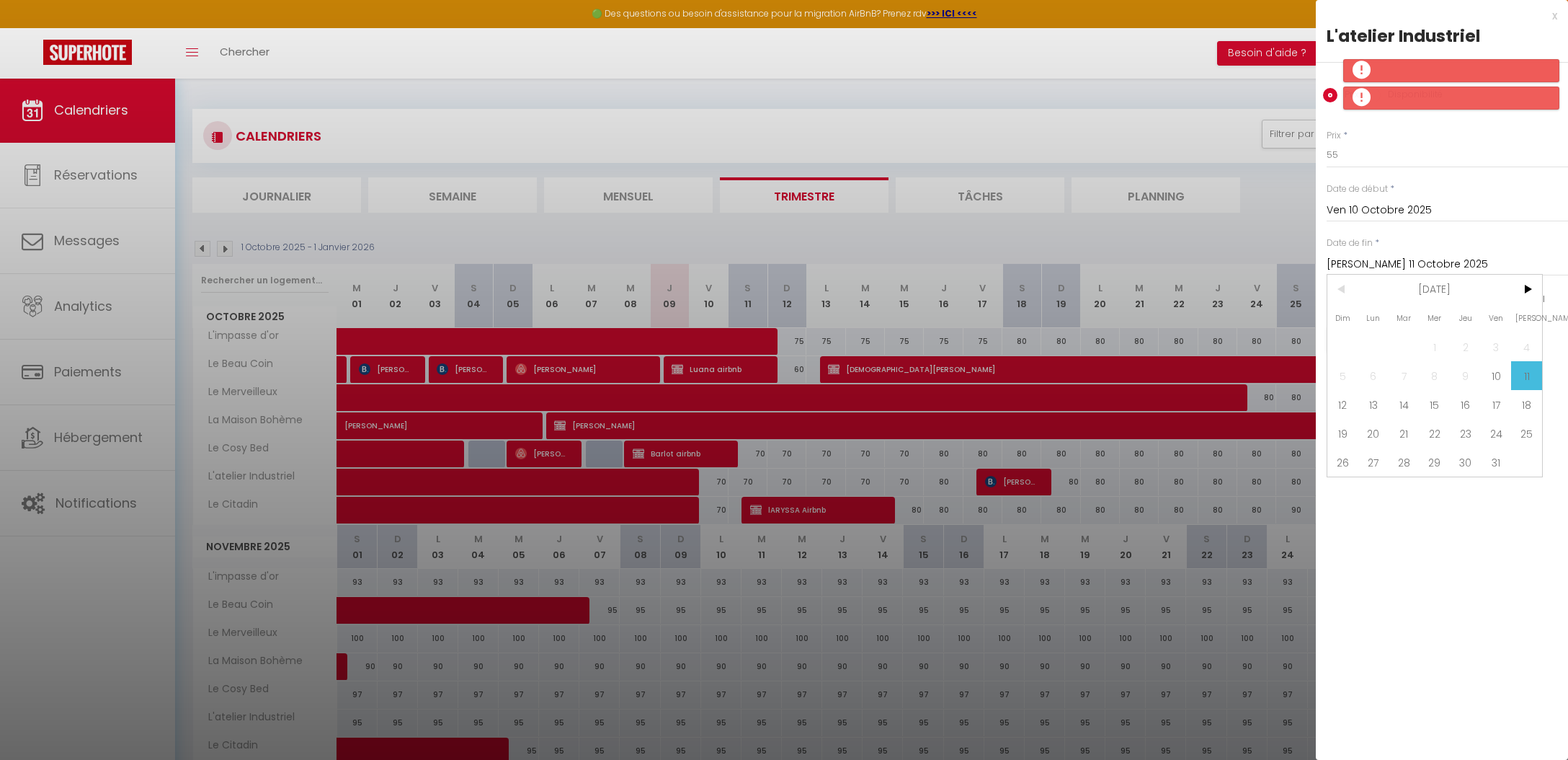
click at [1365, 402] on span "13" at bounding box center [1374, 404] width 31 height 29
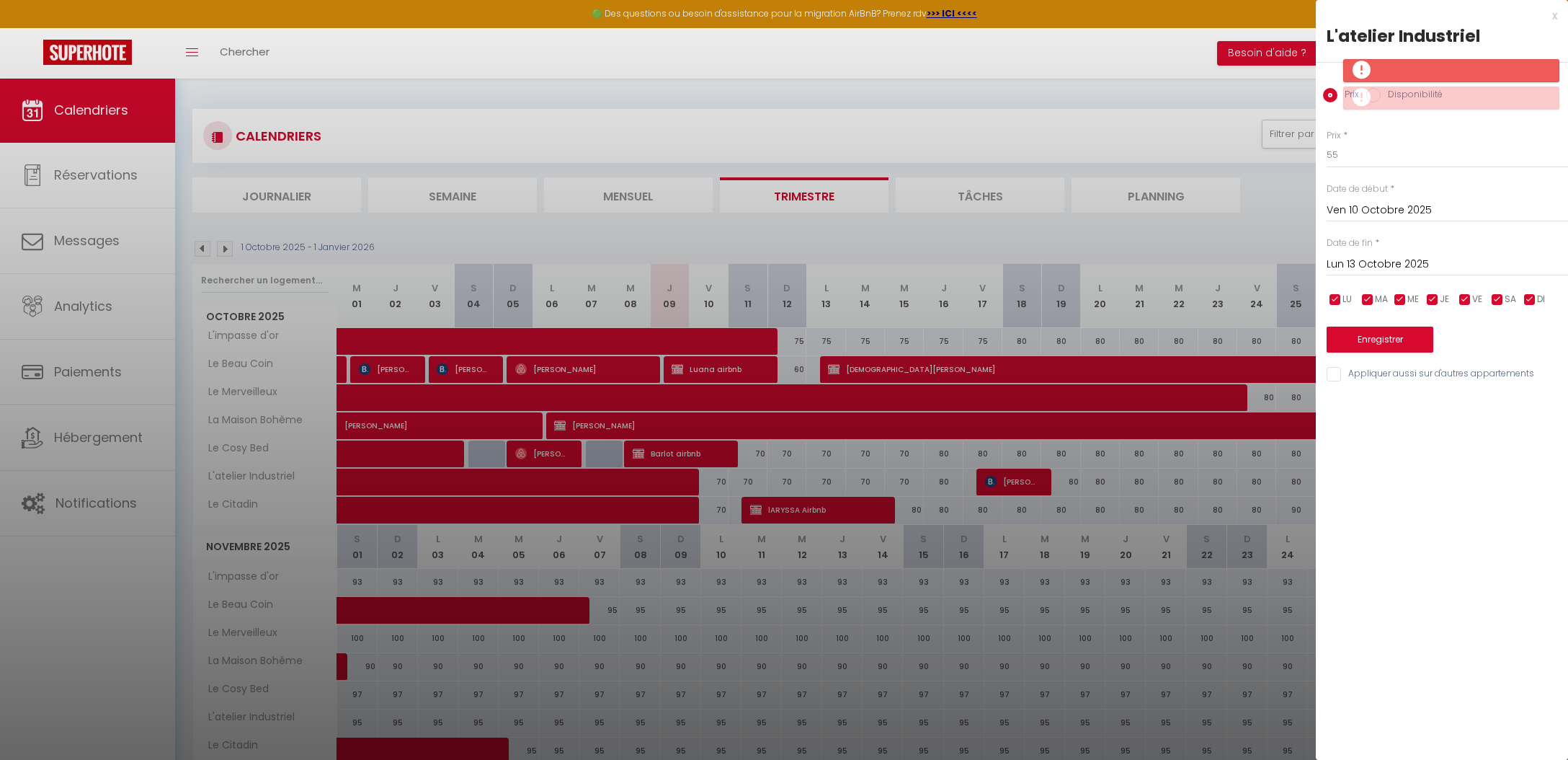
click at [1370, 344] on button "Enregistrer" at bounding box center [1380, 339] width 106 height 26
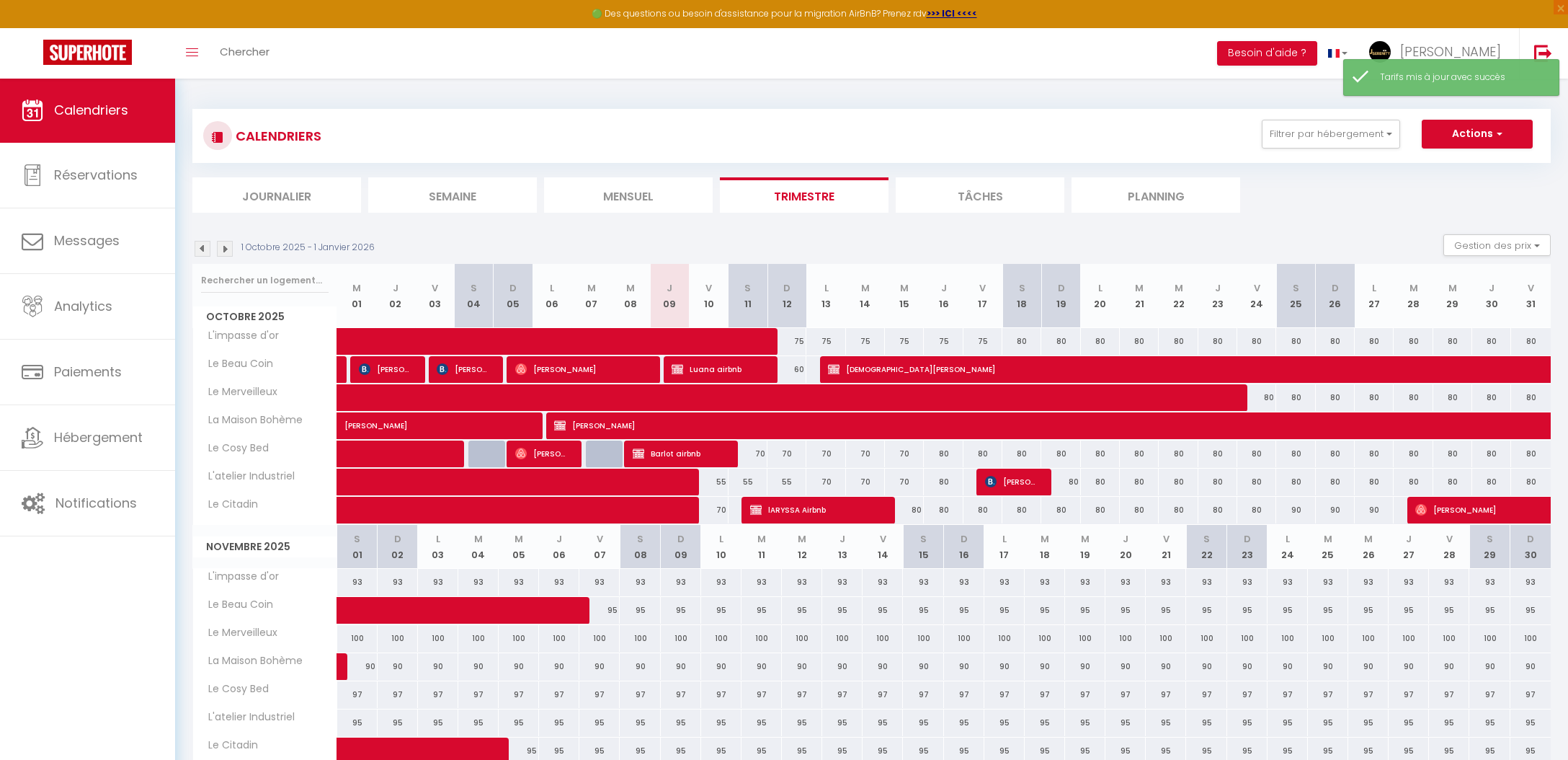
click at [830, 482] on div "70" at bounding box center [825, 482] width 39 height 27
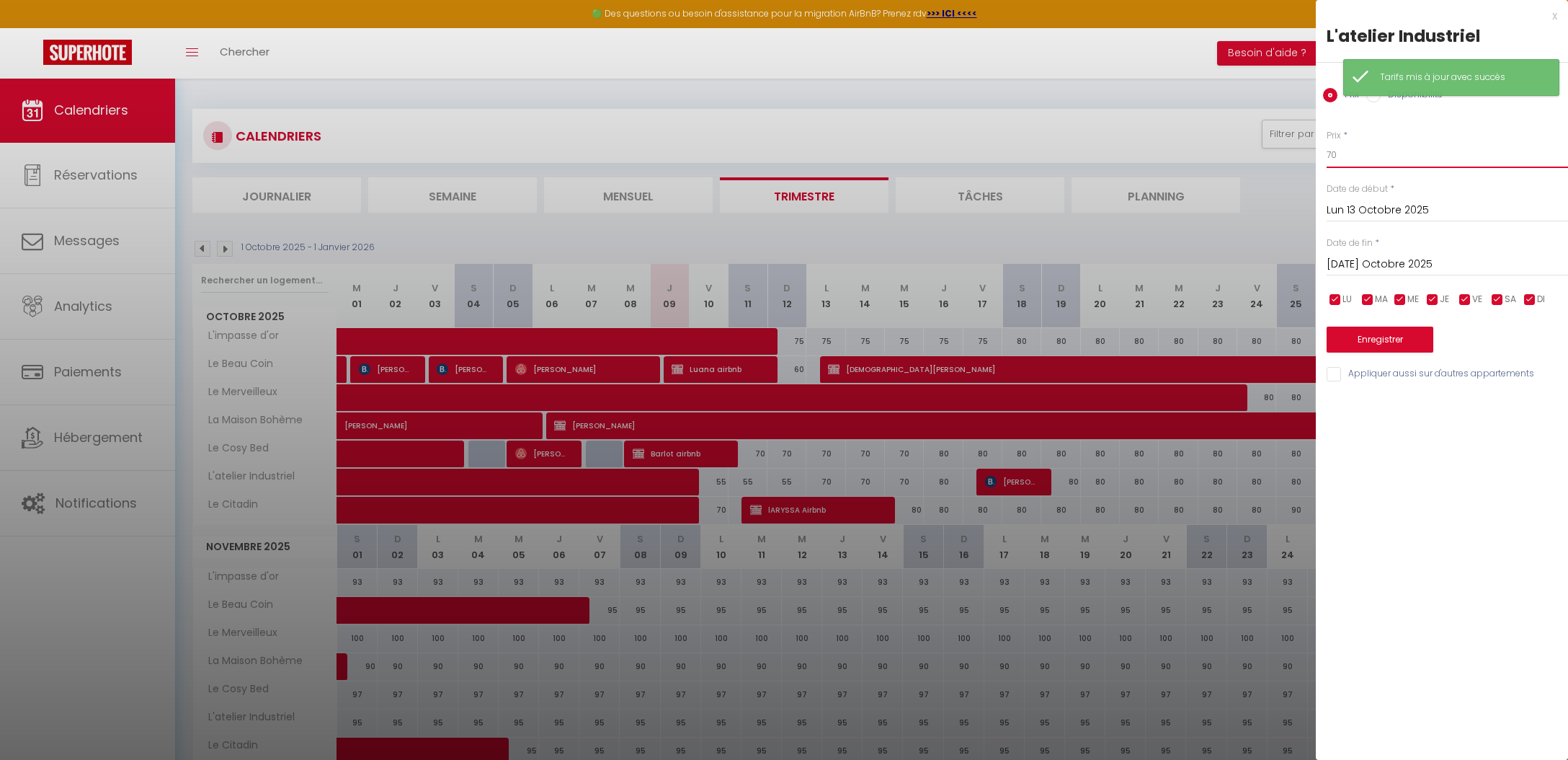
drag, startPoint x: 1379, startPoint y: 160, endPoint x: 1278, endPoint y: 151, distance: 101.4
click at [1279, 151] on body "🟢 Des questions ou besoin d'assistance pour la migration AirBnB? Prenez rdv >>>…" at bounding box center [784, 573] width 1568 height 989
click at [1401, 347] on button "Enregistrer" at bounding box center [1380, 339] width 106 height 26
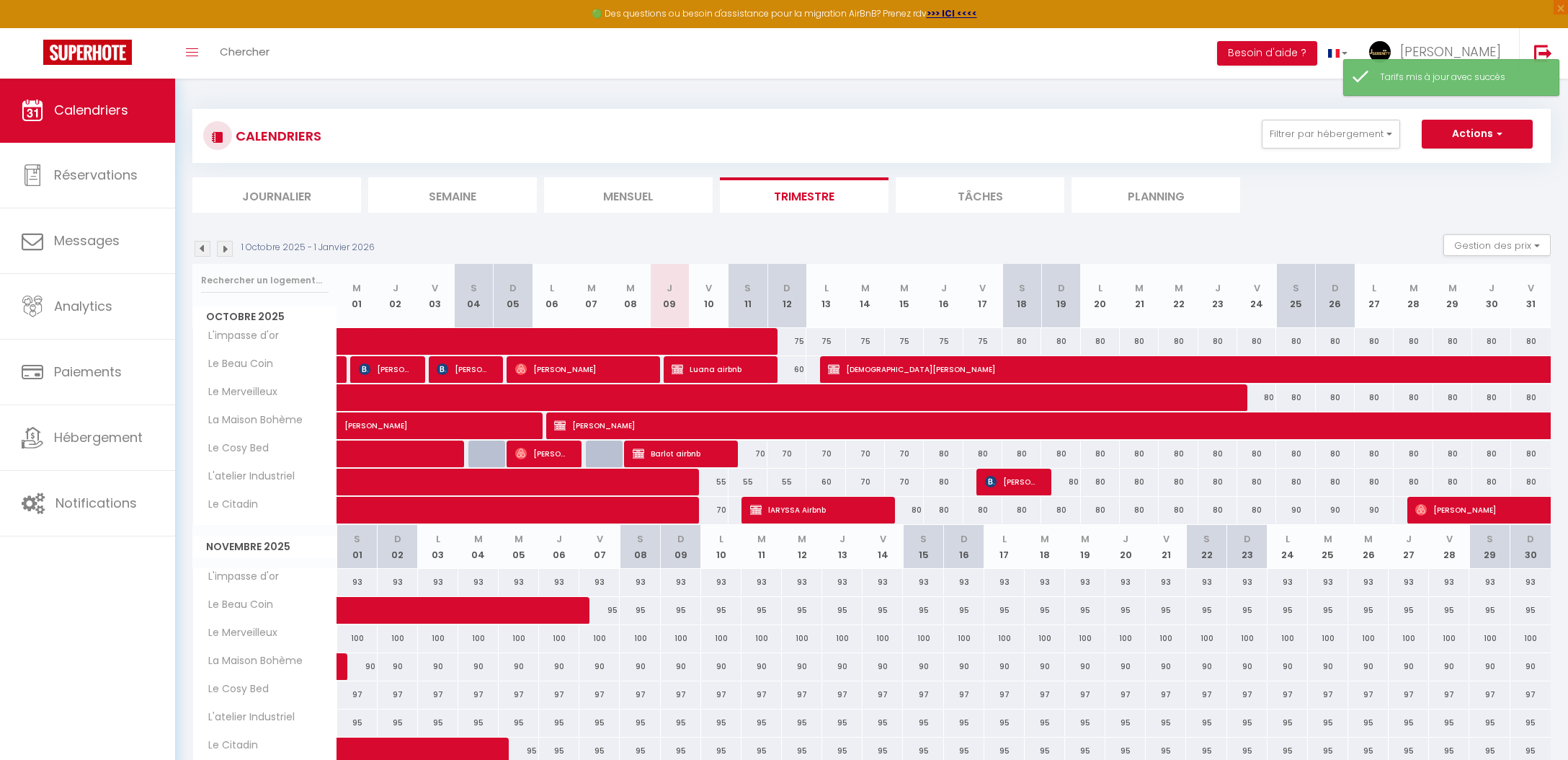
click at [863, 475] on div "70" at bounding box center [865, 482] width 39 height 27
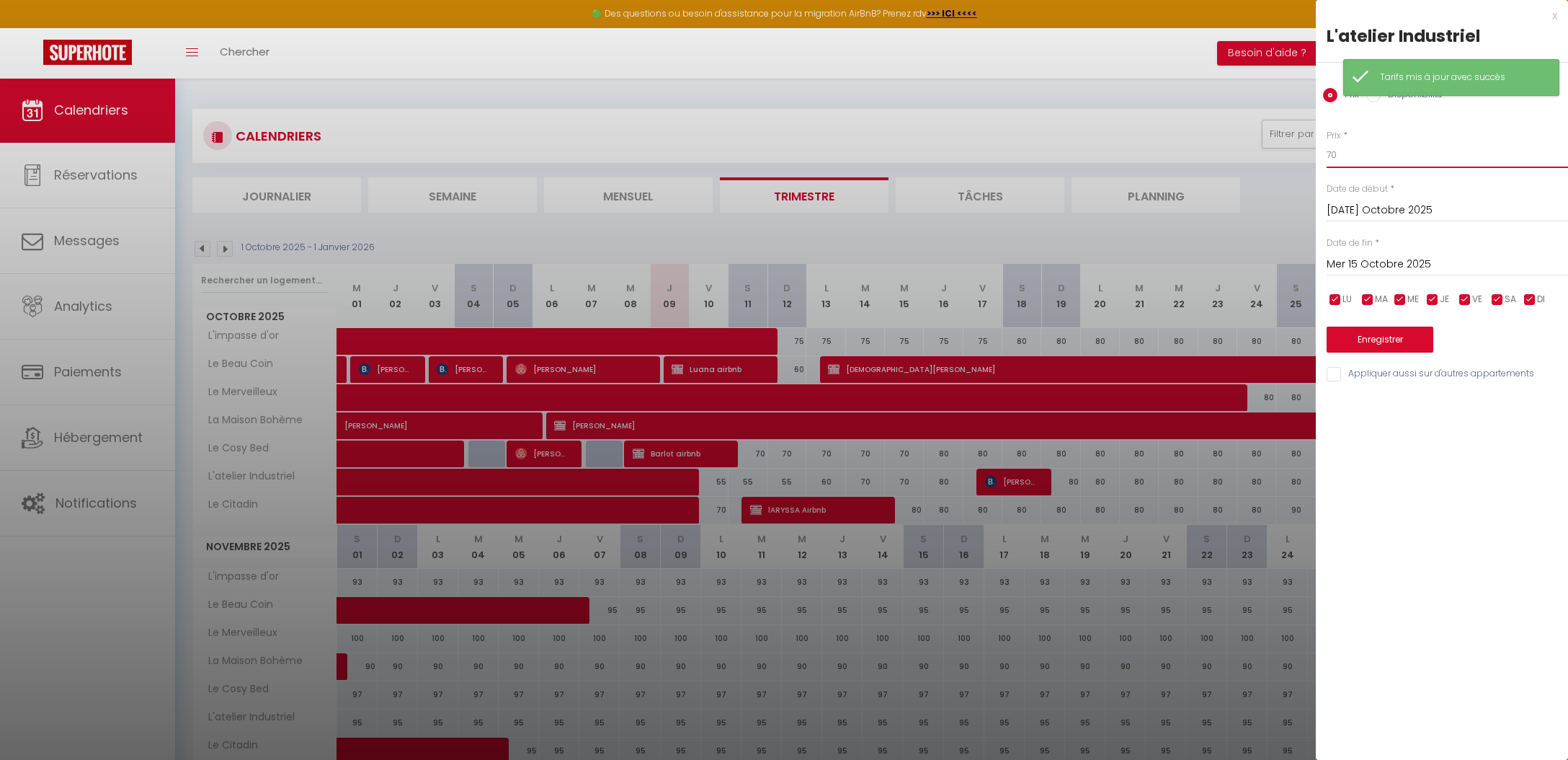
click at [1357, 146] on input "70" at bounding box center [1447, 155] width 241 height 26
click at [1361, 258] on input "Mer 15 Octobre 2025" at bounding box center [1447, 264] width 241 height 19
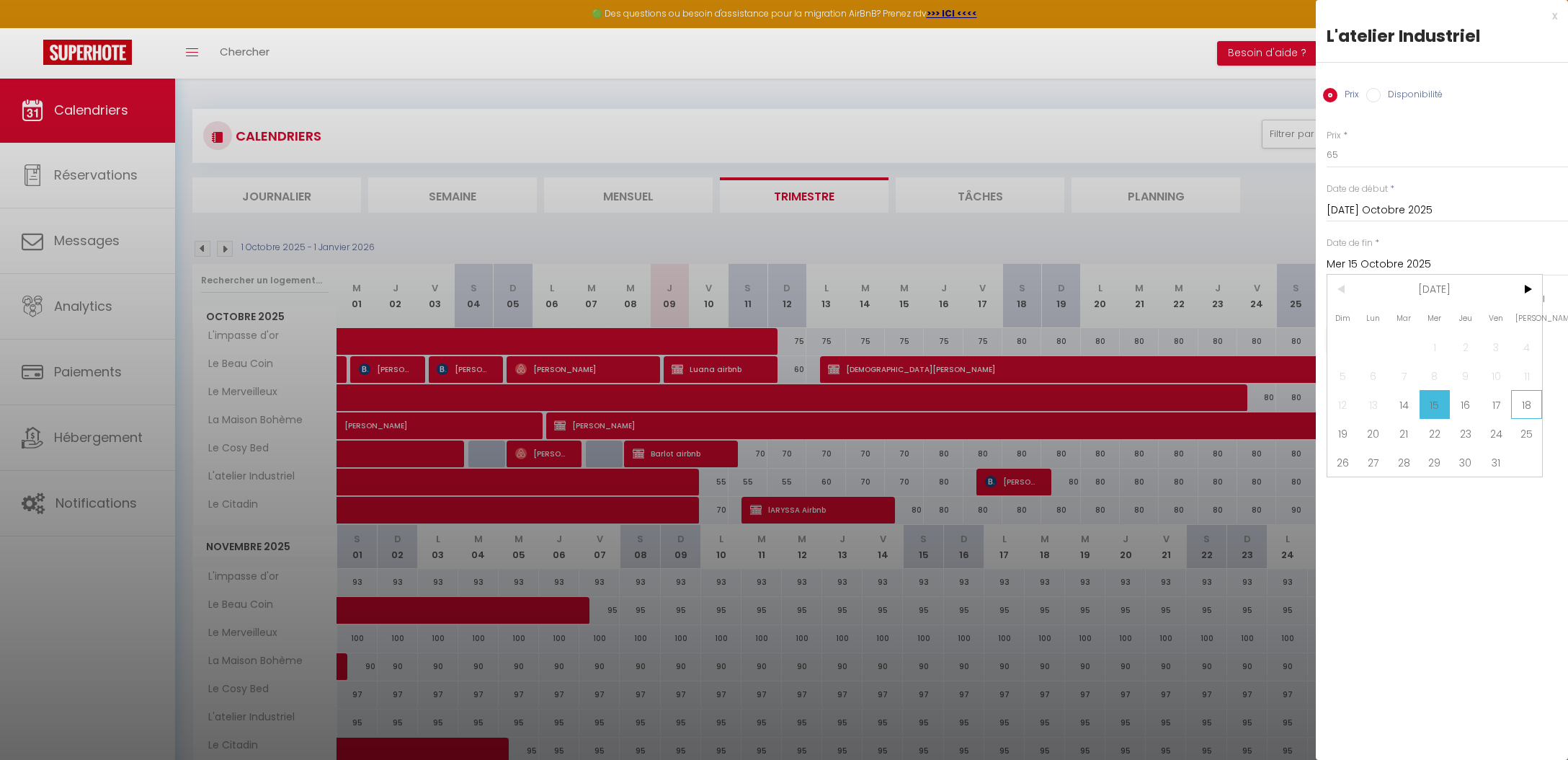
drag, startPoint x: 1510, startPoint y: 406, endPoint x: 1533, endPoint y: 407, distance: 23.0
click at [1534, 407] on div "Dim Lun Mar Mer Jeu Ven Sam 1 2 3 4 5 6 7 8 9 10 11 12 13 14 15 16 17 18 19 20 …" at bounding box center [1435, 375] width 215 height 202
click at [1529, 406] on span "18" at bounding box center [1527, 404] width 31 height 29
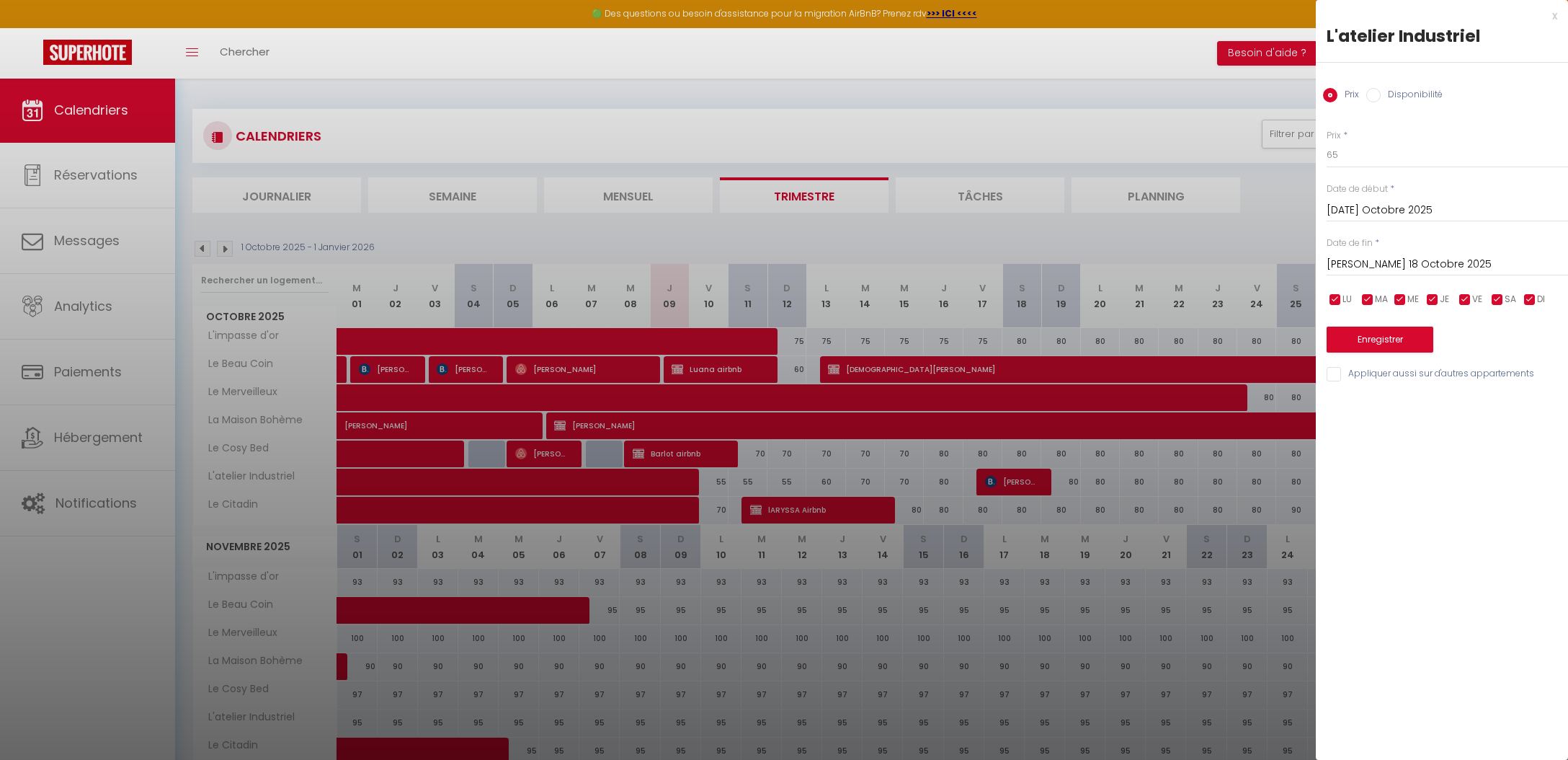
click at [1379, 348] on button "Enregistrer" at bounding box center [1380, 339] width 106 height 26
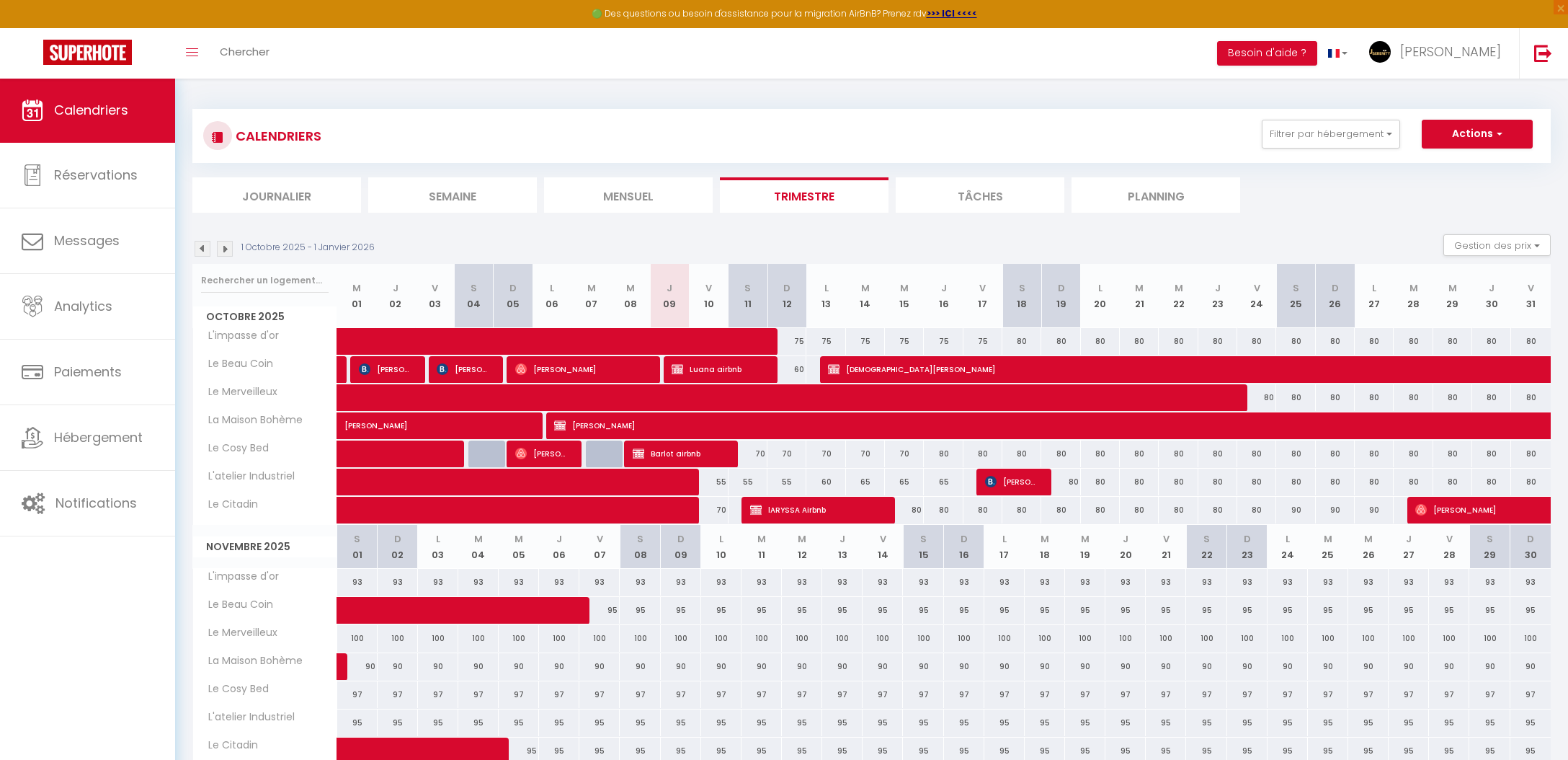
click at [760, 452] on div "70" at bounding box center [748, 453] width 39 height 27
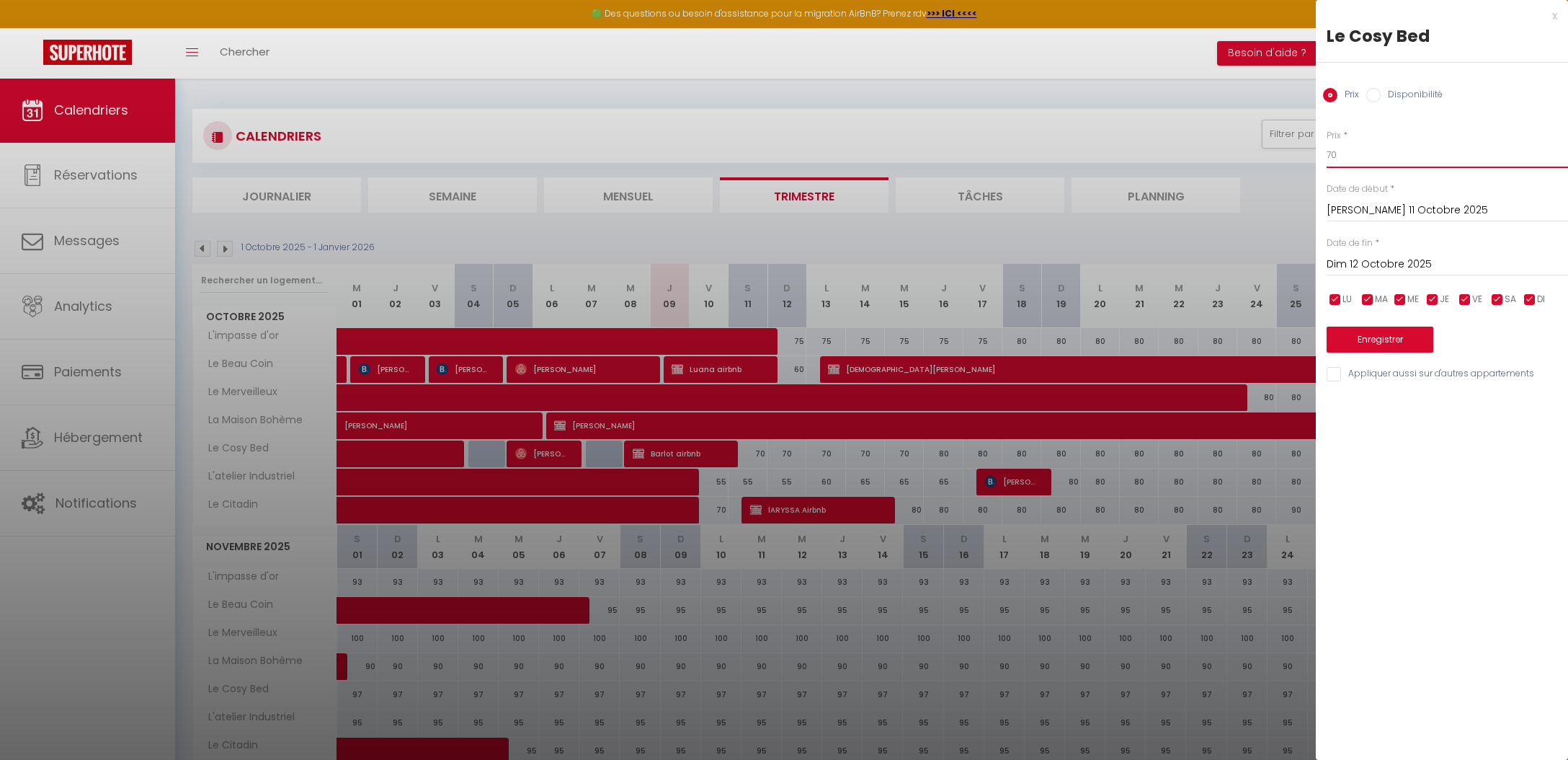
drag, startPoint x: 1389, startPoint y: 155, endPoint x: 1231, endPoint y: 150, distance: 158.1
click at [1236, 149] on body "🟢 Des questions ou besoin d'assistance pour la migration AirBnB? Prenez rdv >>>…" at bounding box center [784, 573] width 1568 height 989
click at [1431, 265] on input "Dim 12 Octobre 2025" at bounding box center [1447, 264] width 241 height 19
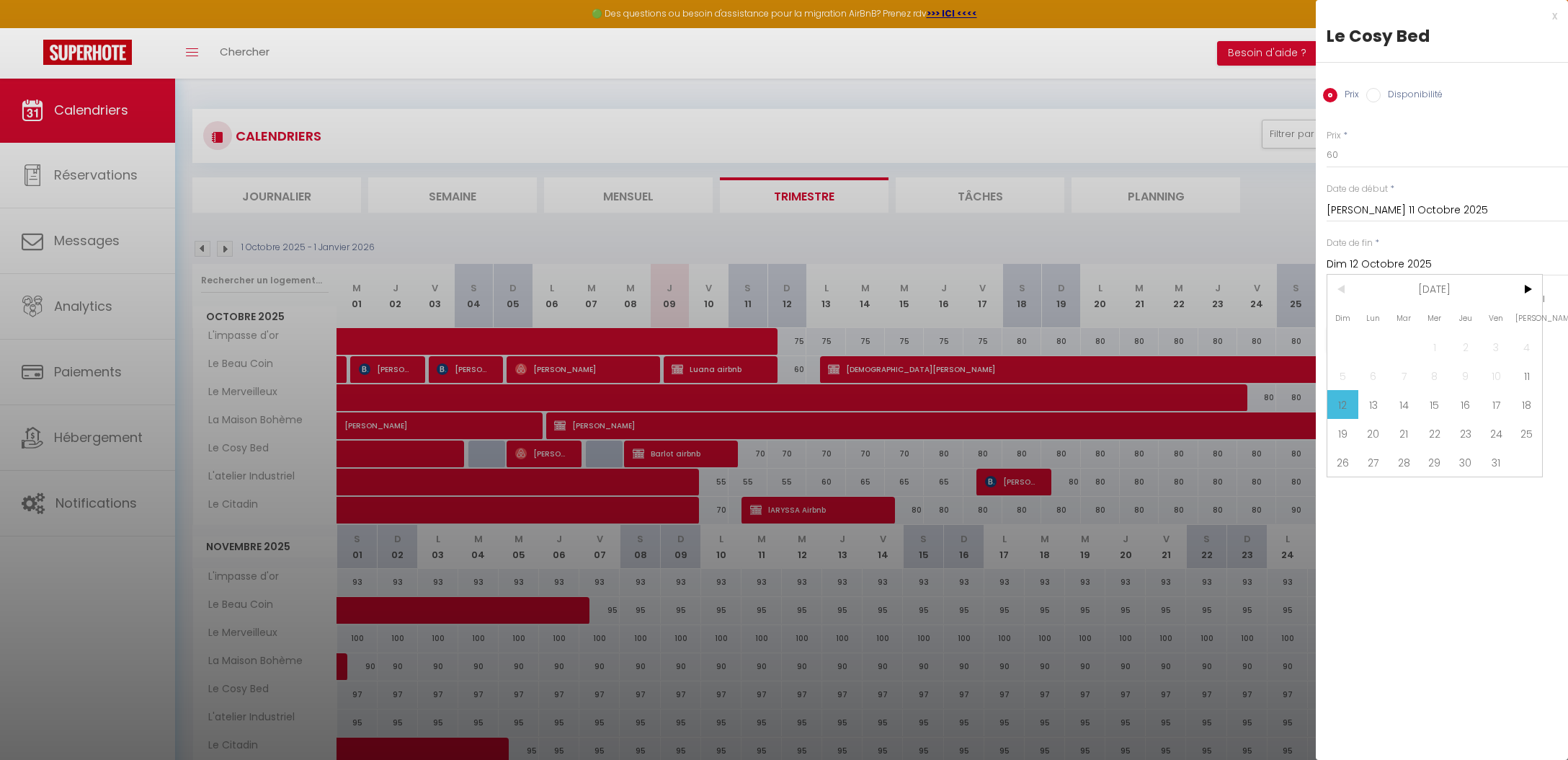
click at [1419, 404] on span "15" at bounding box center [1435, 404] width 31 height 29
click at [1388, 338] on button "Enregistrer" at bounding box center [1380, 339] width 106 height 26
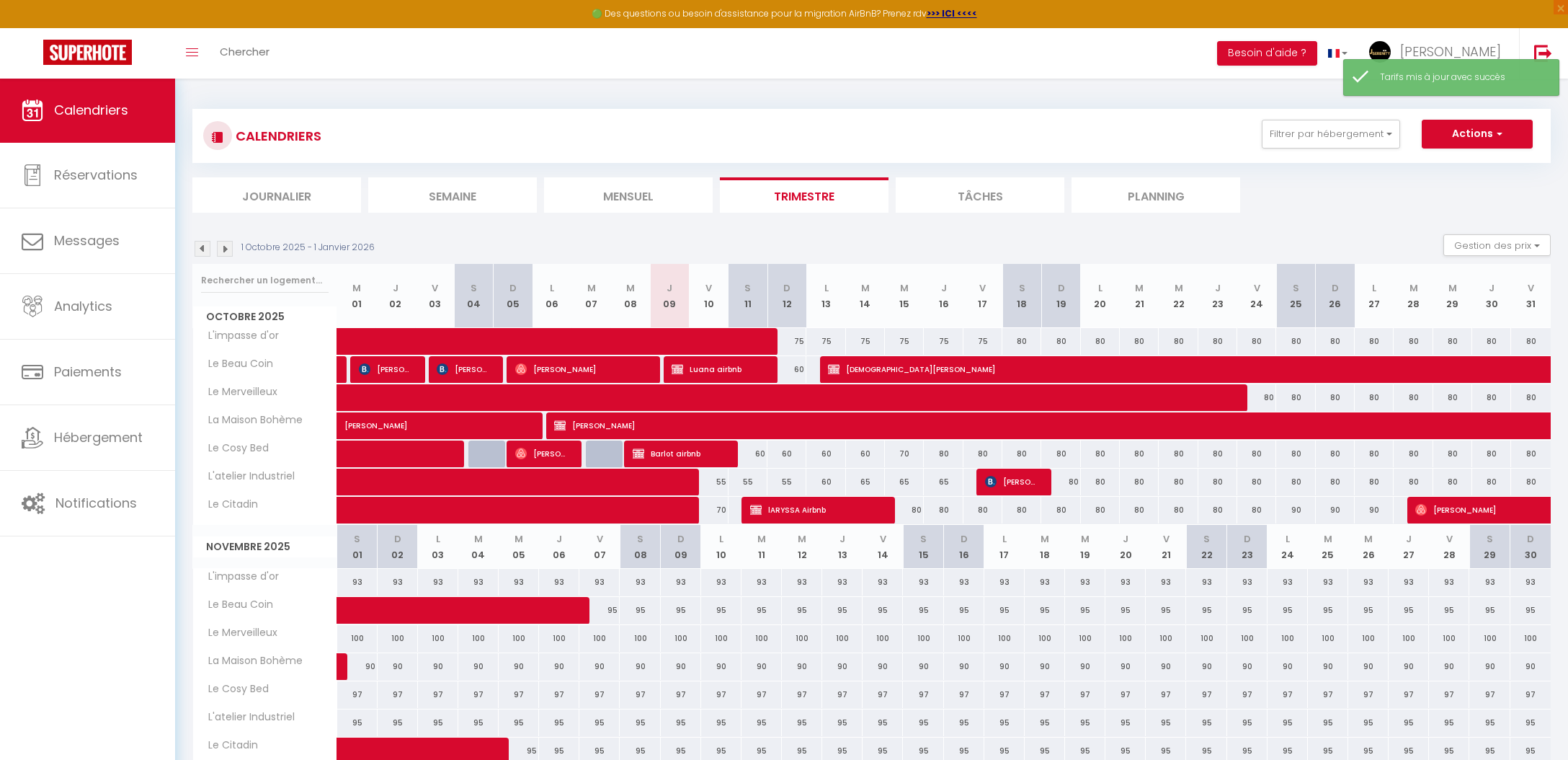
click at [909, 452] on div "70" at bounding box center [904, 453] width 39 height 27
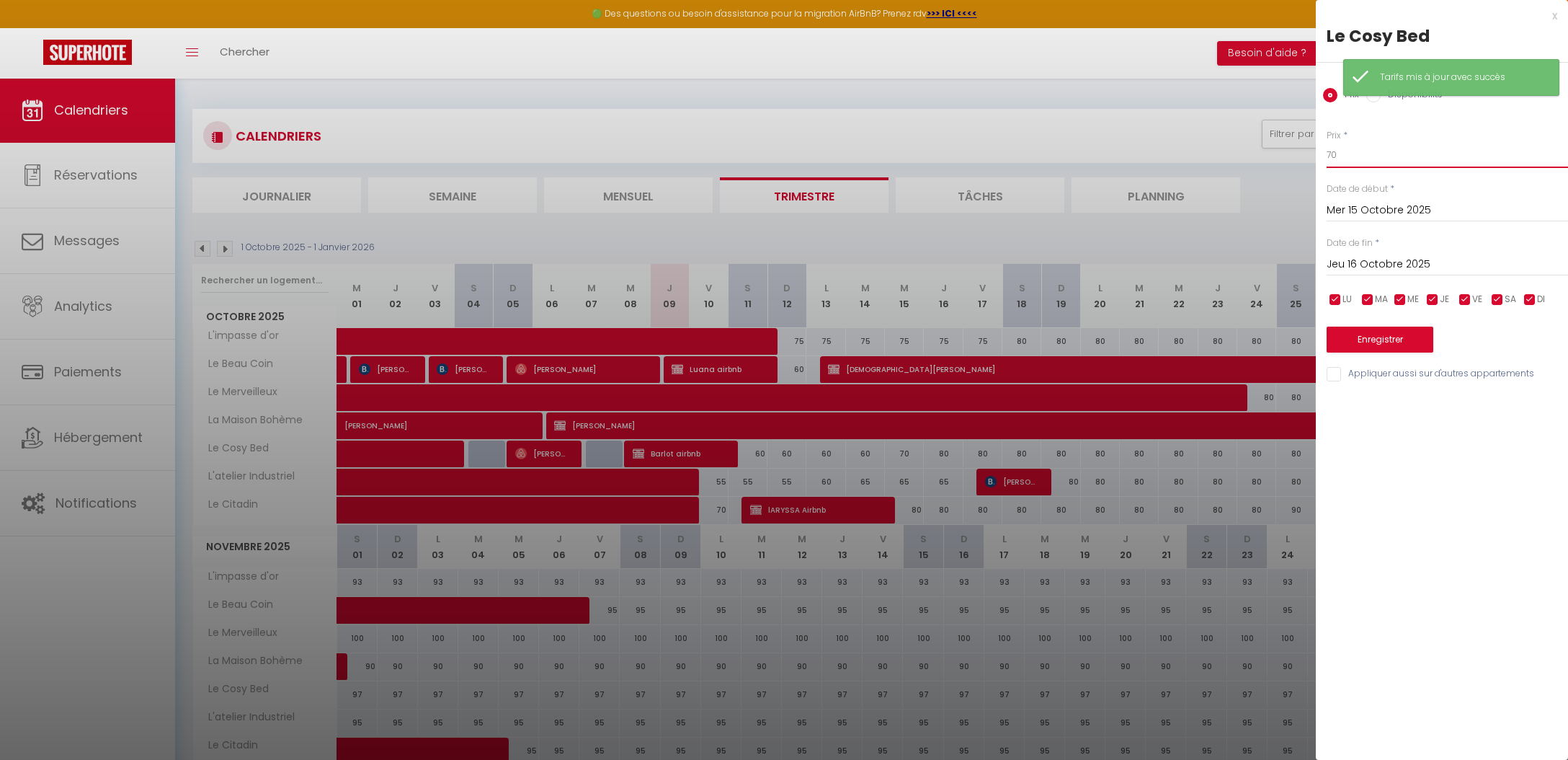
drag, startPoint x: 1377, startPoint y: 146, endPoint x: 1375, endPoint y: 155, distance: 9.2
click at [1377, 146] on input "70" at bounding box center [1447, 155] width 241 height 26
drag, startPoint x: 1362, startPoint y: 269, endPoint x: 1405, endPoint y: 301, distance: 53.6
click at [1362, 269] on input "Jeu 16 Octobre 2025" at bounding box center [1447, 264] width 241 height 19
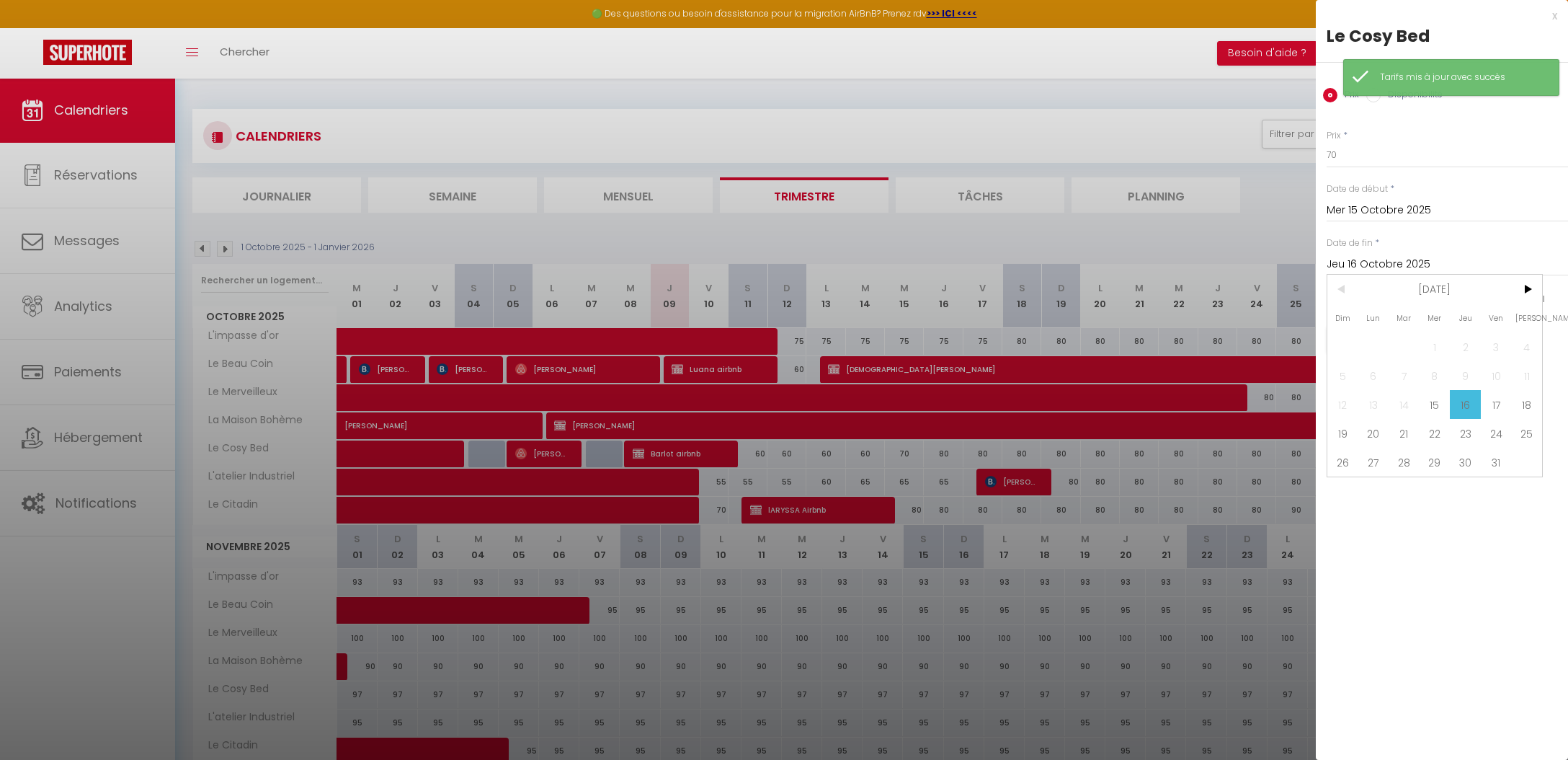
click at [1392, 424] on span "21" at bounding box center [1404, 434] width 31 height 29
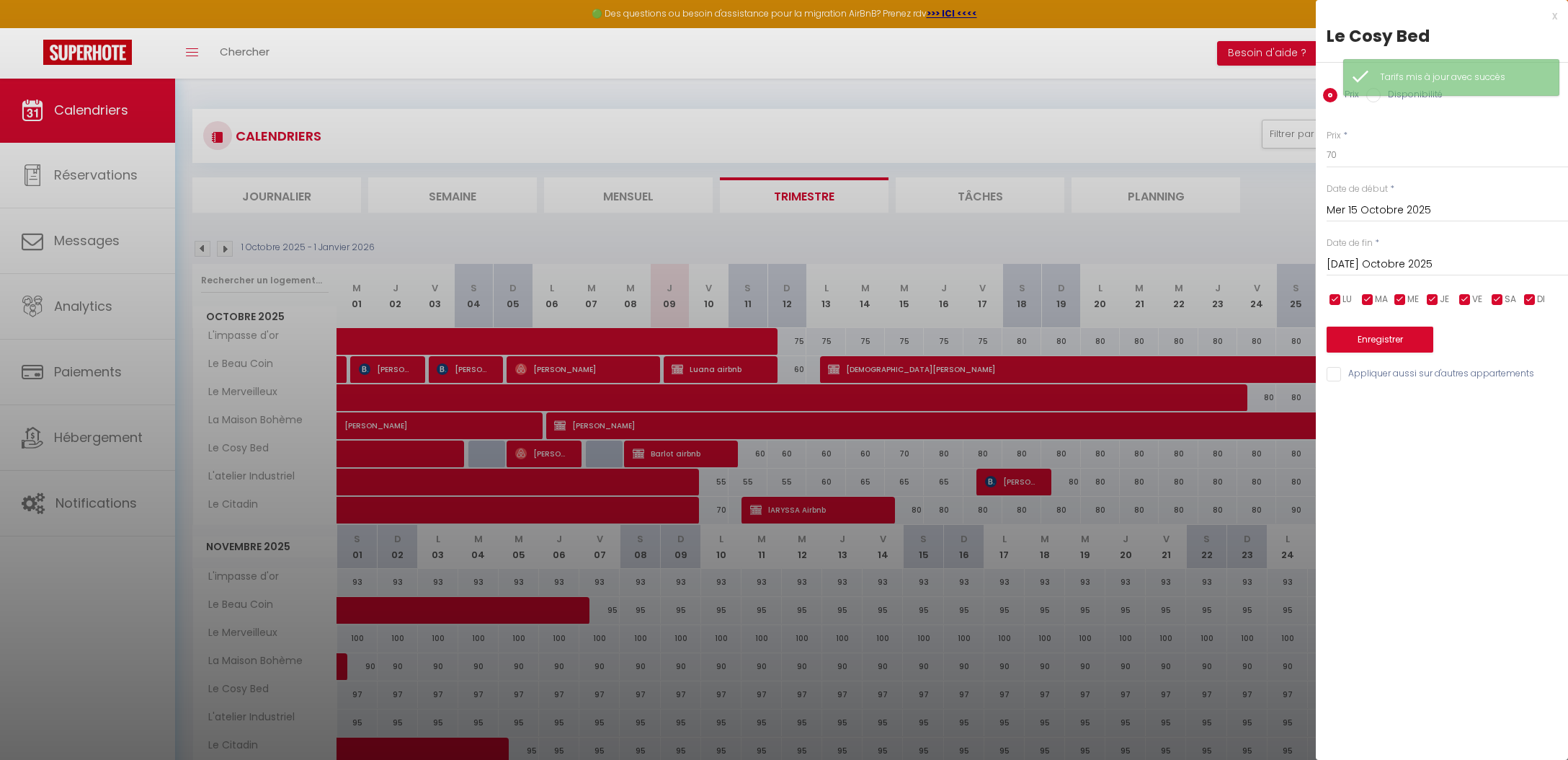
click at [1364, 339] on button "Enregistrer" at bounding box center [1380, 339] width 106 height 26
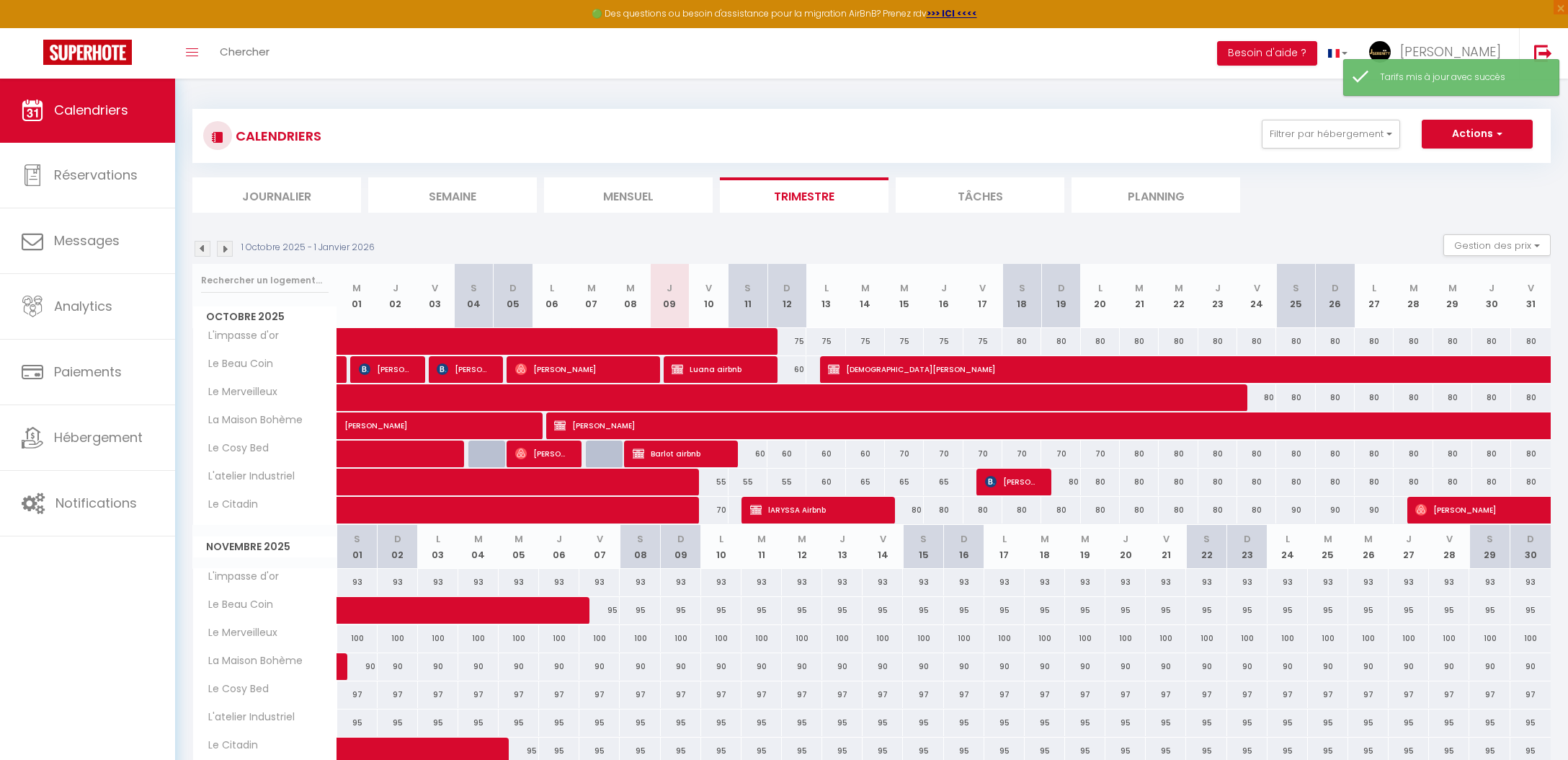
click at [800, 338] on div "75" at bounding box center [787, 341] width 39 height 27
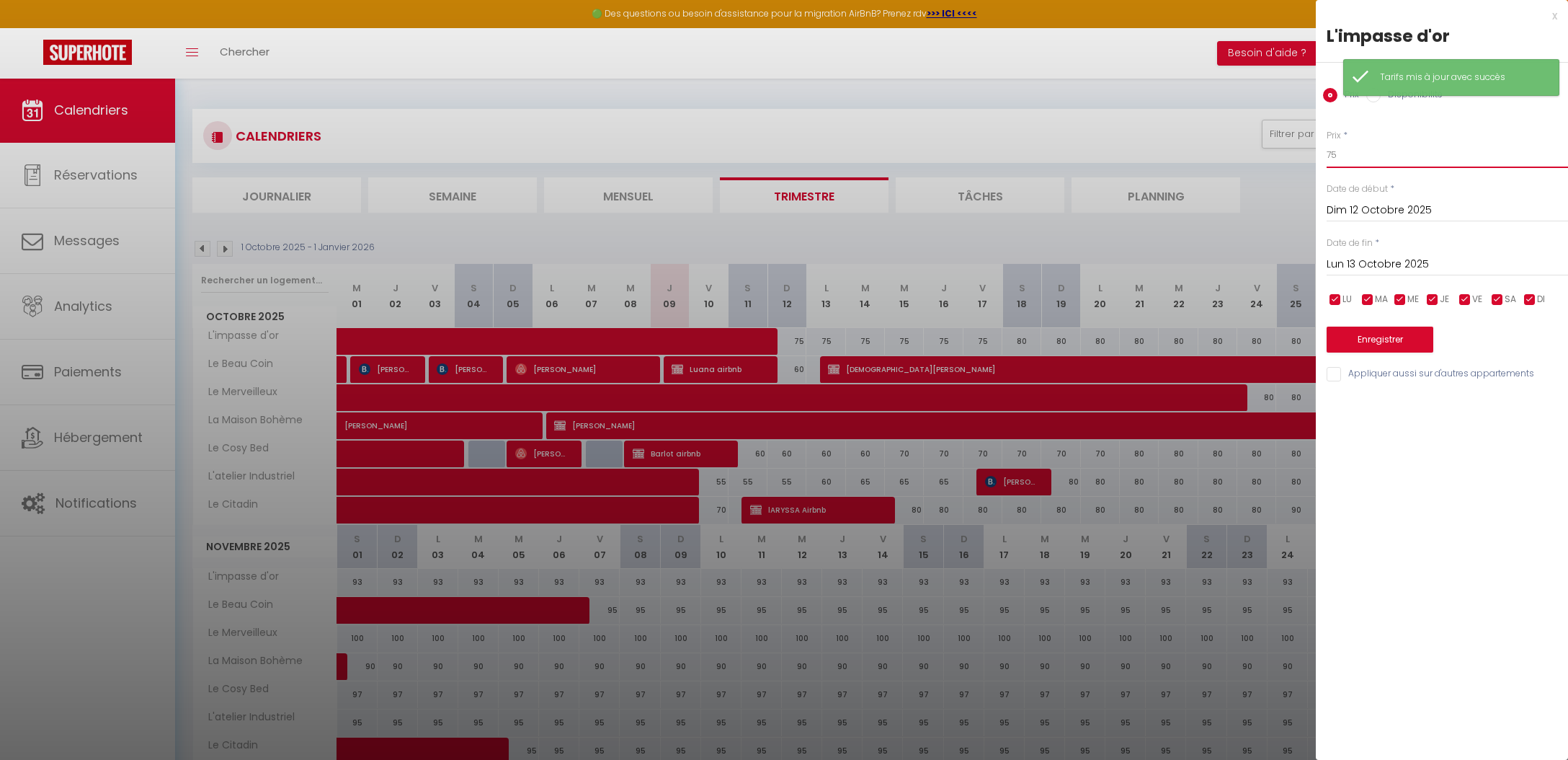
click at [1347, 155] on input "75" at bounding box center [1447, 155] width 241 height 26
click at [1346, 155] on input "75" at bounding box center [1447, 155] width 241 height 26
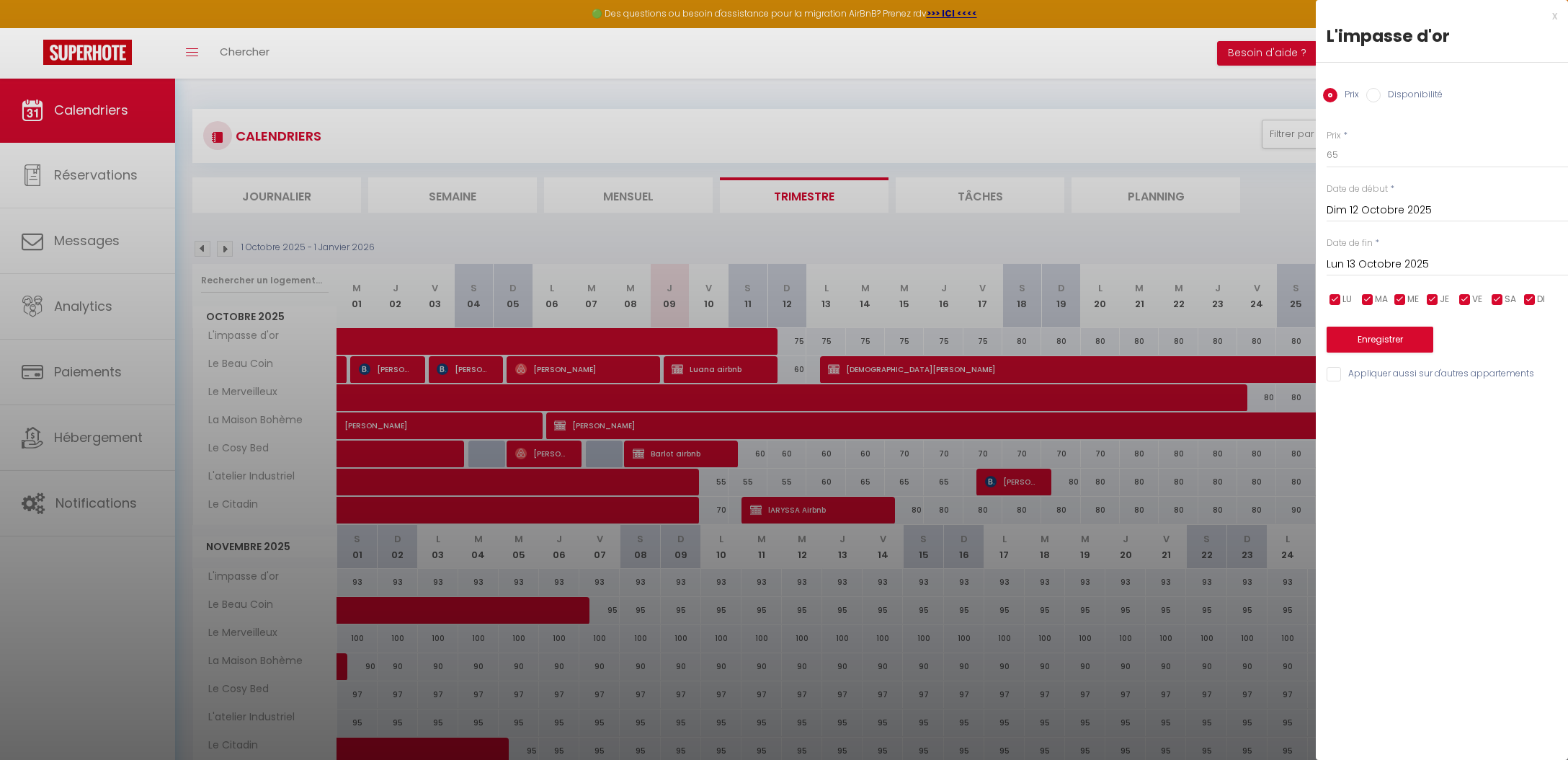
click at [1401, 258] on input "Lun 13 Octobre 2025" at bounding box center [1447, 264] width 241 height 19
drag, startPoint x: 1525, startPoint y: 404, endPoint x: 1516, endPoint y: 398, distance: 10.8
click at [1525, 404] on span "18" at bounding box center [1527, 404] width 31 height 29
click at [1393, 327] on button "Enregistrer" at bounding box center [1380, 339] width 106 height 26
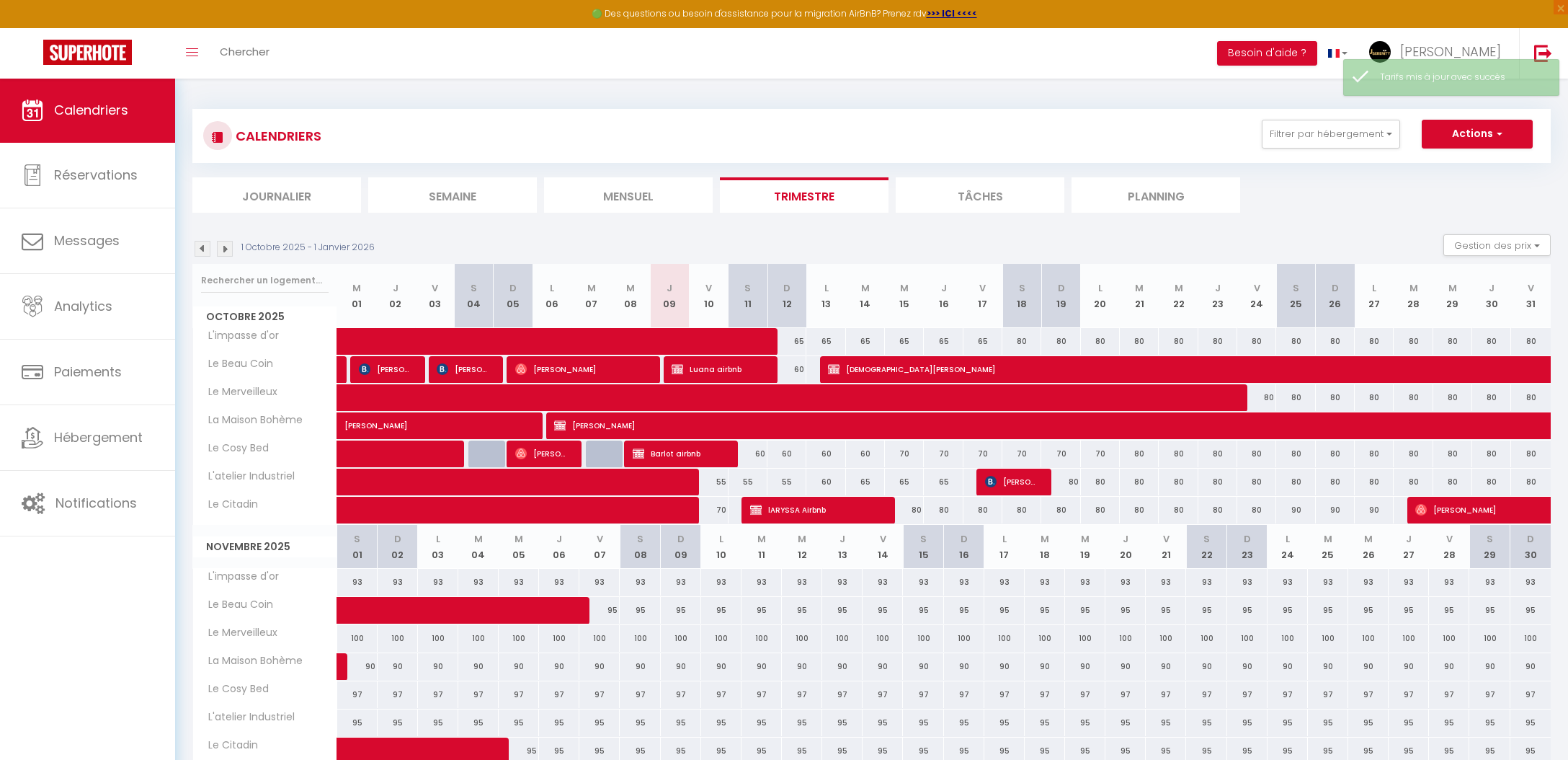
click at [1488, 514] on span "Jheniffer Andressa Stein De Almeida" at bounding box center [1547, 509] width 265 height 27
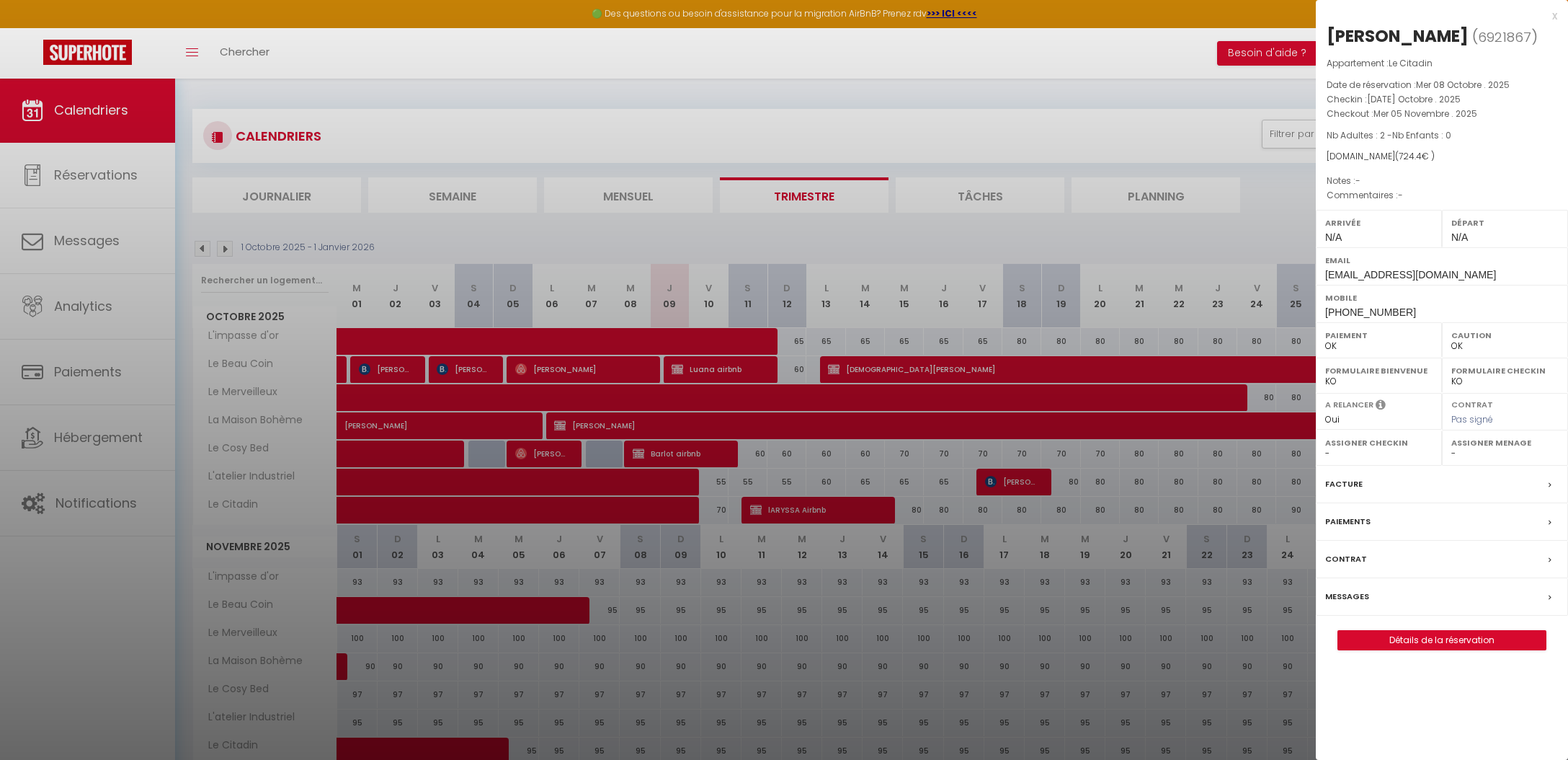
click at [1131, 182] on div at bounding box center [784, 380] width 1568 height 760
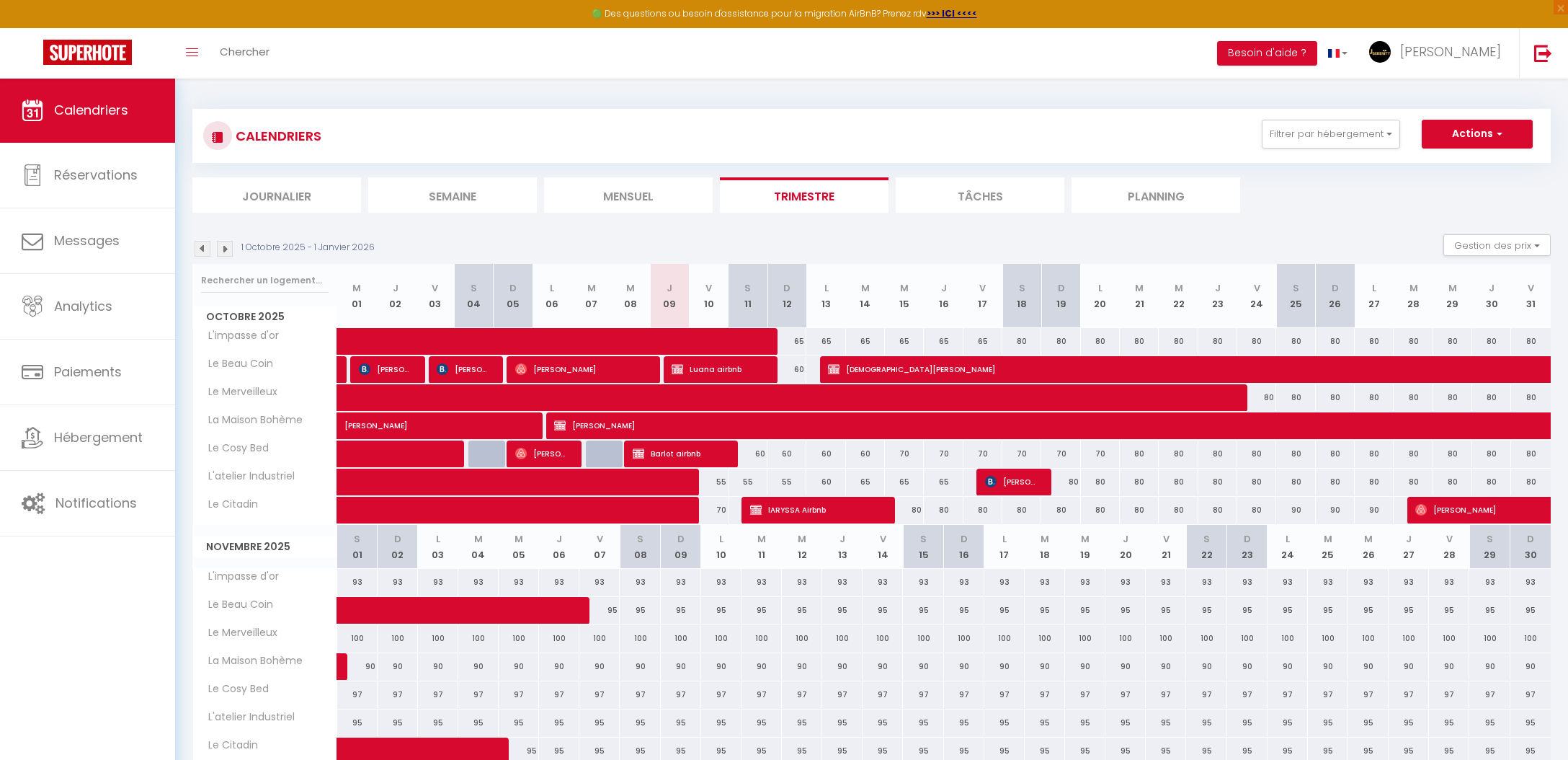
click at [357, 643] on div "100" at bounding box center [357, 638] width 40 height 27
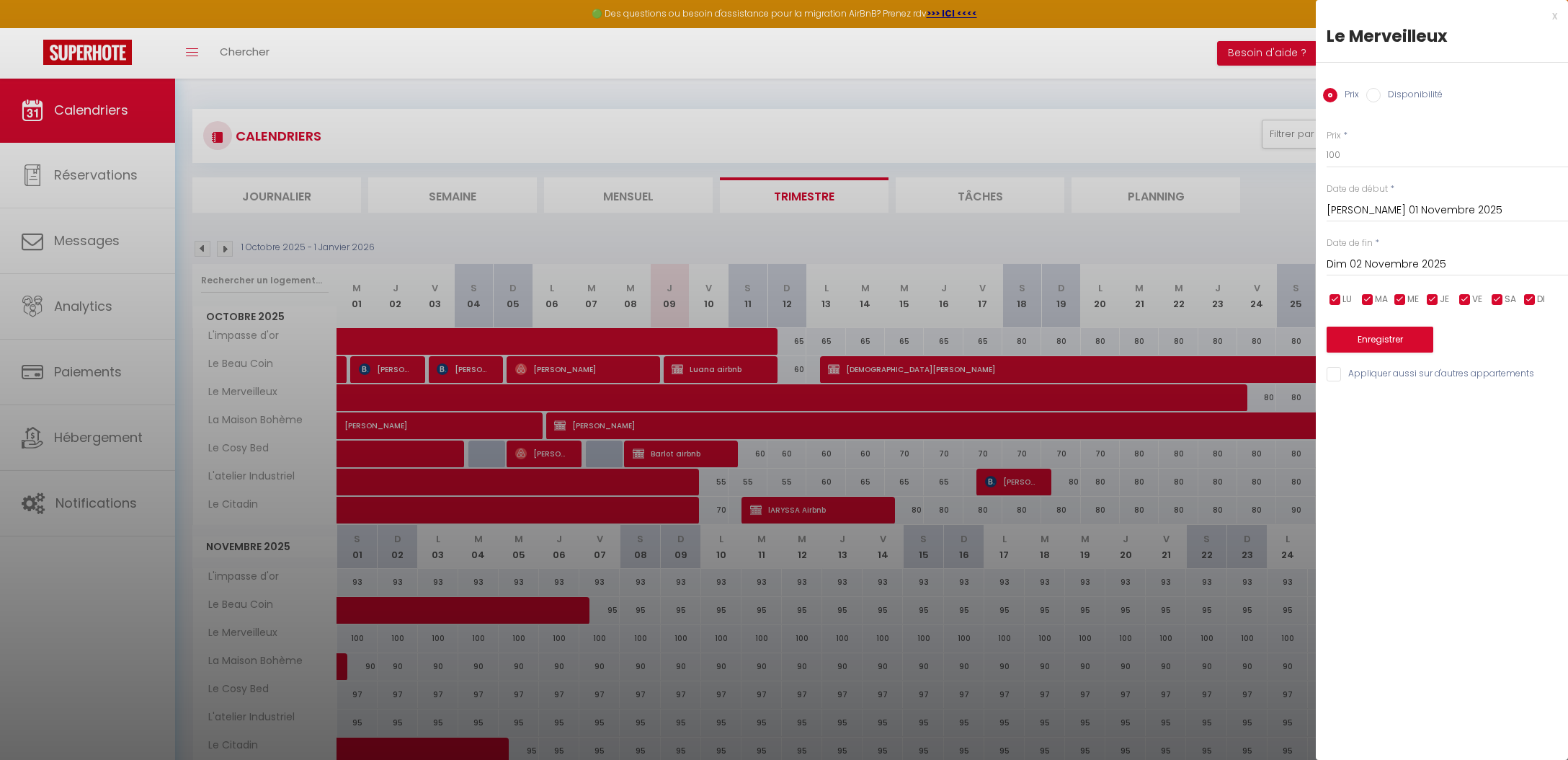
click at [469, 632] on div at bounding box center [784, 380] width 1568 height 760
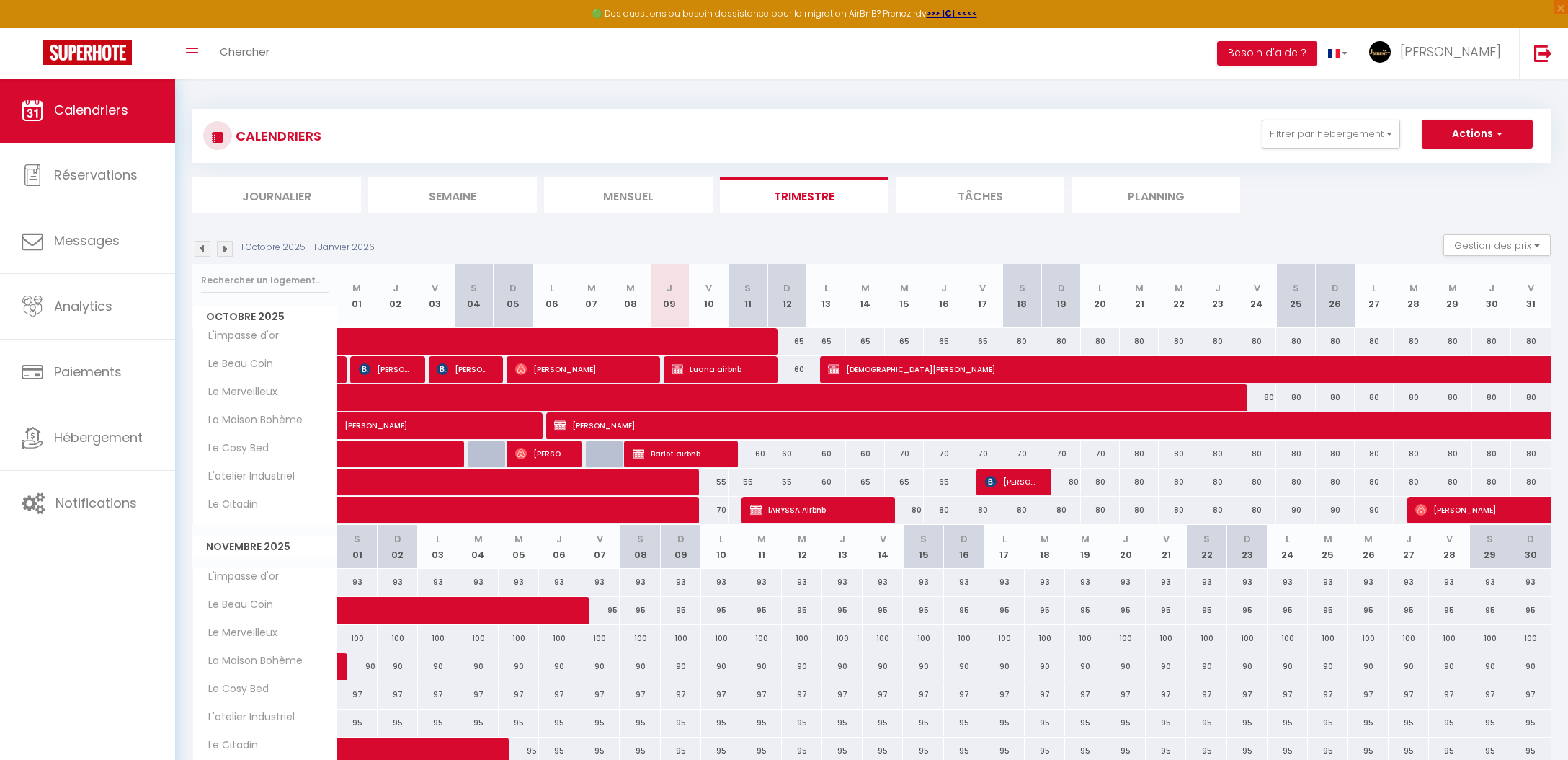
click at [356, 635] on div "100" at bounding box center [357, 638] width 40 height 27
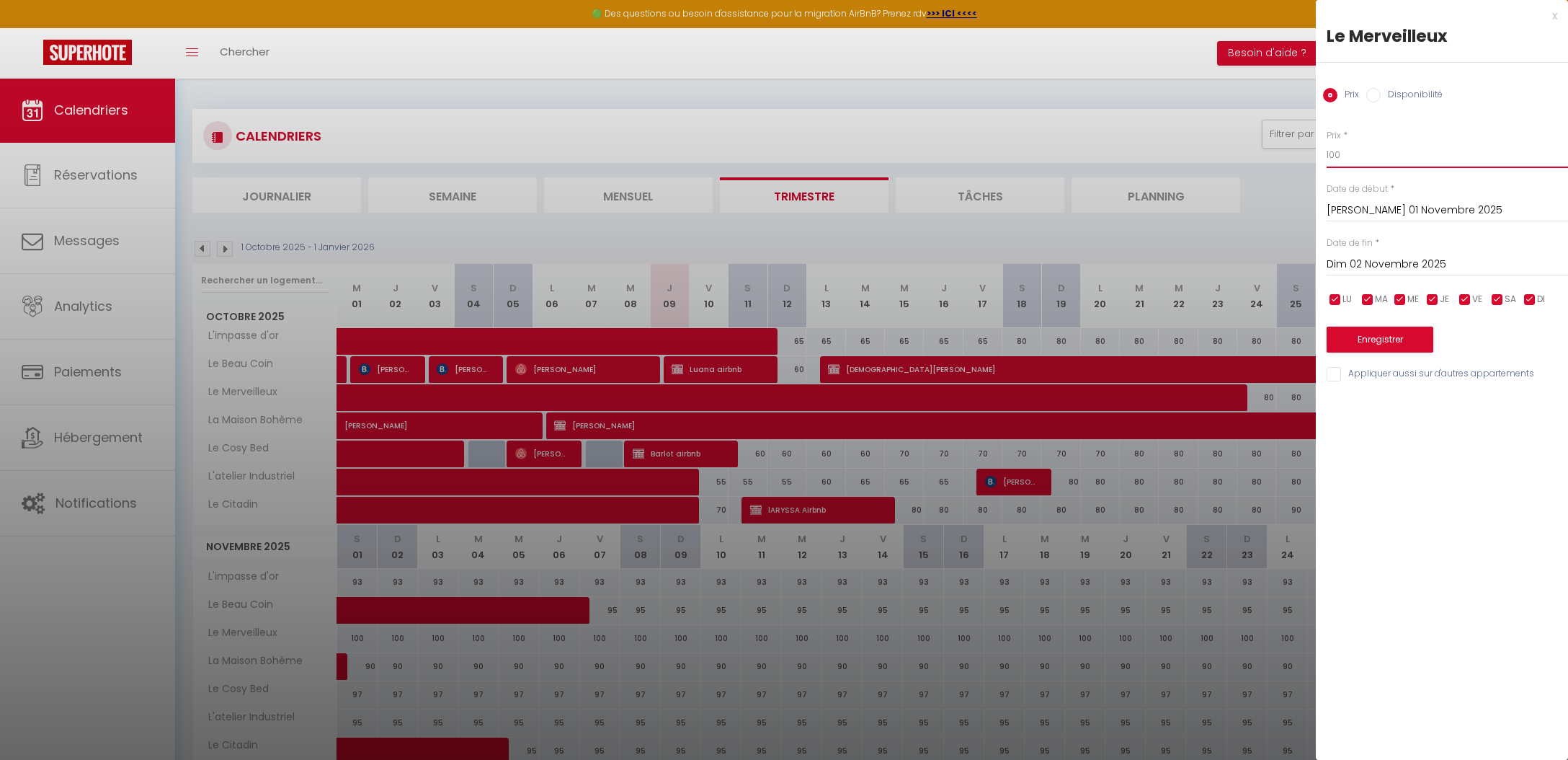
click at [1377, 144] on input "100" at bounding box center [1447, 155] width 241 height 26
click at [1450, 258] on input "Dim 02 Novembre 2025" at bounding box center [1447, 264] width 241 height 19
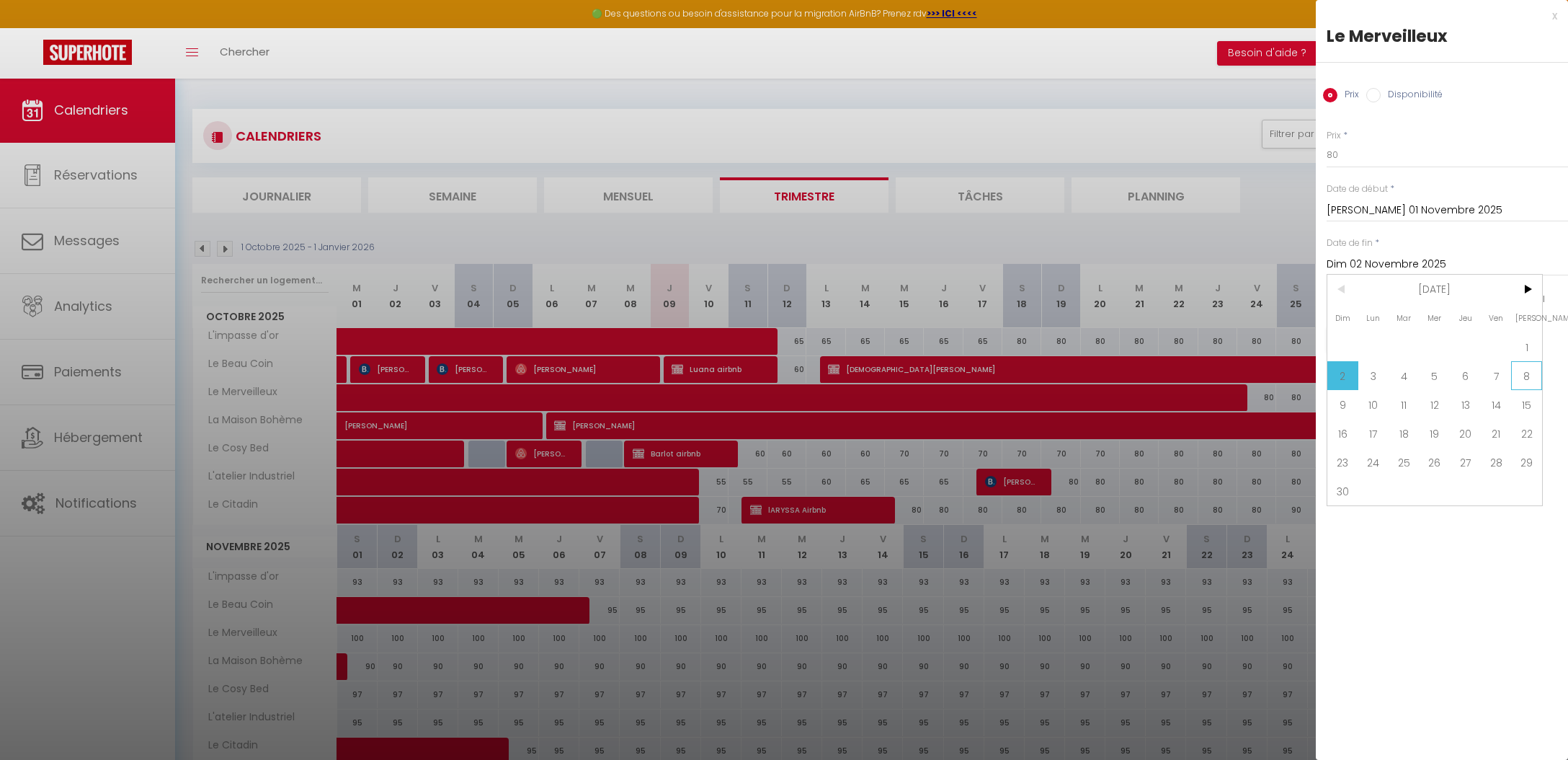
click at [1511, 379] on span "8" at bounding box center [1527, 375] width 31 height 29
click at [1389, 343] on button "Enregistrer" at bounding box center [1380, 339] width 106 height 26
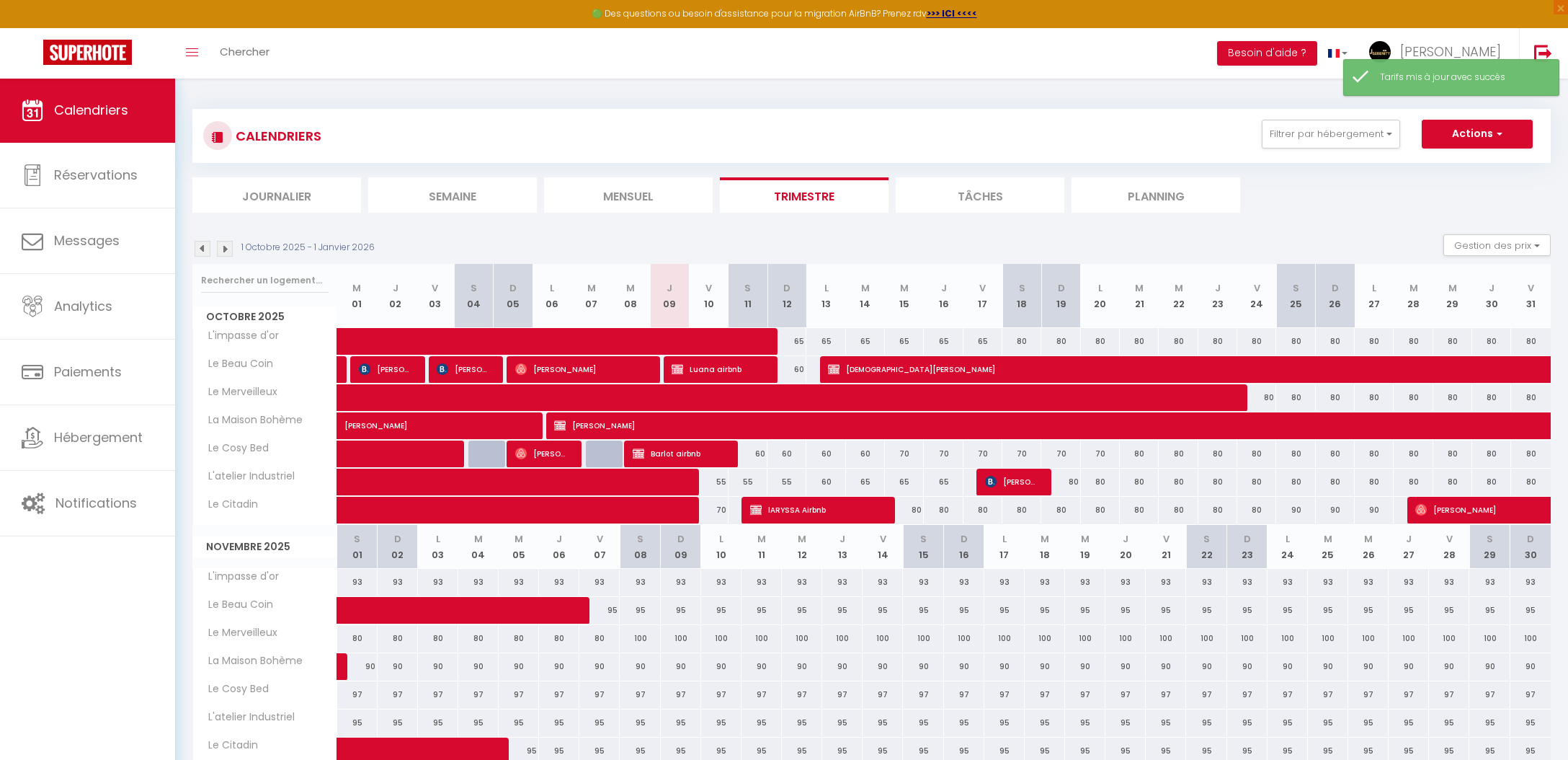
click at [719, 488] on div "55" at bounding box center [708, 482] width 39 height 27
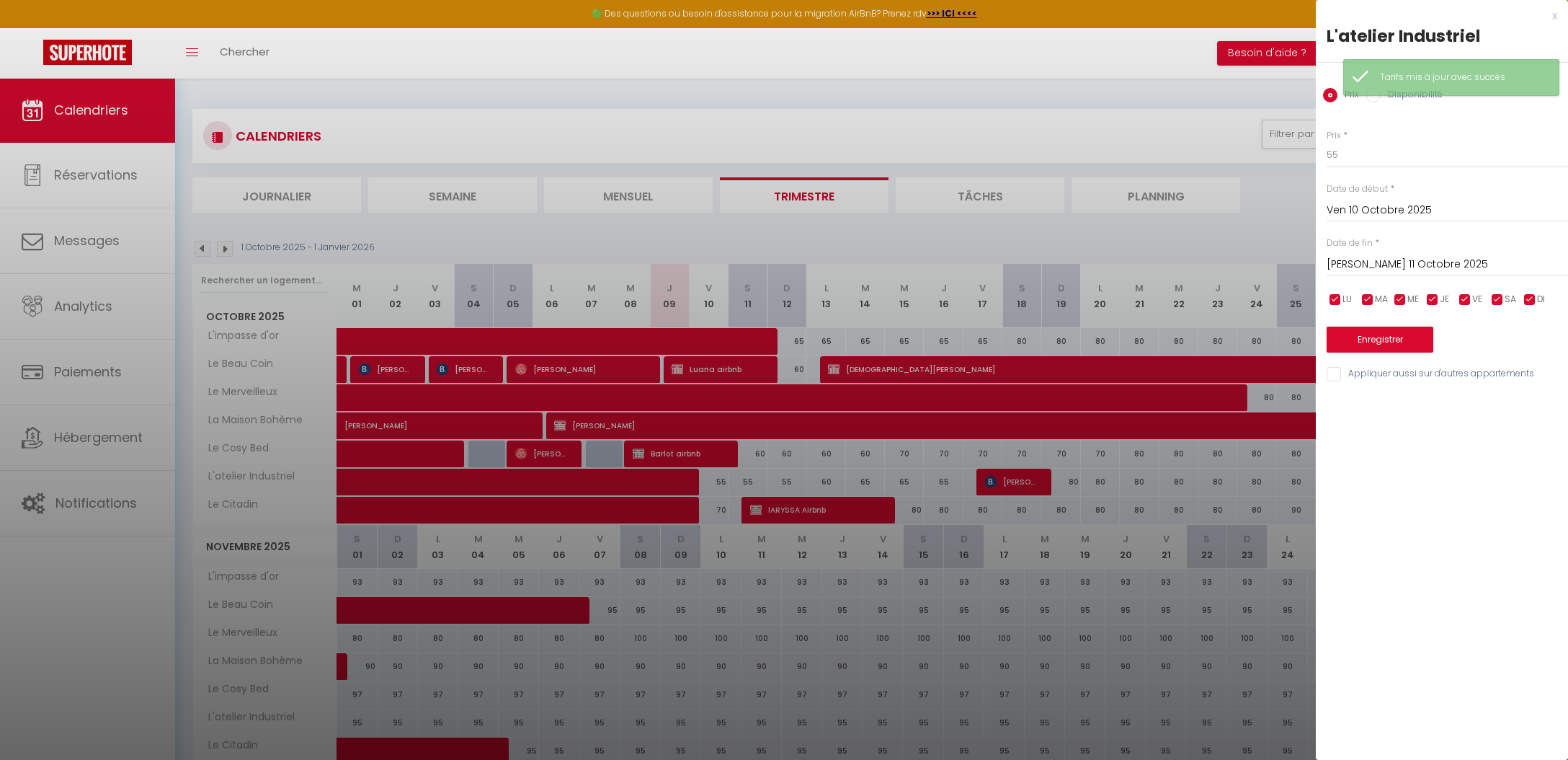
click at [1385, 168] on div "Prix * 55 Statut * Disponible Indisponible Date de début * Ven 10 Octobre 2025 …" at bounding box center [1443, 246] width 252 height 272
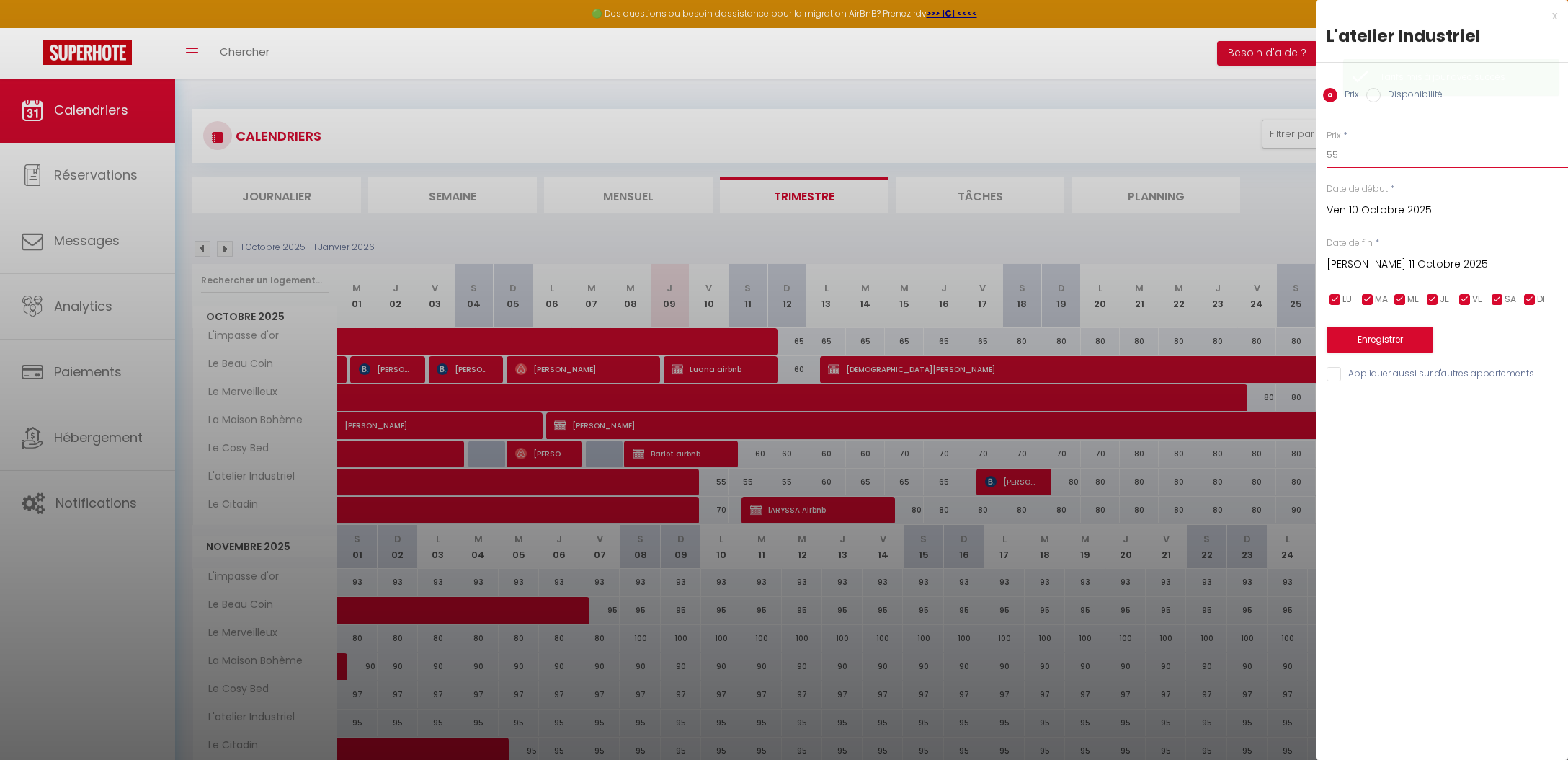
click at [1385, 155] on input "55" at bounding box center [1447, 155] width 241 height 26
click at [1374, 335] on button "Enregistrer" at bounding box center [1380, 339] width 106 height 26
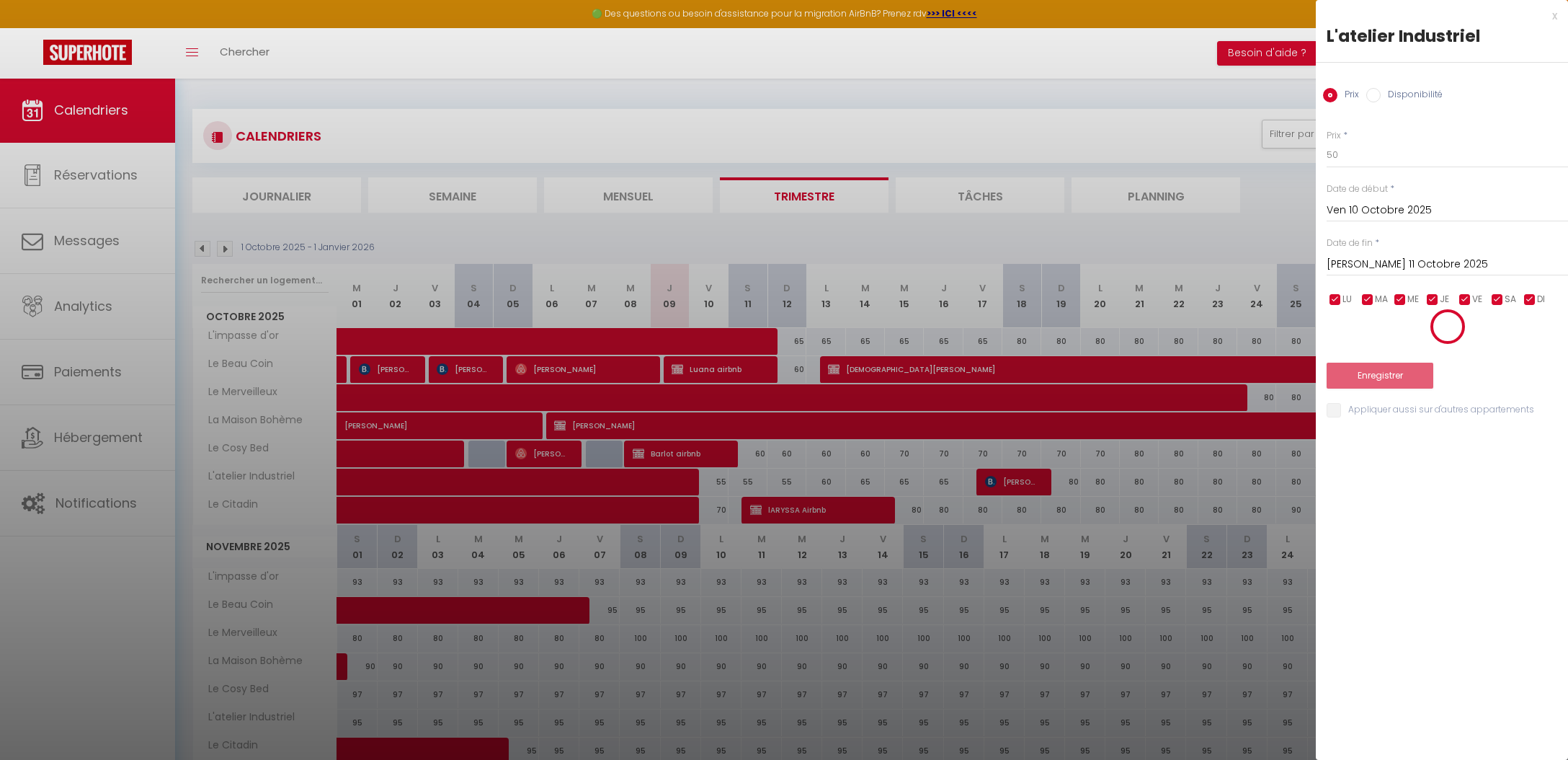
click at [1235, 3] on div at bounding box center [784, 380] width 1568 height 760
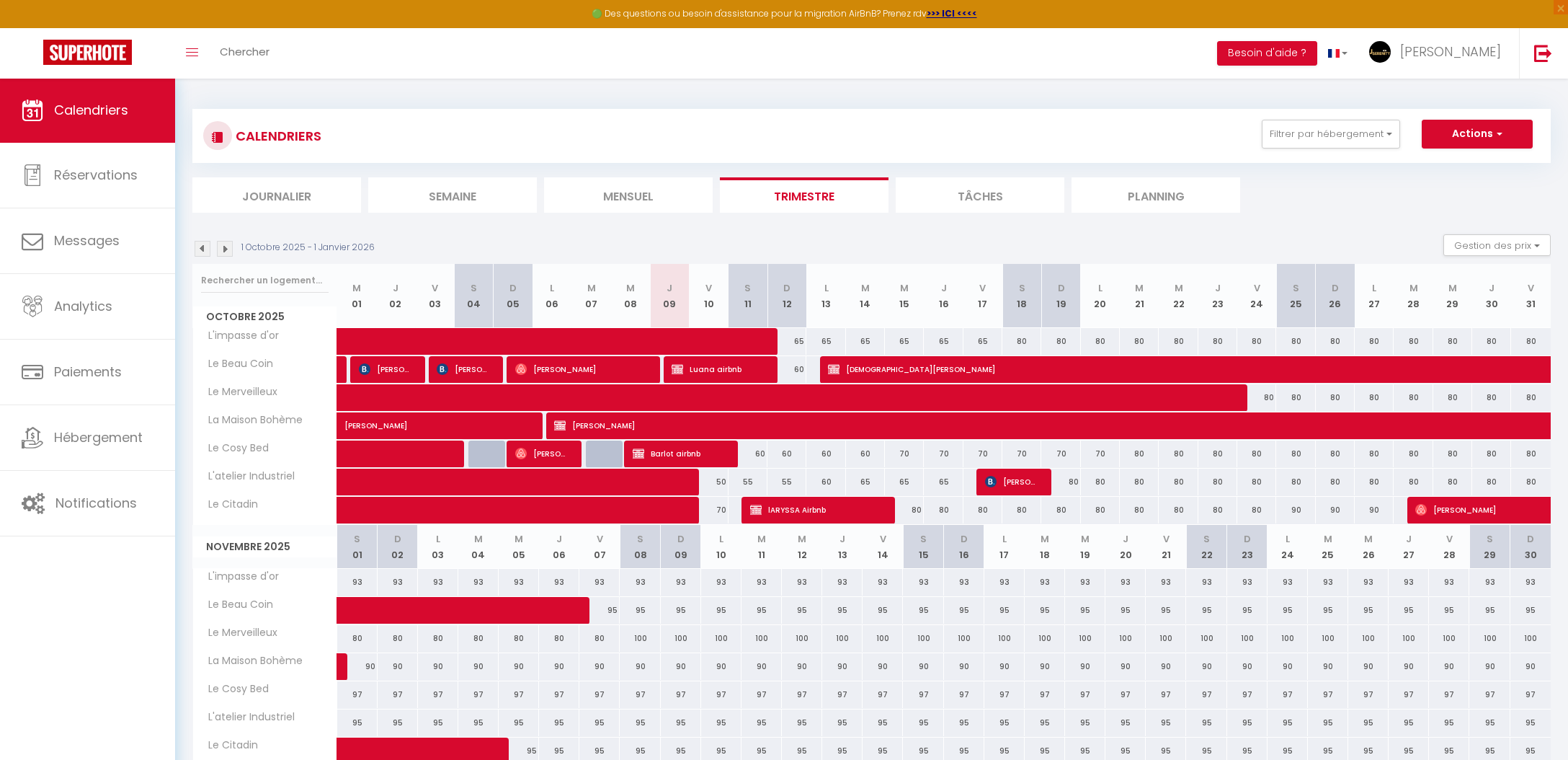
click at [845, 517] on span "lARYSSA Airbnb" at bounding box center [815, 509] width 130 height 27
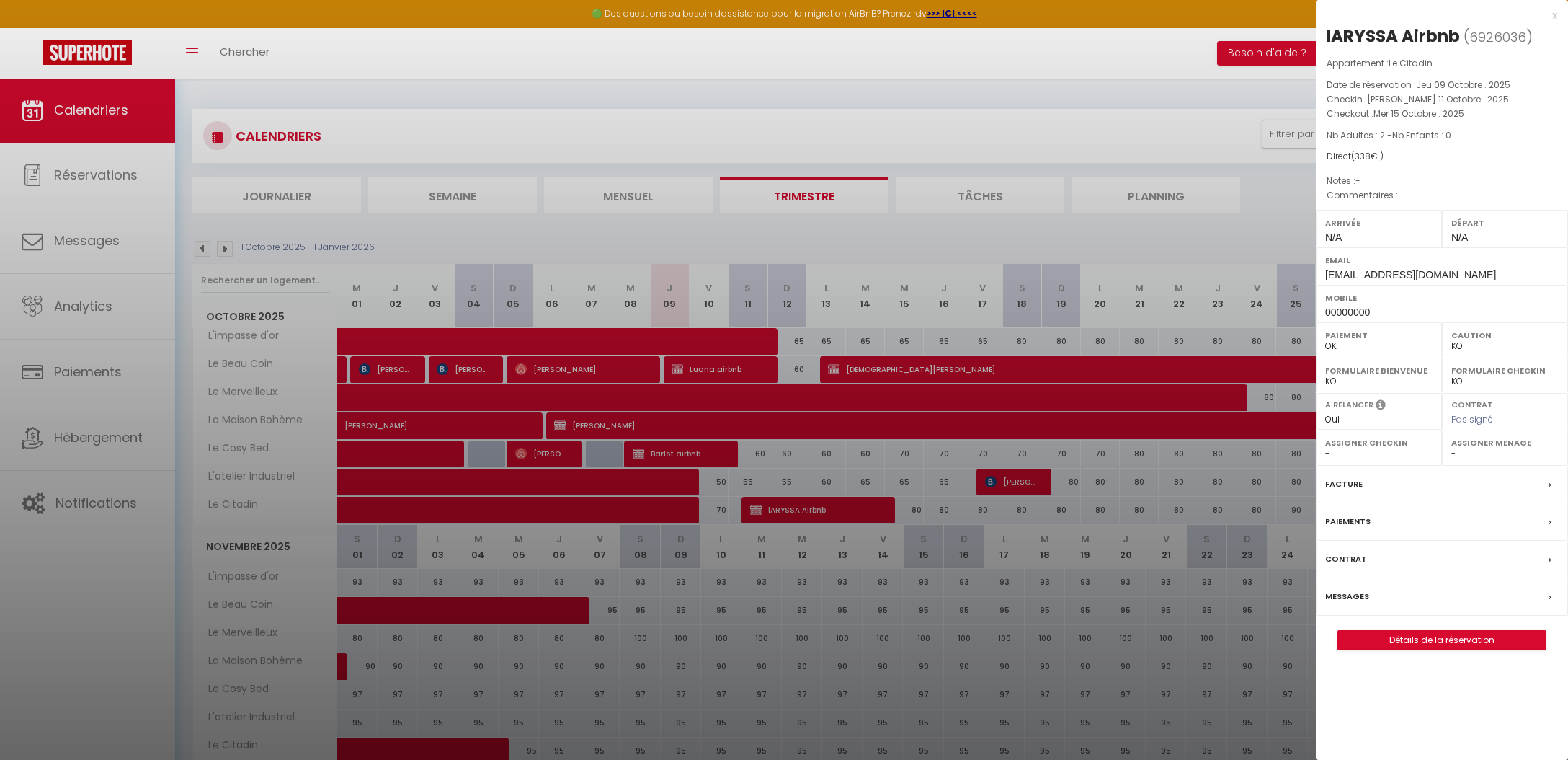
click at [1396, 634] on link "Détails de la réservation" at bounding box center [1443, 640] width 208 height 19
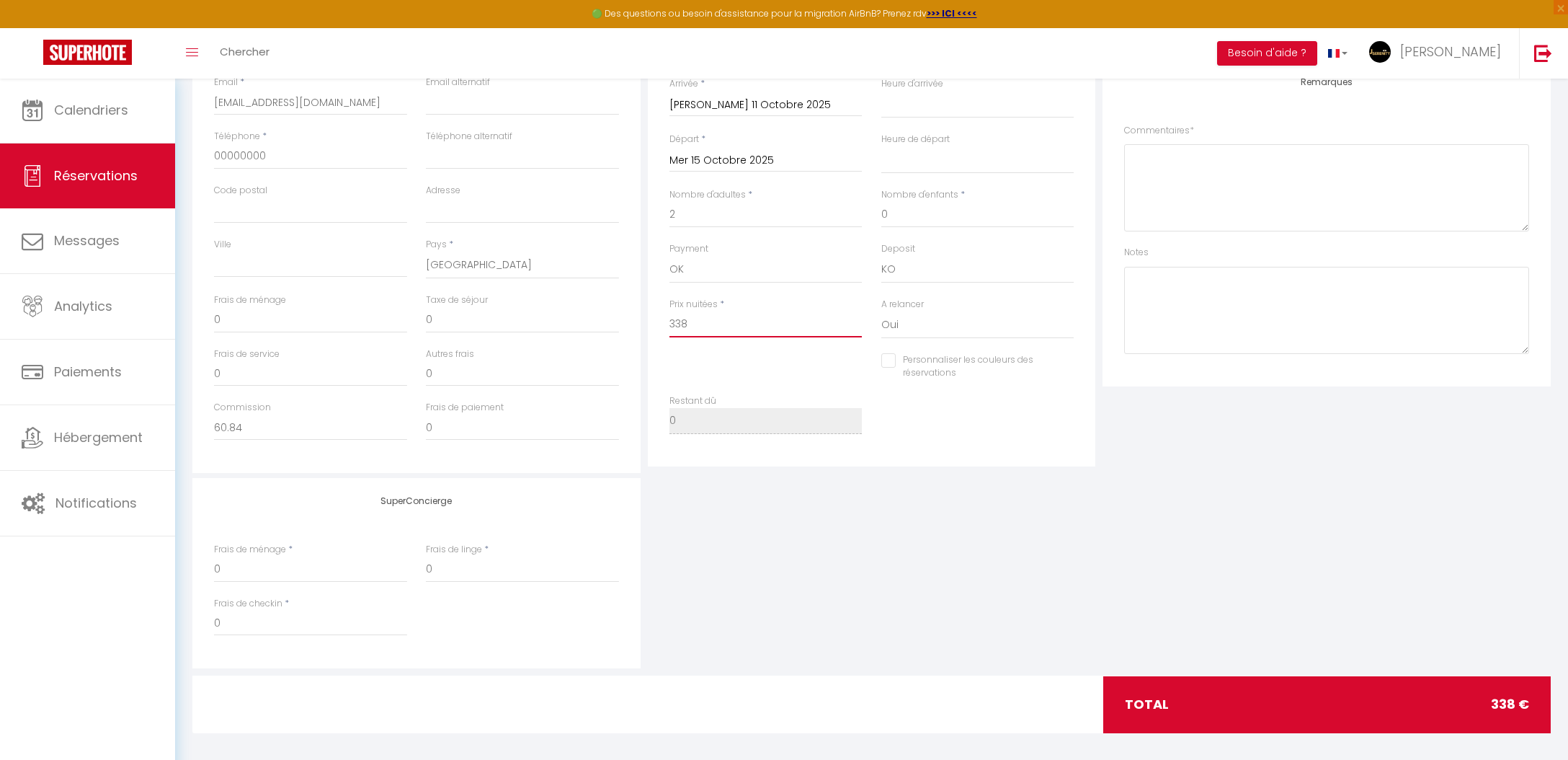
scroll to position [307, 0]
drag, startPoint x: 741, startPoint y: 328, endPoint x: 653, endPoint y: 324, distance: 88.1
click at [653, 324] on div "Détails Réservation Appartement * L'impasse d'or Le Beau Coin Le Merveilleux La…" at bounding box center [872, 212] width 448 height 509
click at [289, 455] on div "Détails Voyageur Prénom * lARYSSA Nom * Airbnb Email * sfqfqsjkh@gmail.com Emai…" at bounding box center [416, 216] width 448 height 515
drag, startPoint x: 291, startPoint y: 429, endPoint x: 177, endPoint y: 422, distance: 114.2
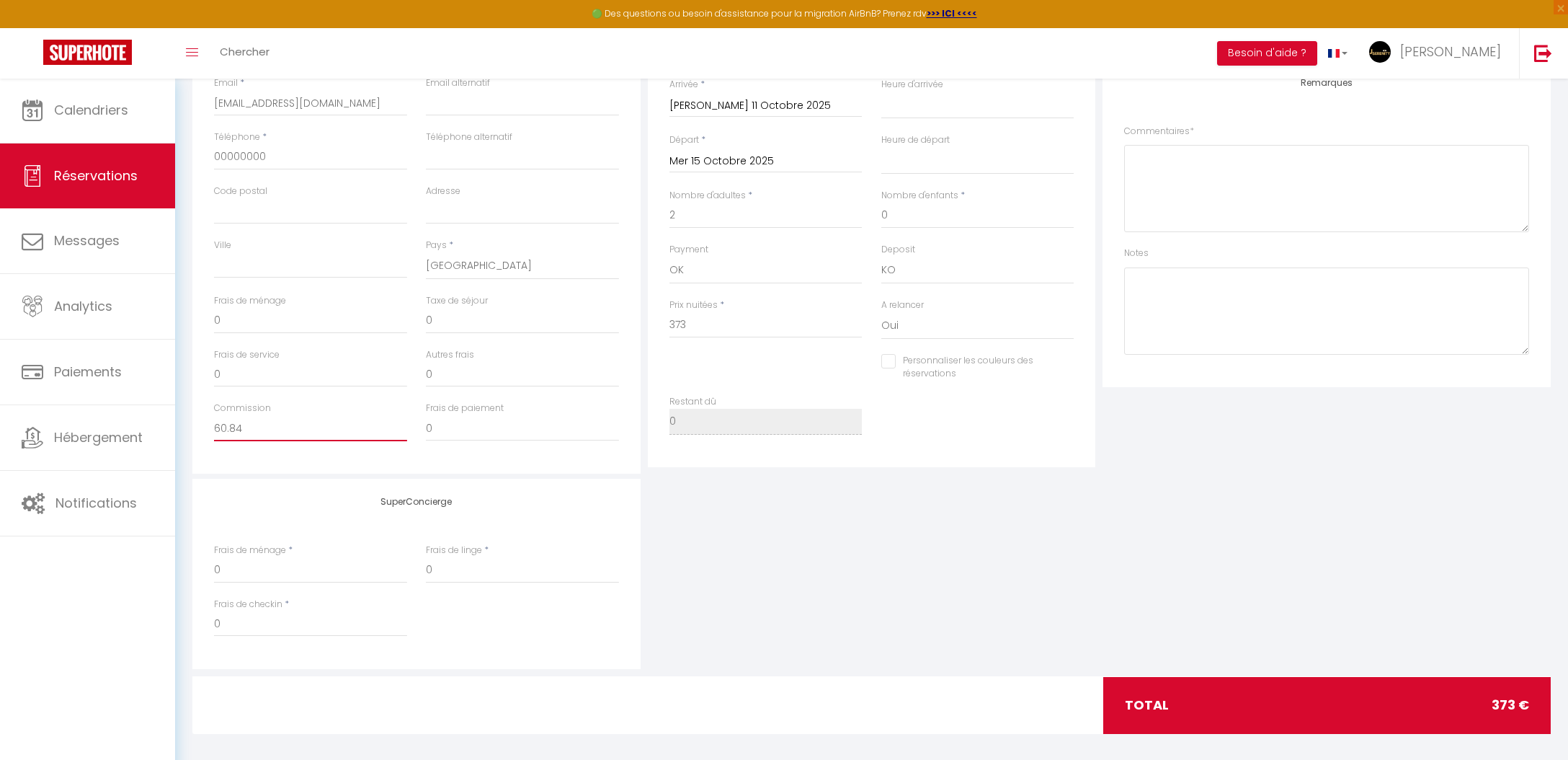
click at [177, 423] on div "Retourner vers lARYSSA Airbnb 4 2 Personnes sa 11 Oct - me 15 Oct Actions Enreg…" at bounding box center [872, 270] width 1393 height 1000
click at [1042, 576] on div "SuperConcierge Frais de ménage * 0 Frais de linge * 0 Frais de checkin * 0" at bounding box center [872, 574] width 1365 height 191
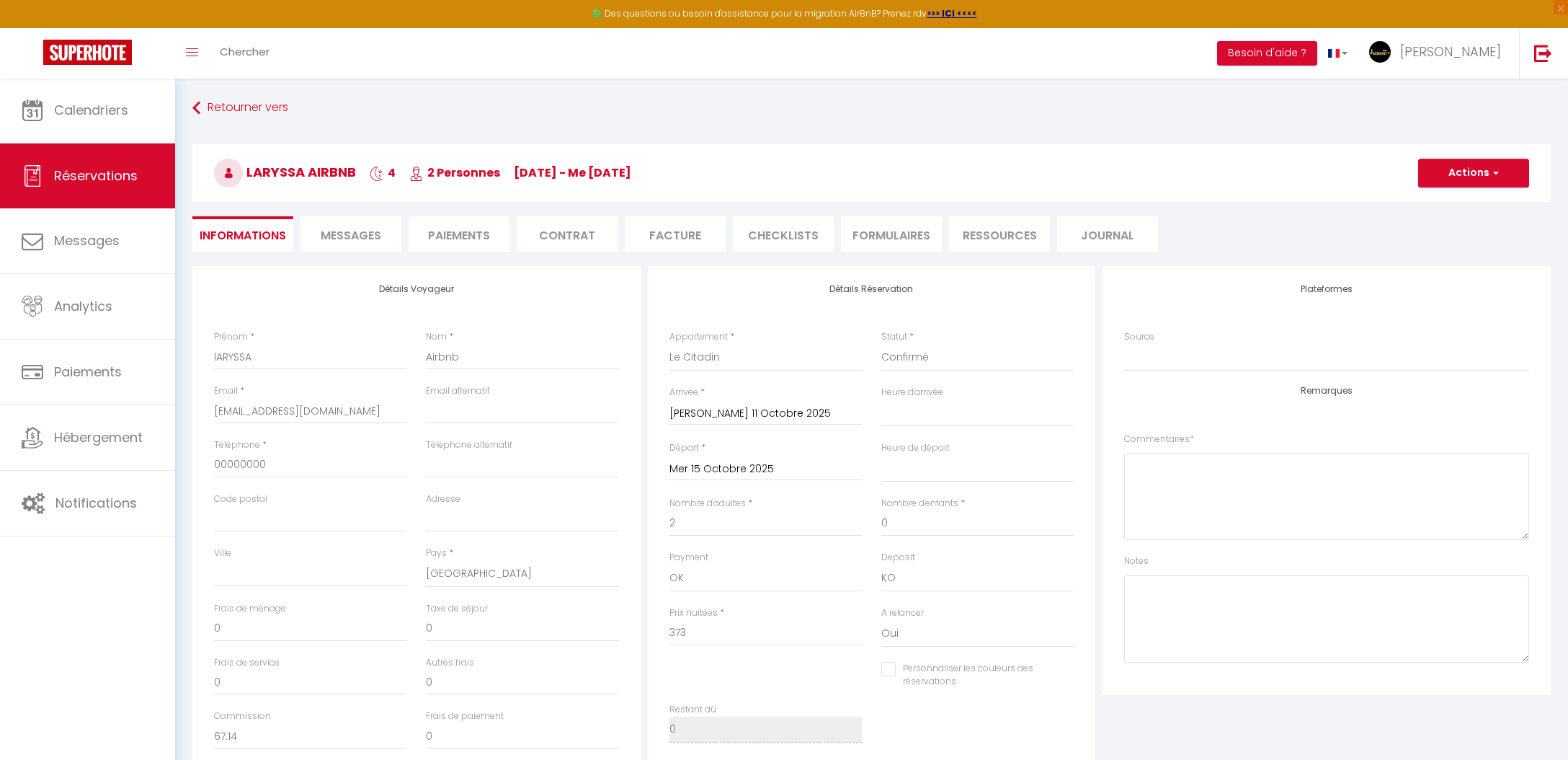
scroll to position [0, 0]
click at [1426, 184] on button "Actions" at bounding box center [1474, 173] width 111 height 29
click at [1435, 204] on link "Enregistrer" at bounding box center [1459, 204] width 114 height 19
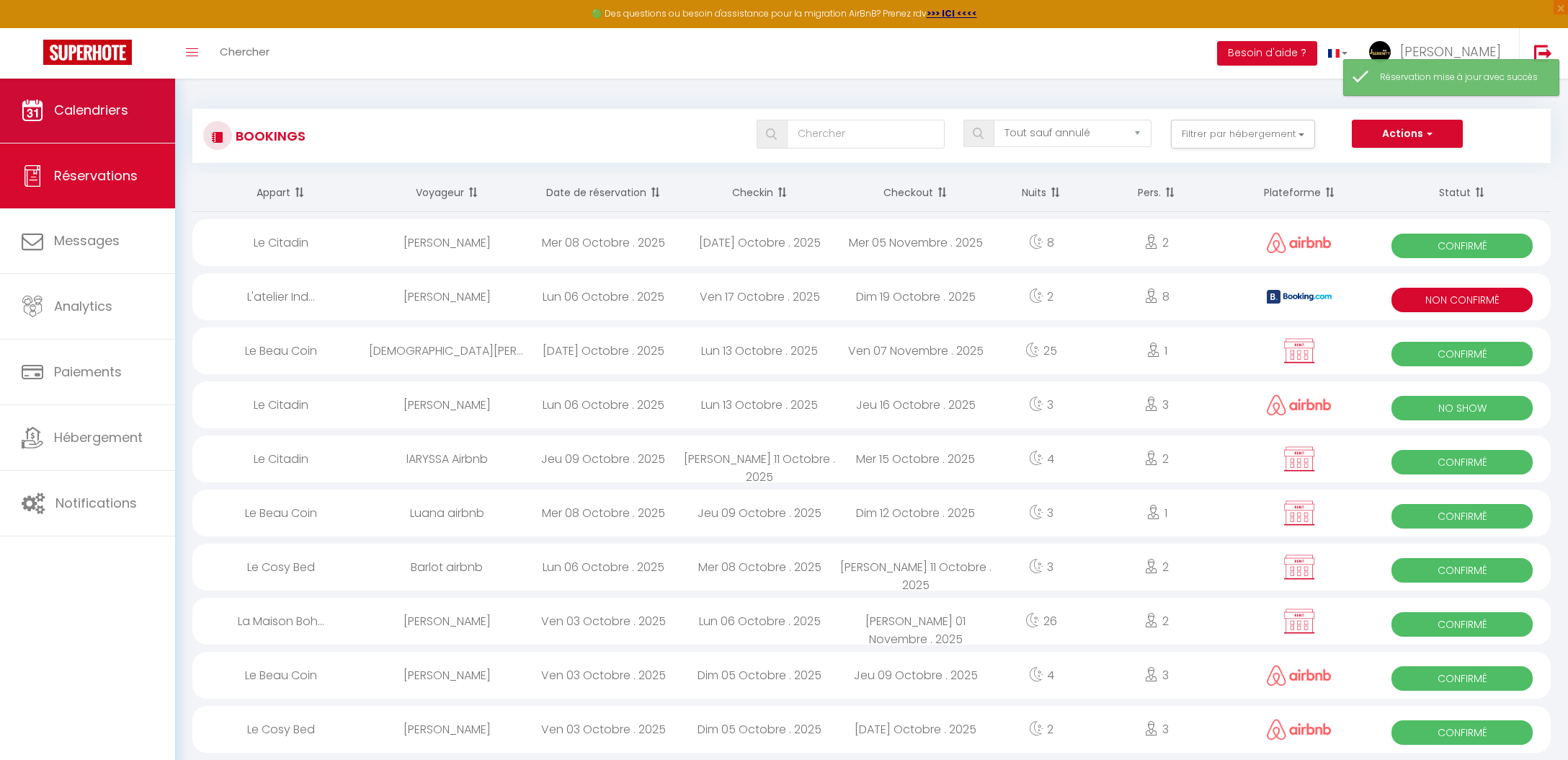
click at [116, 113] on span "Calendriers" at bounding box center [91, 110] width 74 height 18
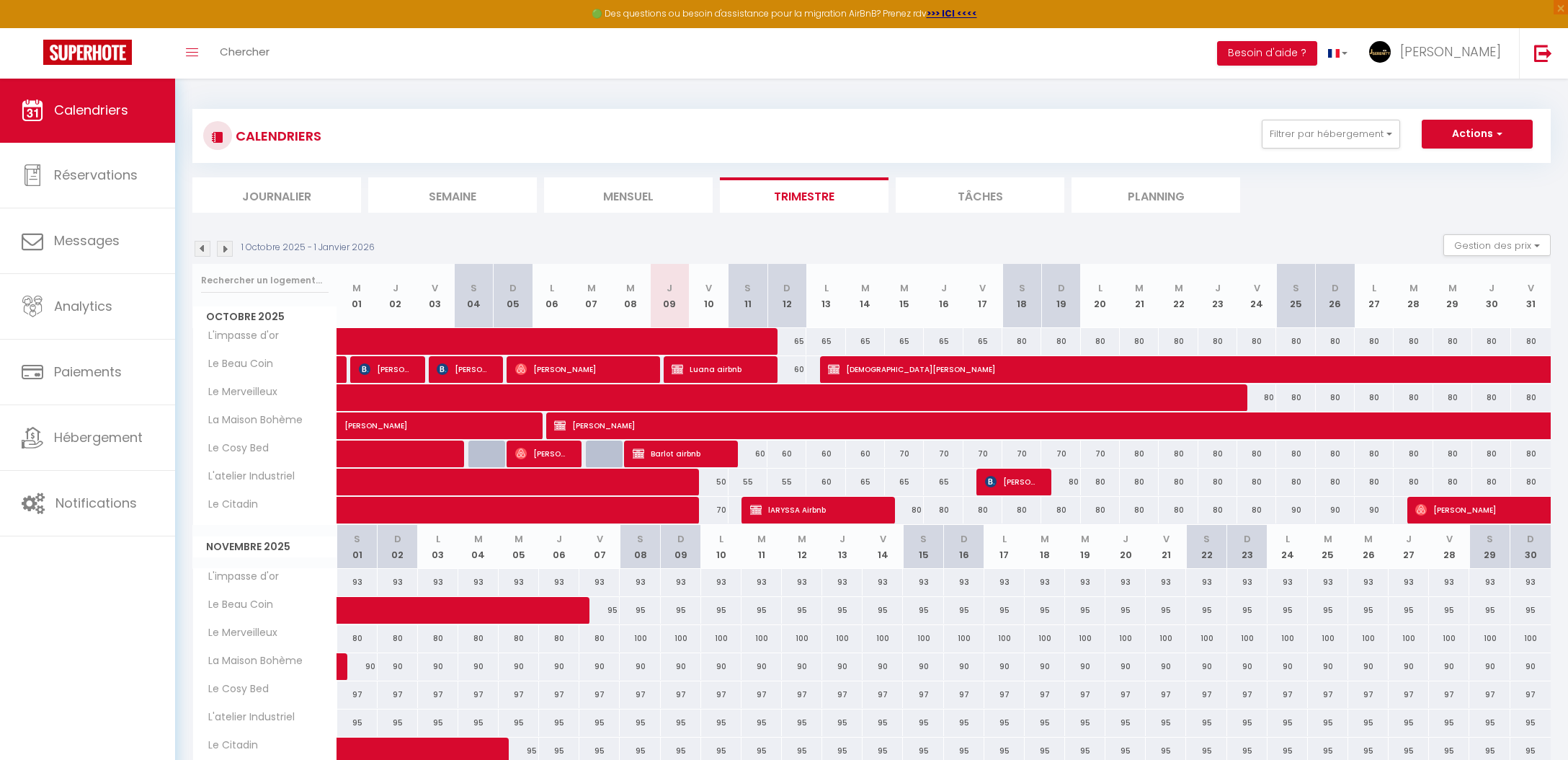
click at [1166, 2] on div "🟢 Des questions ou besoin d'assistance pour la migration AirBnB? Prenez rdv >>>…" at bounding box center [784, 14] width 1568 height 28
